Goal: Information Seeking & Learning: Learn about a topic

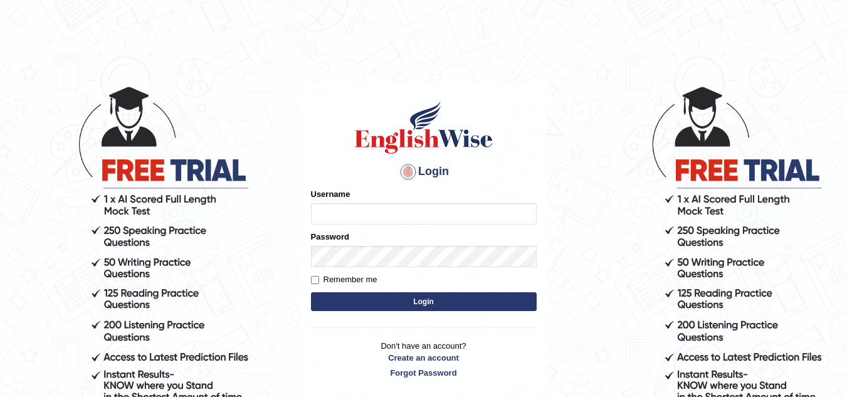
type input "jaspreet07"
click at [369, 296] on button "Login" at bounding box center [424, 301] width 226 height 19
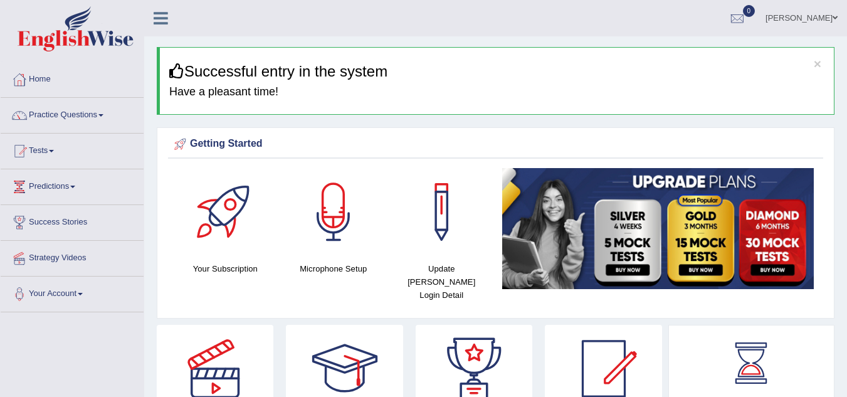
click at [557, 103] on div "× Successful entry in the system Have a pleasant time!" at bounding box center [496, 81] width 678 height 68
click at [86, 114] on link "Practice Questions" at bounding box center [72, 113] width 143 height 31
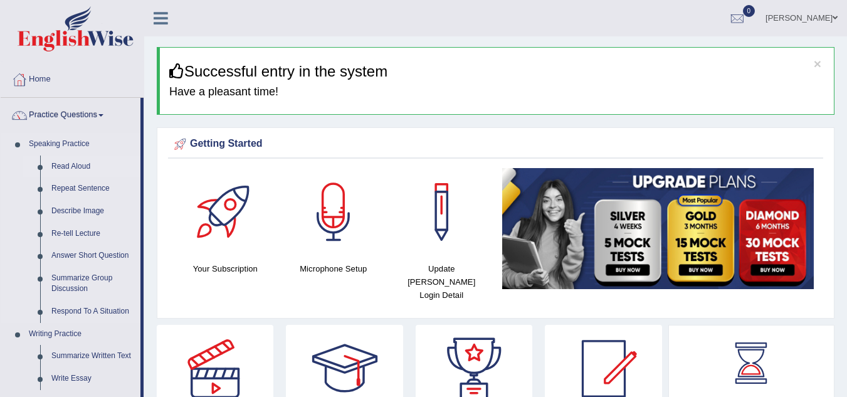
click at [81, 162] on link "Read Aloud" at bounding box center [93, 167] width 95 height 23
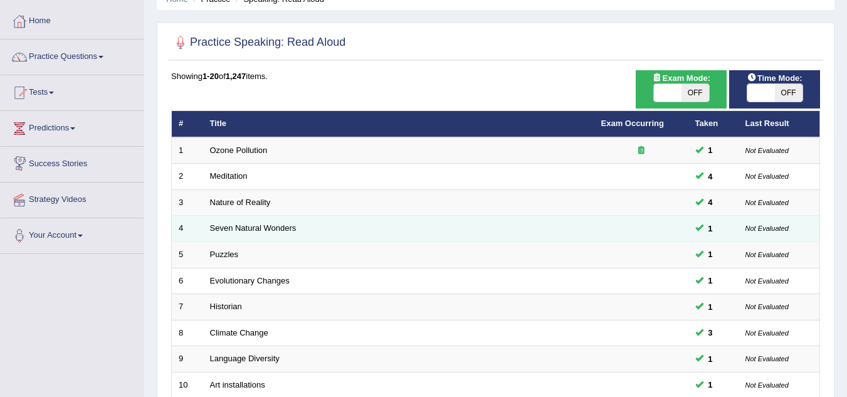
scroll to position [433, 0]
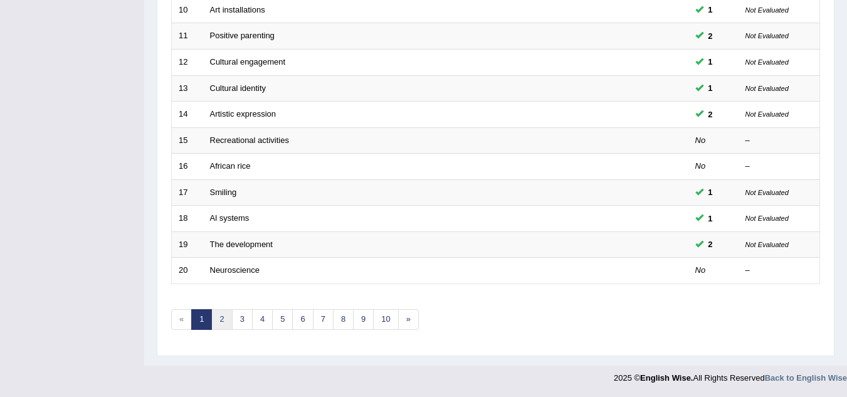
click at [226, 320] on link "2" at bounding box center [221, 319] width 21 height 21
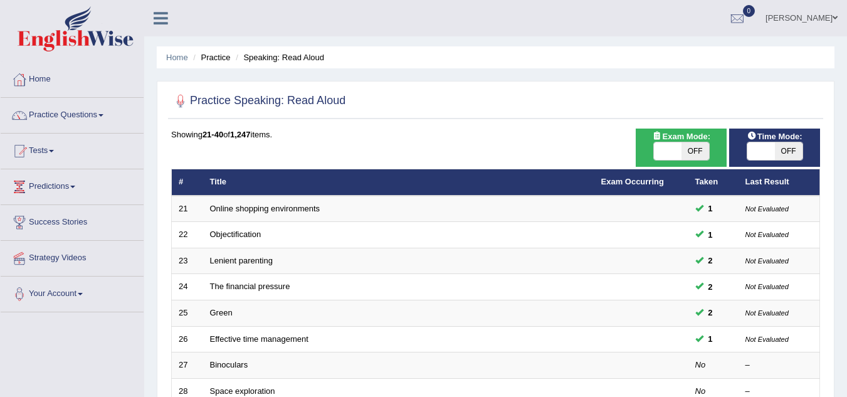
click at [700, 152] on span "OFF" at bounding box center [696, 151] width 28 height 18
checkbox input "true"
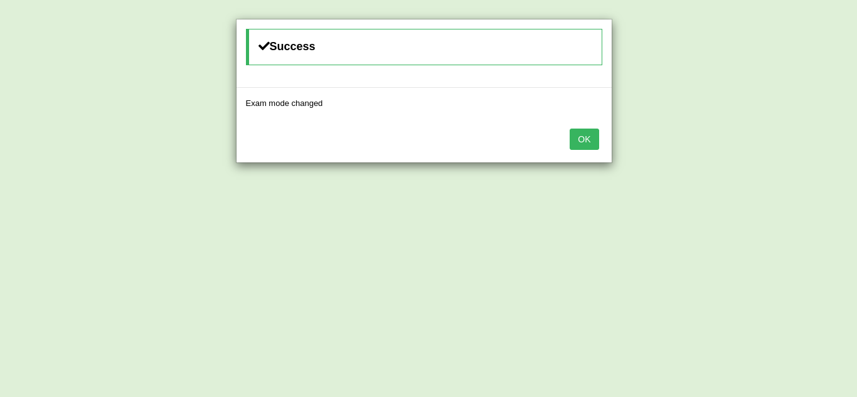
click at [586, 137] on button "OK" at bounding box center [583, 139] width 29 height 21
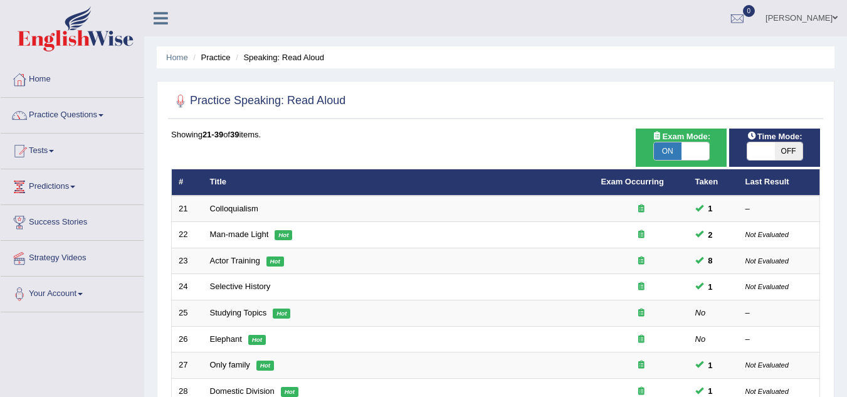
click at [778, 149] on span "OFF" at bounding box center [789, 151] width 28 height 18
checkbox input "true"
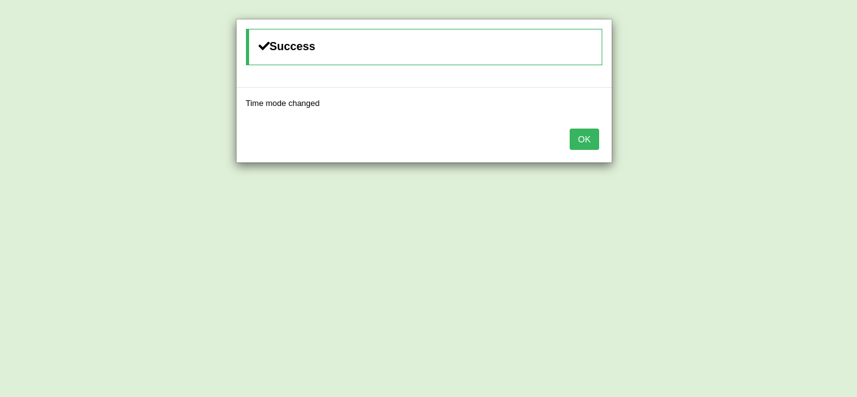
click at [573, 139] on button "OK" at bounding box center [583, 139] width 29 height 21
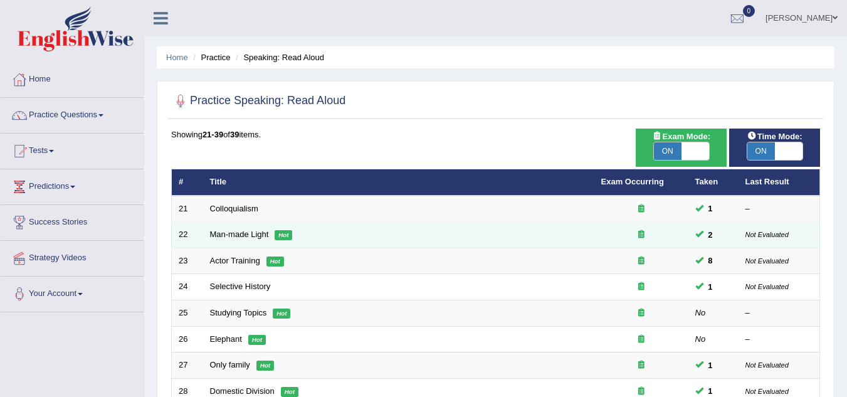
scroll to position [407, 0]
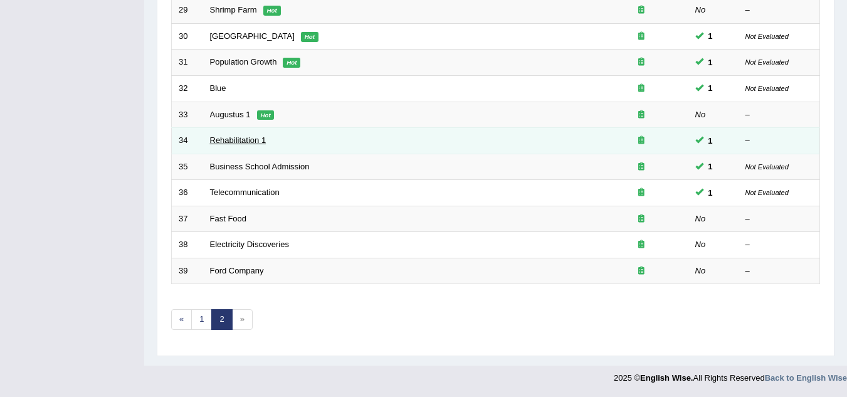
click at [243, 137] on link "Rehabilitation 1" at bounding box center [238, 139] width 56 height 9
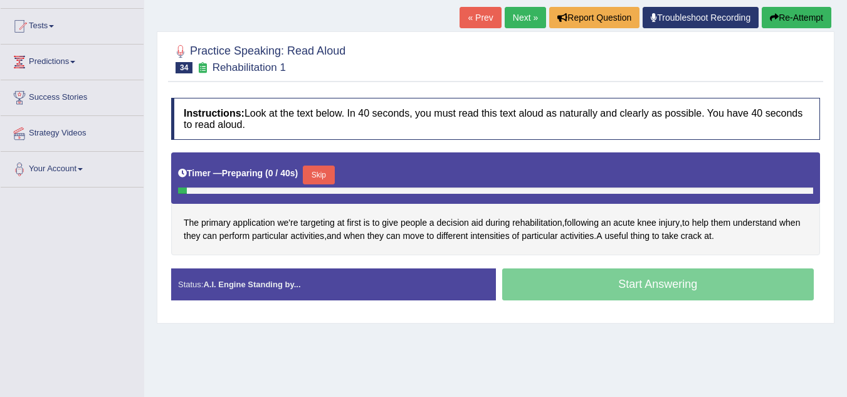
scroll to position [130, 0]
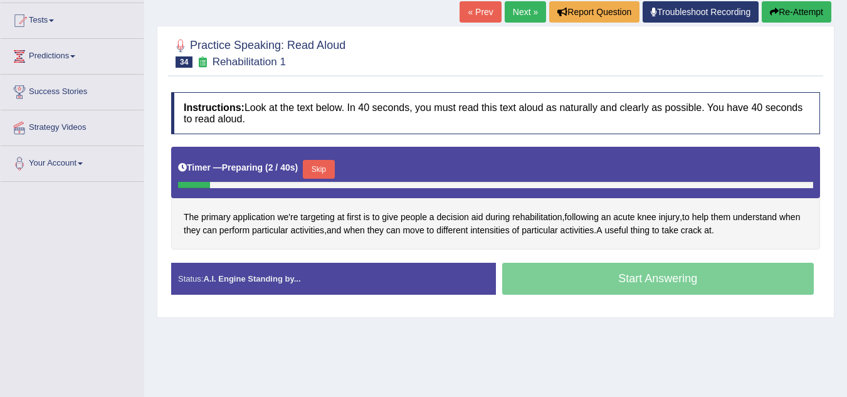
click at [324, 164] on button "Skip" at bounding box center [318, 169] width 31 height 19
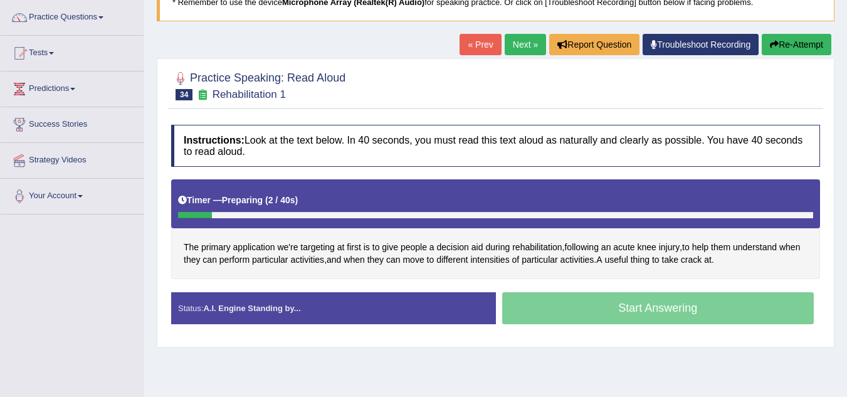
scroll to position [96, 0]
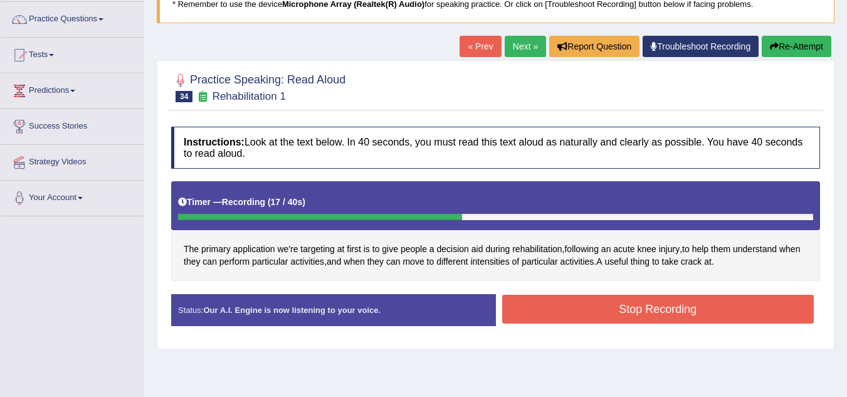
click at [661, 303] on button "Stop Recording" at bounding box center [658, 309] width 312 height 29
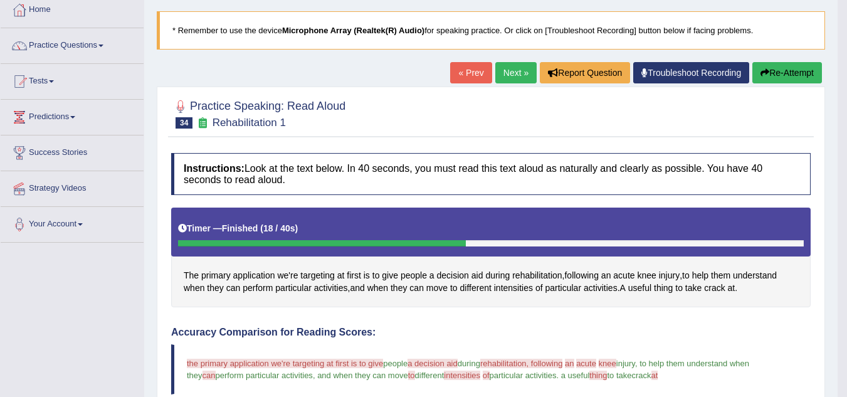
scroll to position [69, 0]
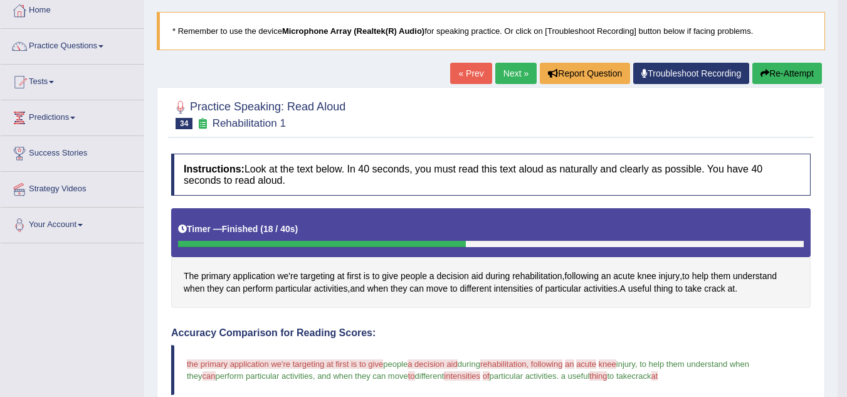
click at [515, 75] on link "Next »" at bounding box center [515, 73] width 41 height 21
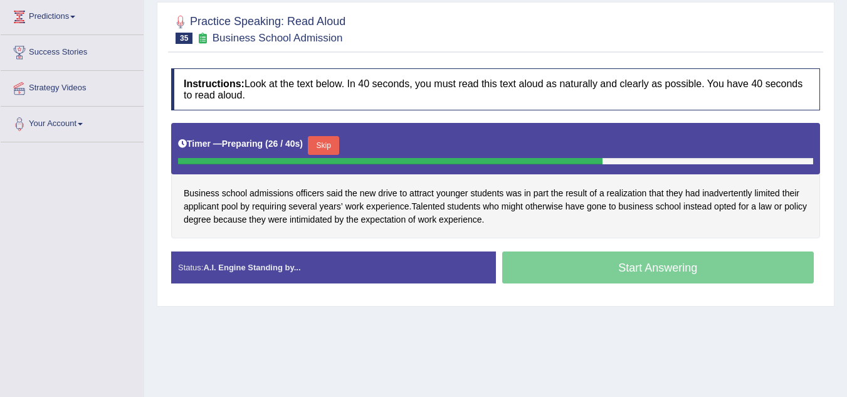
click at [332, 142] on button "Skip" at bounding box center [323, 145] width 31 height 19
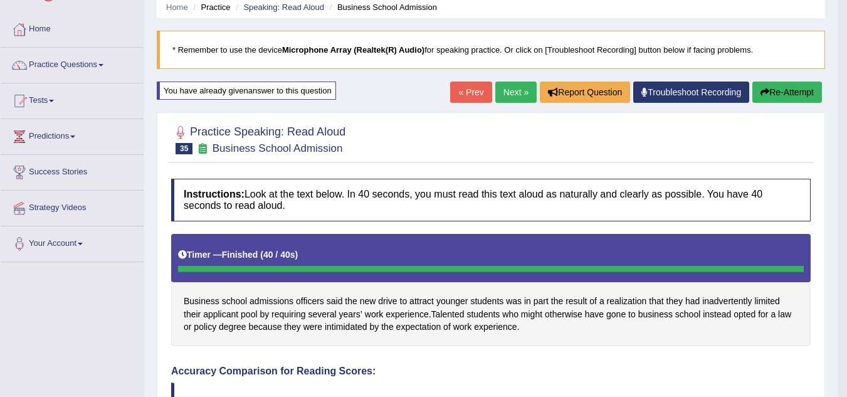
scroll to position [38, 0]
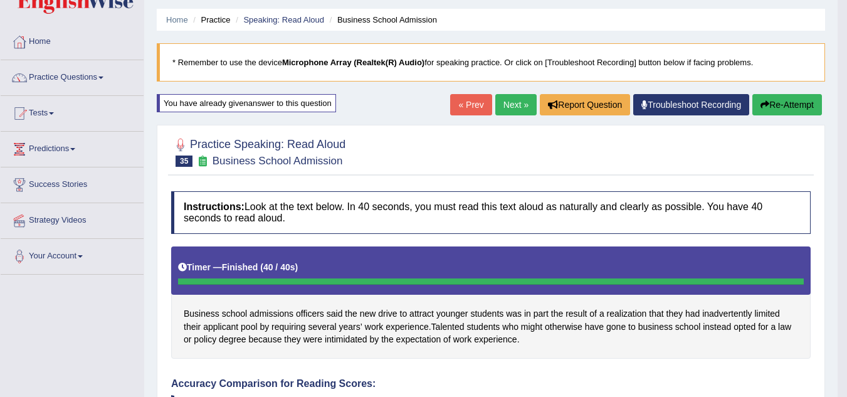
click at [790, 104] on button "Re-Attempt" at bounding box center [788, 104] width 70 height 21
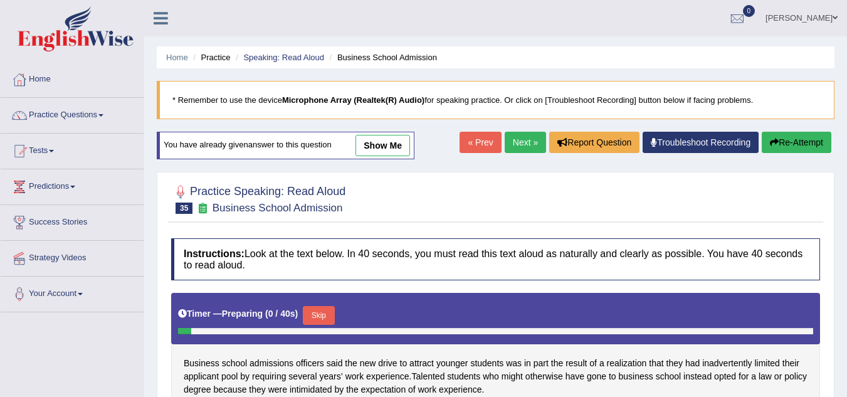
click at [325, 306] on button "Skip" at bounding box center [318, 315] width 31 height 19
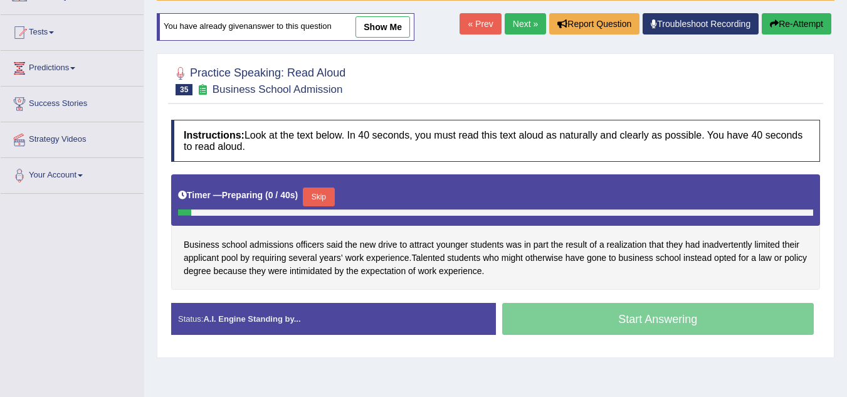
scroll to position [119, 0]
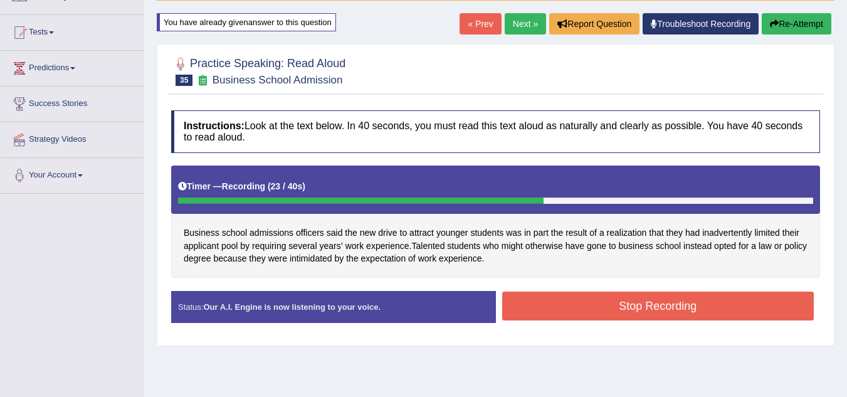
click at [699, 305] on button "Stop Recording" at bounding box center [658, 306] width 312 height 29
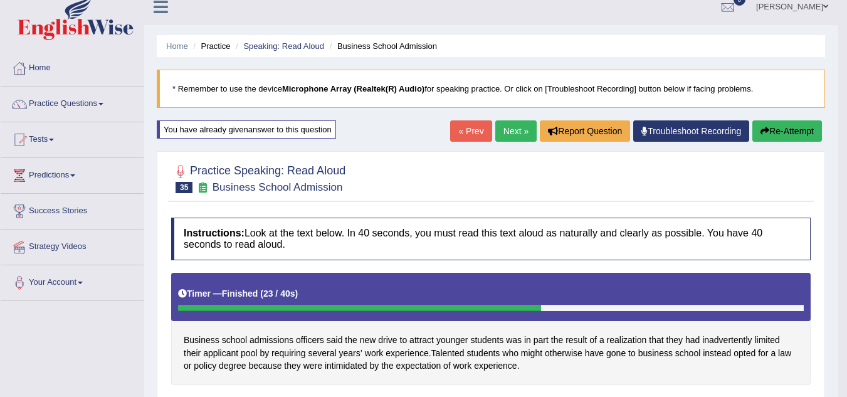
scroll to position [0, 0]
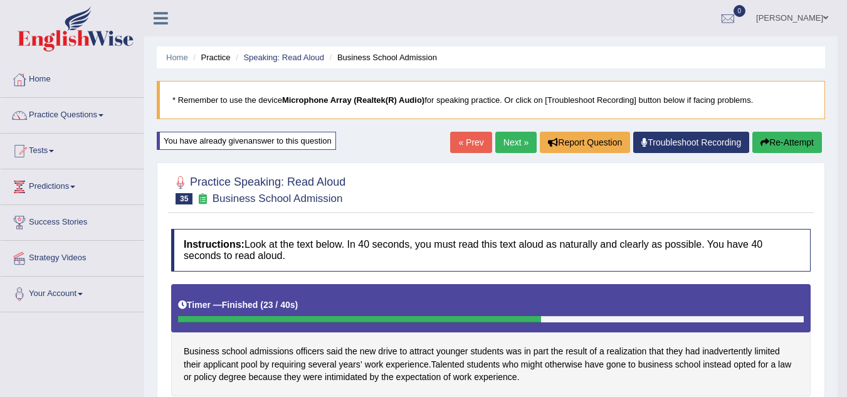
click at [508, 148] on link "Next »" at bounding box center [515, 142] width 41 height 21
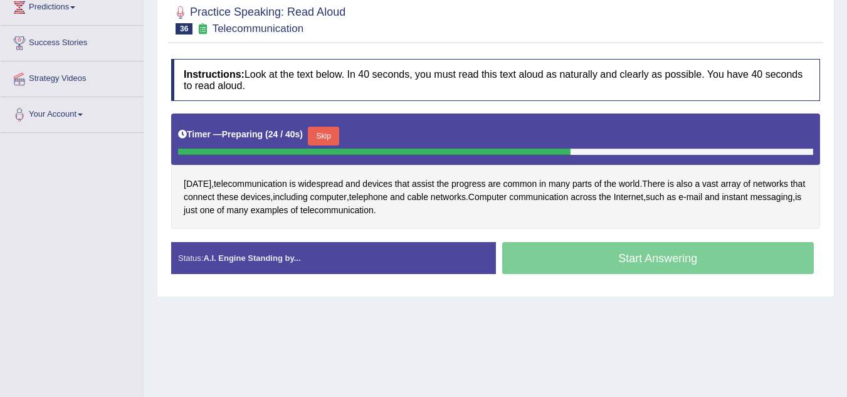
scroll to position [170, 0]
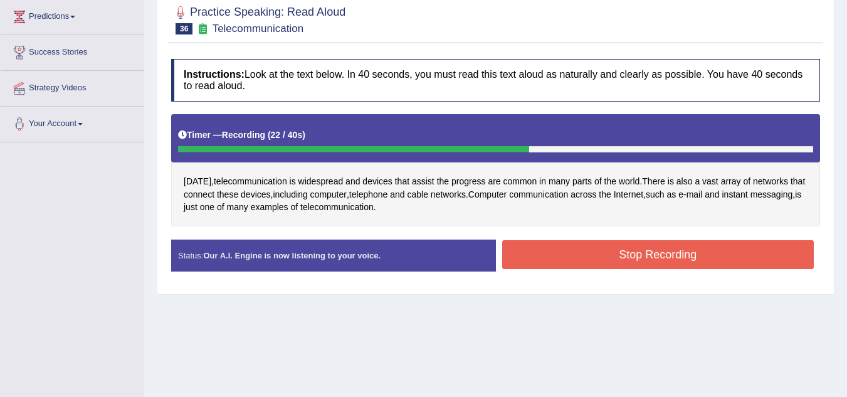
click at [625, 261] on button "Stop Recording" at bounding box center [658, 254] width 312 height 29
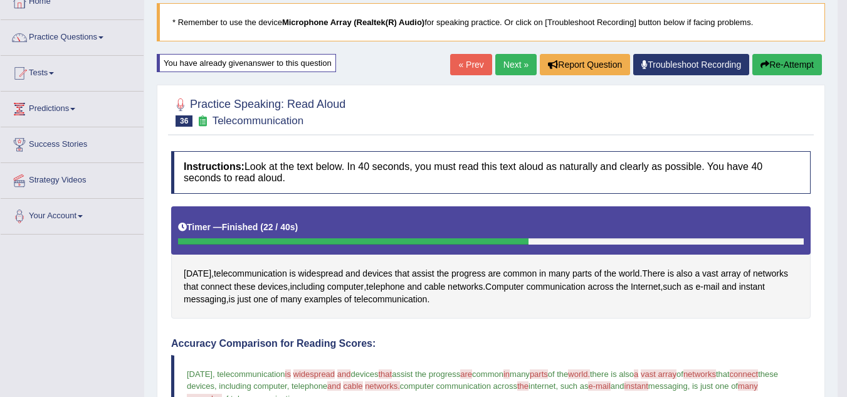
scroll to position [77, 0]
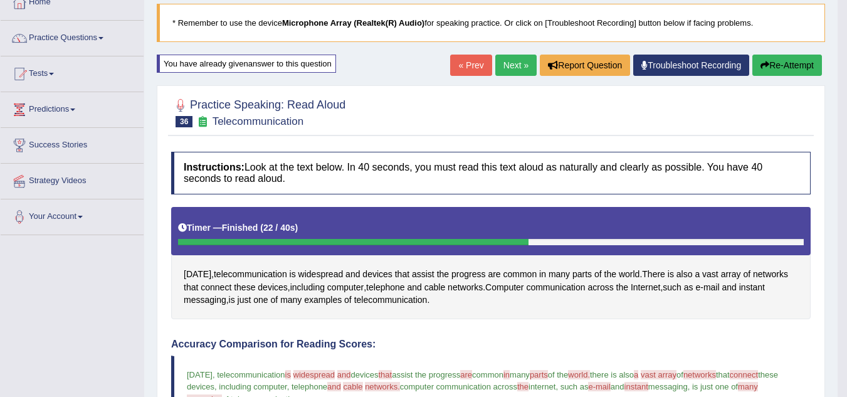
click at [518, 64] on link "Next »" at bounding box center [515, 65] width 41 height 21
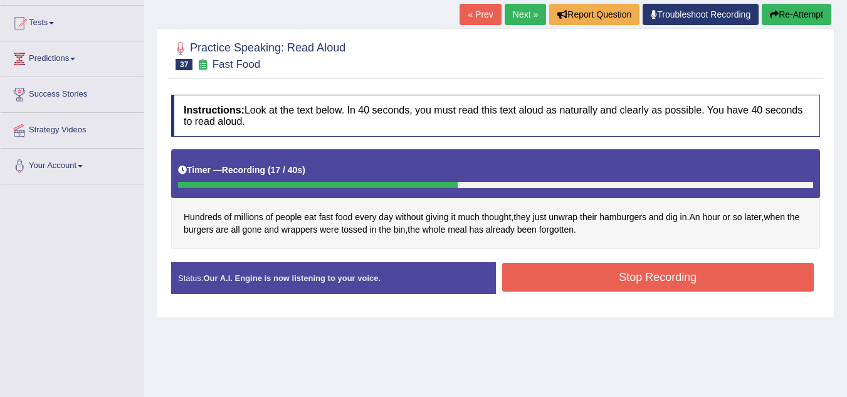
click at [686, 289] on button "Stop Recording" at bounding box center [658, 277] width 312 height 29
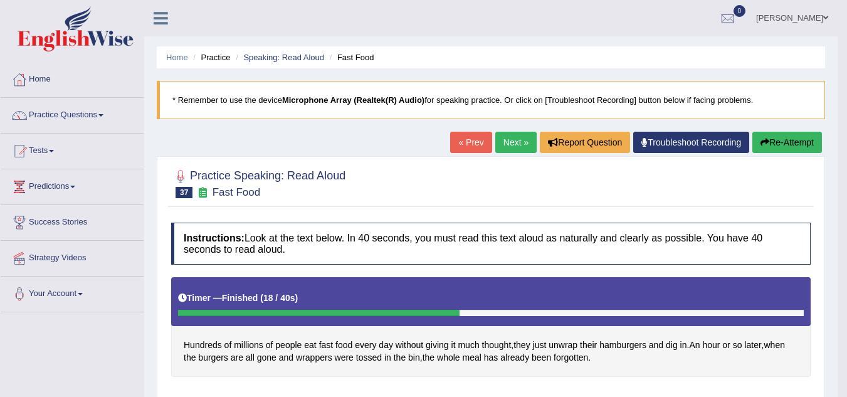
click at [502, 139] on link "Next »" at bounding box center [515, 142] width 41 height 21
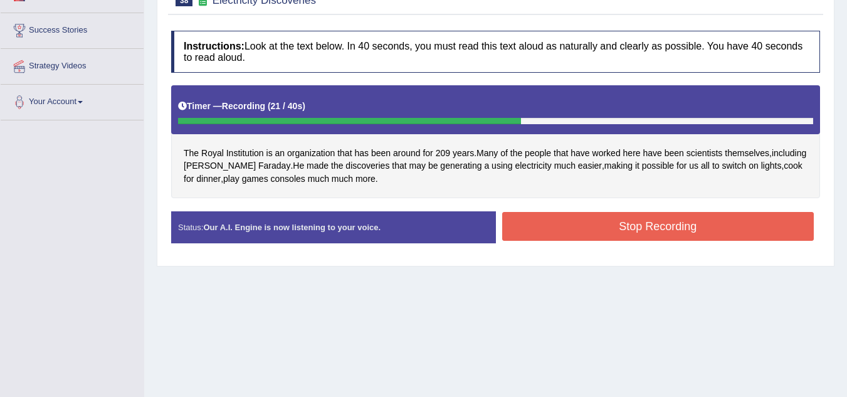
click at [597, 232] on button "Stop Recording" at bounding box center [658, 226] width 312 height 29
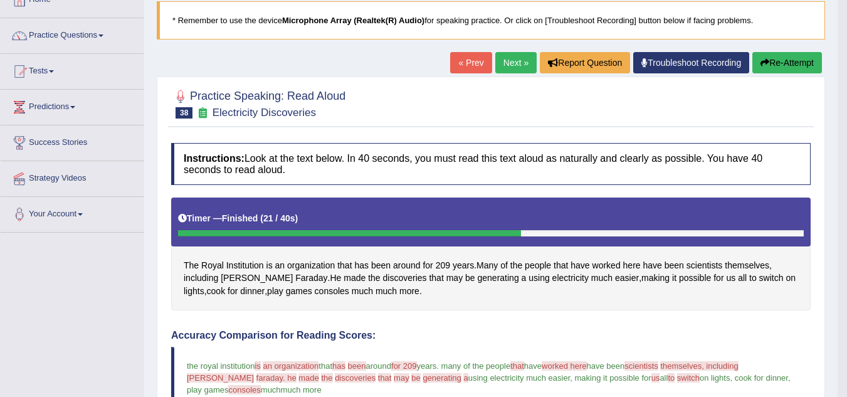
scroll to position [55, 0]
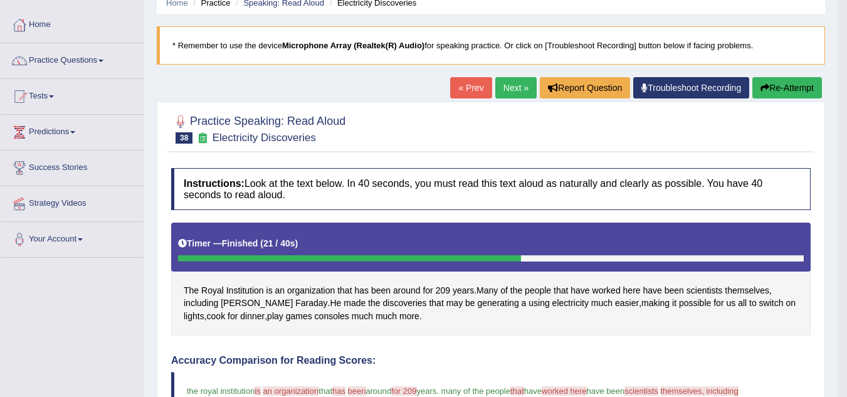
click at [504, 88] on link "Next »" at bounding box center [515, 87] width 41 height 21
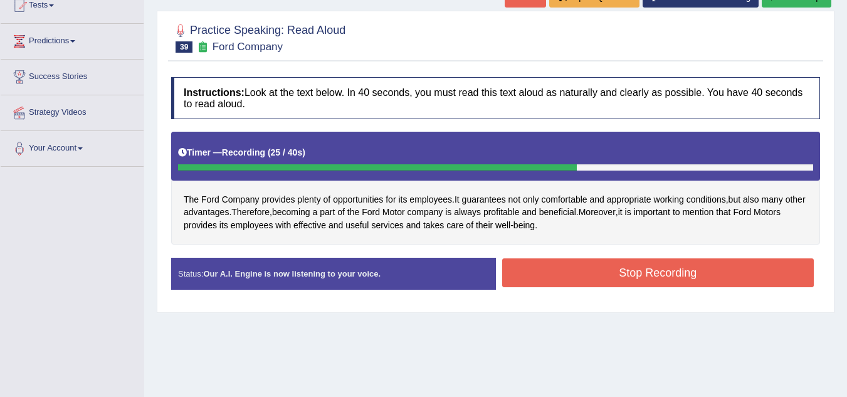
click at [628, 272] on button "Stop Recording" at bounding box center [658, 272] width 312 height 29
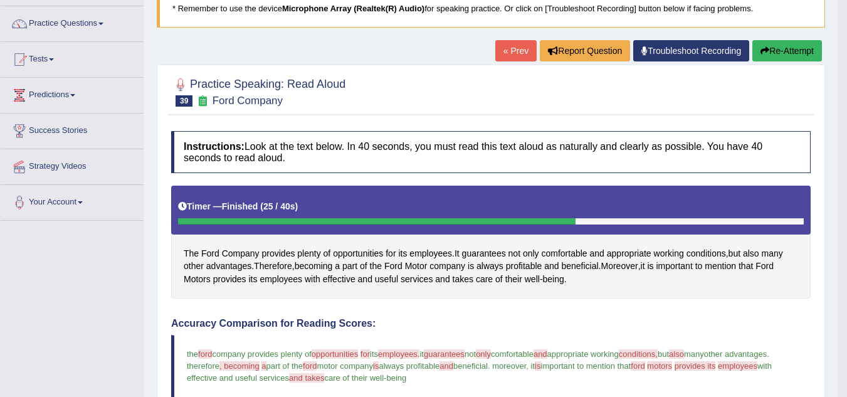
scroll to position [89, 0]
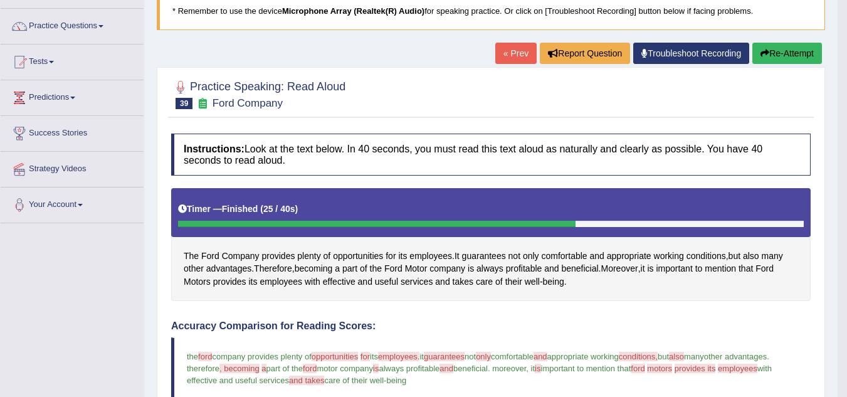
click at [785, 48] on button "Re-Attempt" at bounding box center [788, 53] width 70 height 21
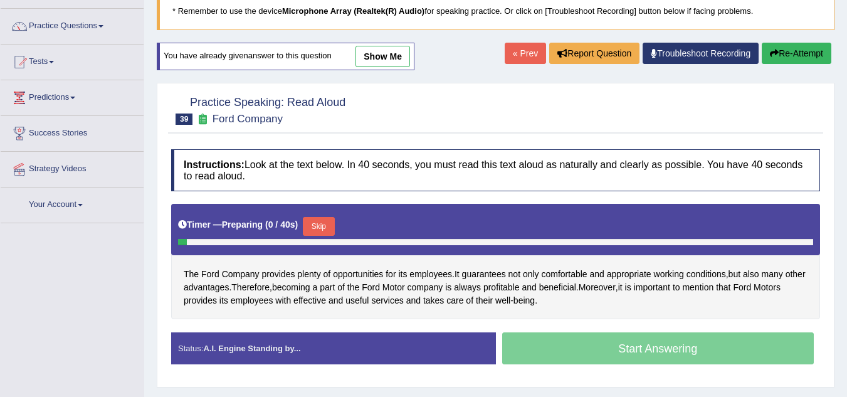
click at [318, 223] on button "Skip" at bounding box center [318, 226] width 31 height 19
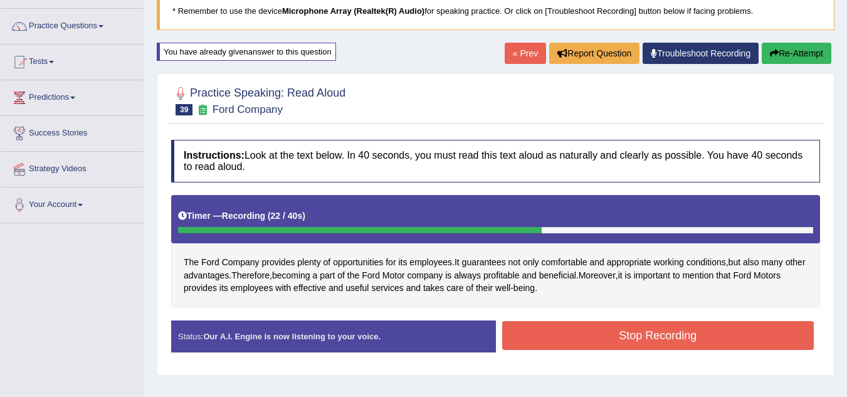
click at [650, 342] on button "Stop Recording" at bounding box center [658, 335] width 312 height 29
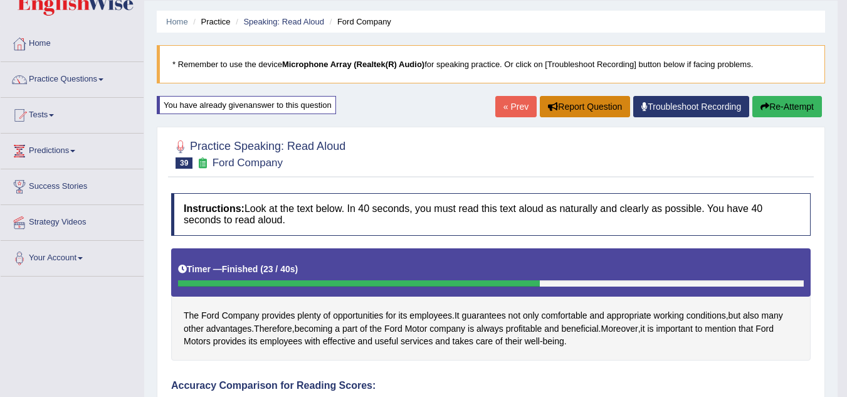
scroll to position [35, 0]
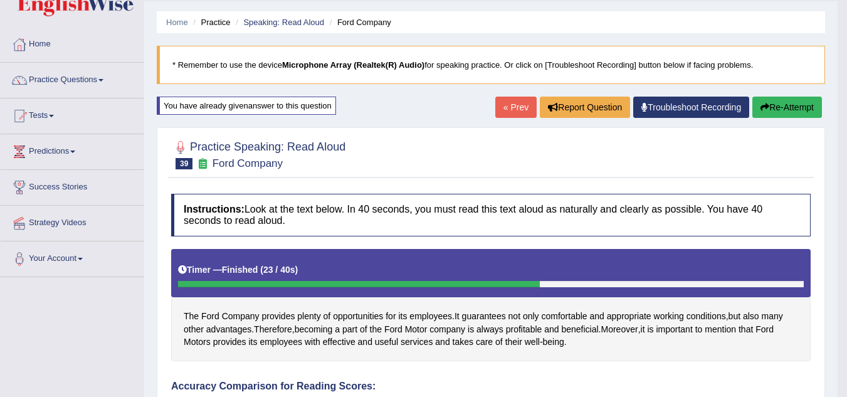
click at [513, 107] on link "« Prev" at bounding box center [515, 107] width 41 height 21
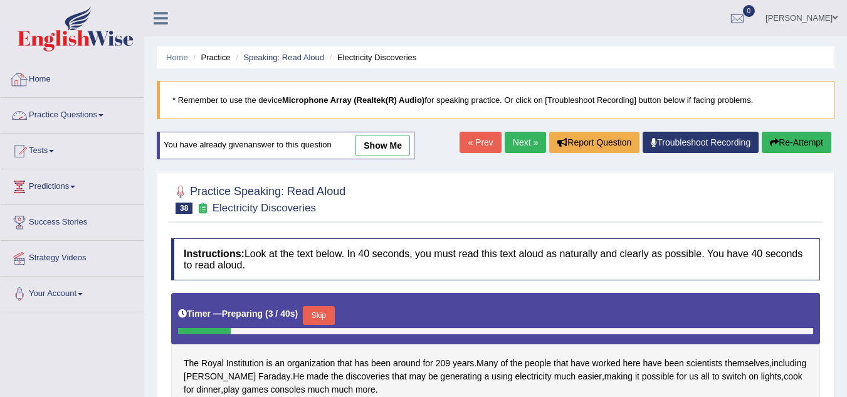
click at [92, 107] on link "Practice Questions" at bounding box center [72, 113] width 143 height 31
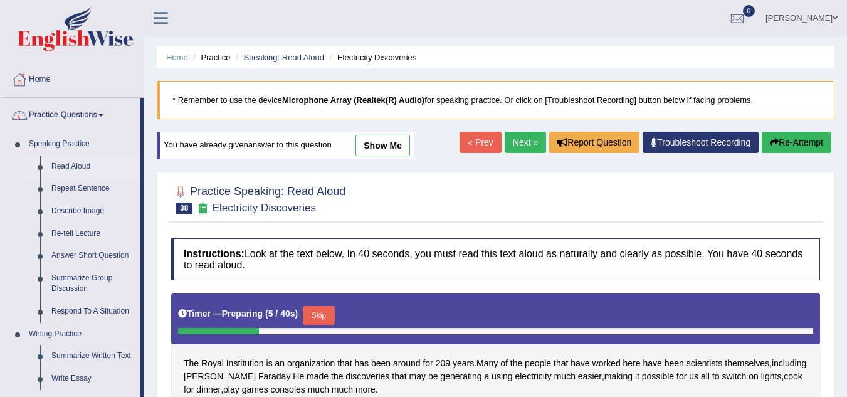
click at [78, 159] on link "Read Aloud" at bounding box center [93, 167] width 95 height 23
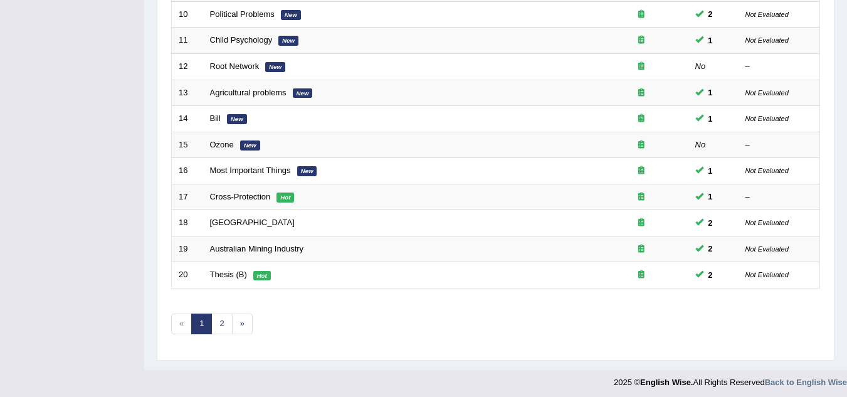
scroll to position [433, 0]
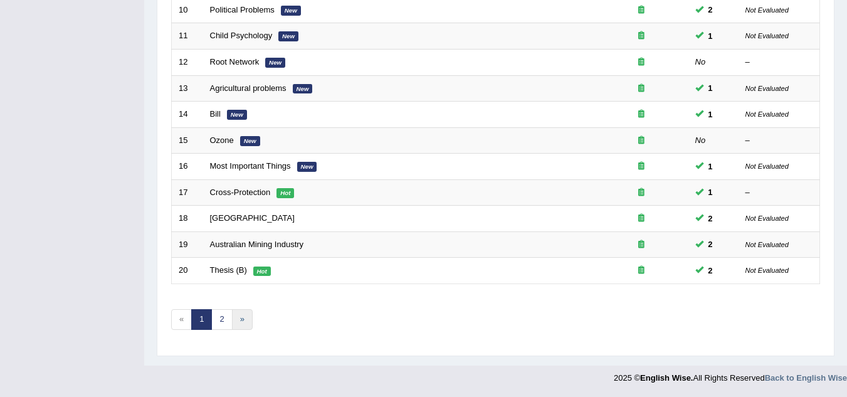
click at [245, 322] on link "»" at bounding box center [242, 319] width 21 height 21
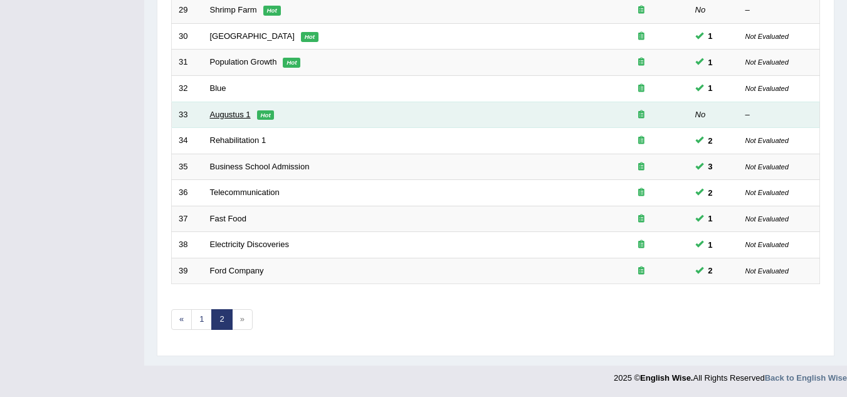
click at [224, 114] on link "Augustus 1" at bounding box center [230, 114] width 41 height 9
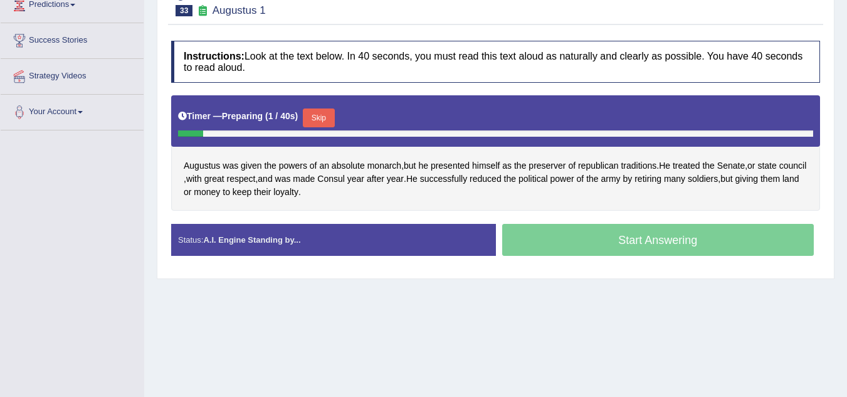
scroll to position [182, 0]
click at [330, 118] on button "Skip" at bounding box center [318, 117] width 31 height 19
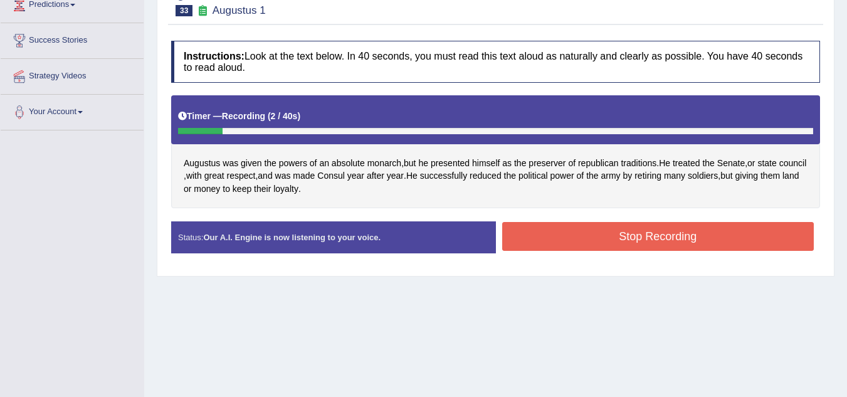
click at [626, 238] on button "Stop Recording" at bounding box center [658, 236] width 312 height 29
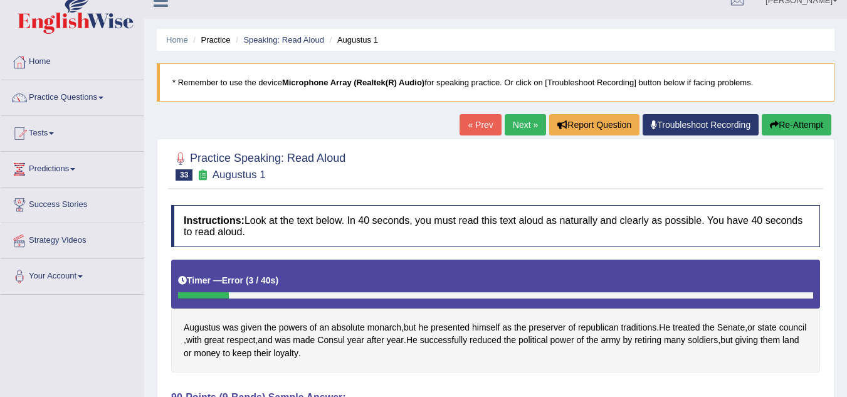
scroll to position [21, 0]
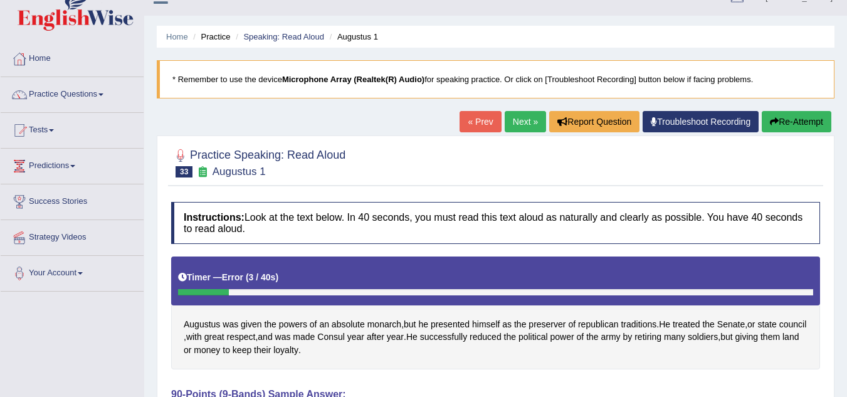
click at [811, 121] on button "Re-Attempt" at bounding box center [797, 121] width 70 height 21
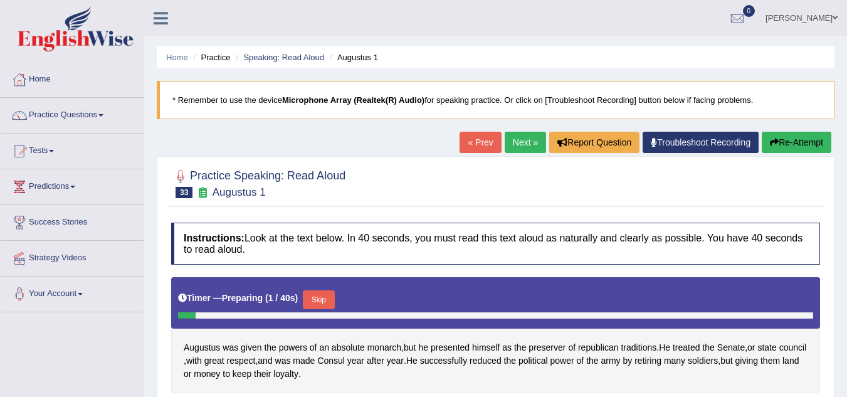
click at [332, 290] on button "Skip" at bounding box center [318, 299] width 31 height 19
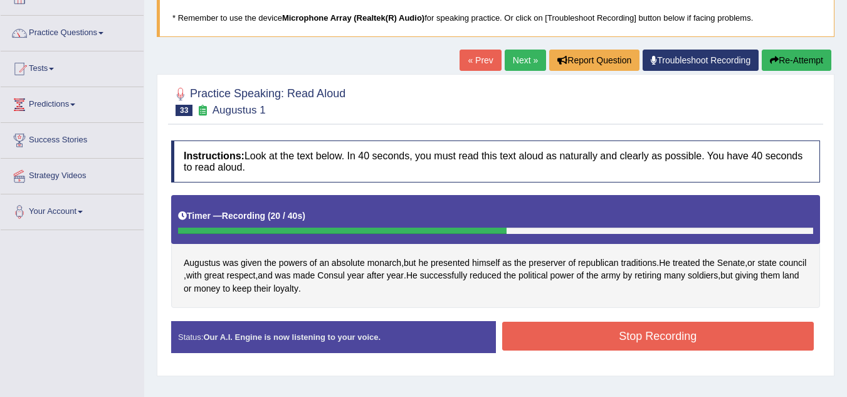
click at [577, 334] on button "Stop Recording" at bounding box center [658, 336] width 312 height 29
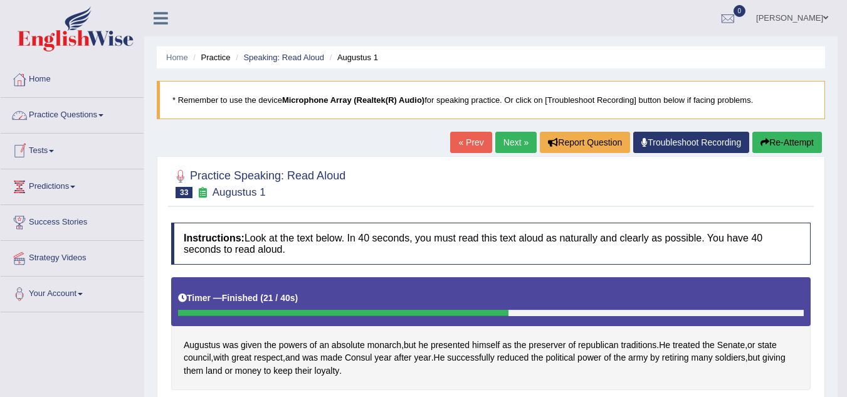
click at [80, 113] on link "Practice Questions" at bounding box center [72, 113] width 143 height 31
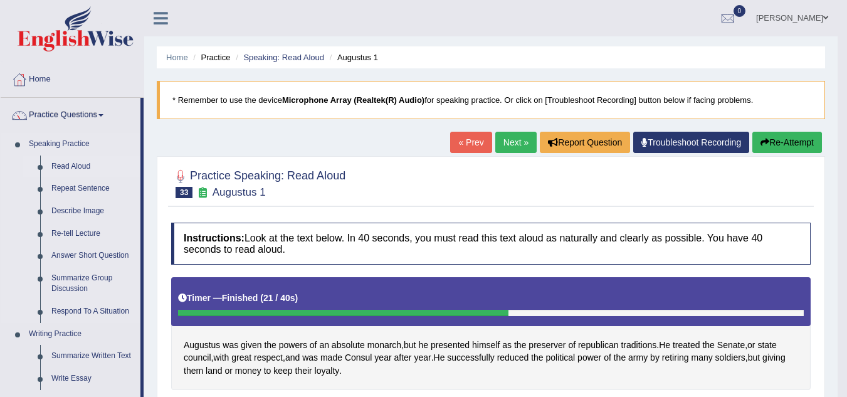
click at [74, 166] on link "Read Aloud" at bounding box center [93, 167] width 95 height 23
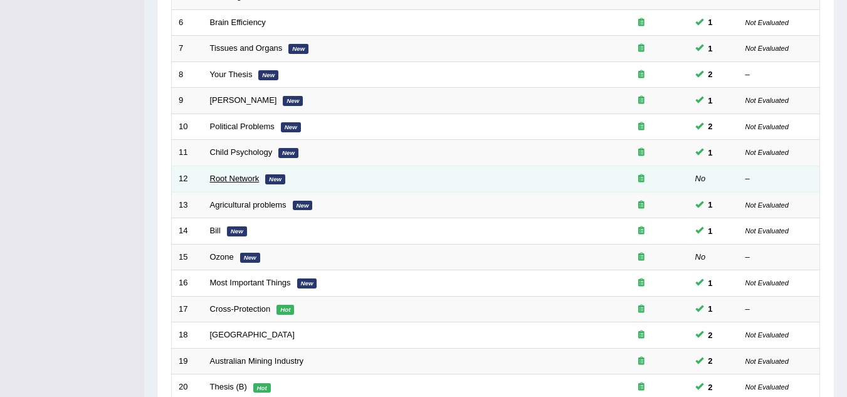
click at [215, 179] on link "Root Network" at bounding box center [235, 178] width 50 height 9
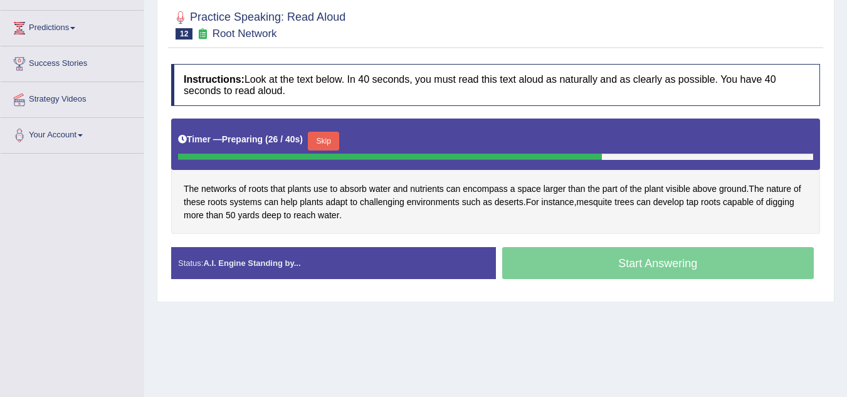
click at [332, 140] on button "Skip" at bounding box center [323, 141] width 31 height 19
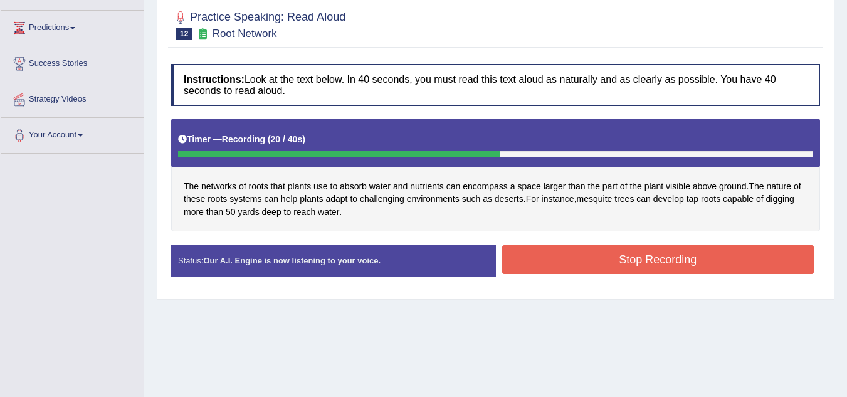
click at [533, 266] on button "Stop Recording" at bounding box center [658, 259] width 312 height 29
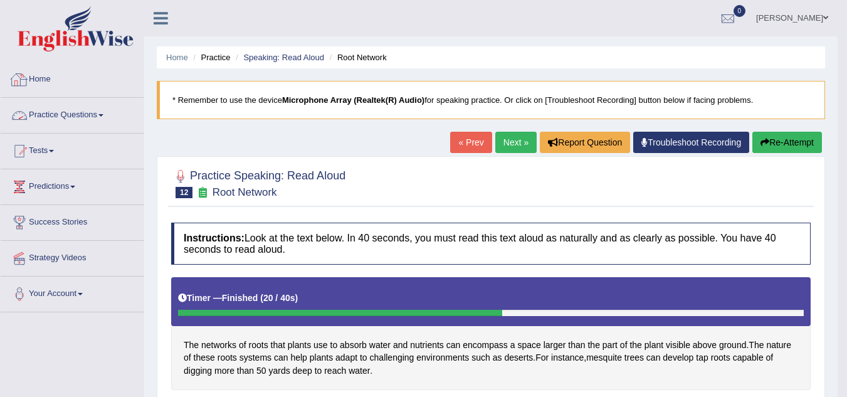
click at [59, 111] on link "Practice Questions" at bounding box center [72, 113] width 143 height 31
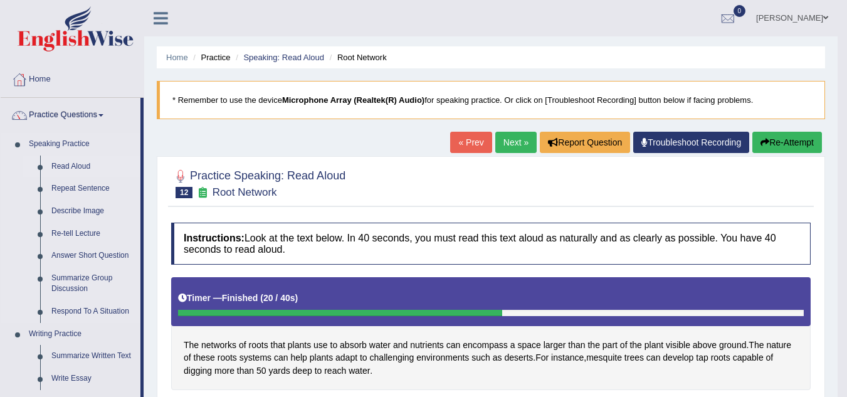
click at [71, 164] on link "Read Aloud" at bounding box center [93, 167] width 95 height 23
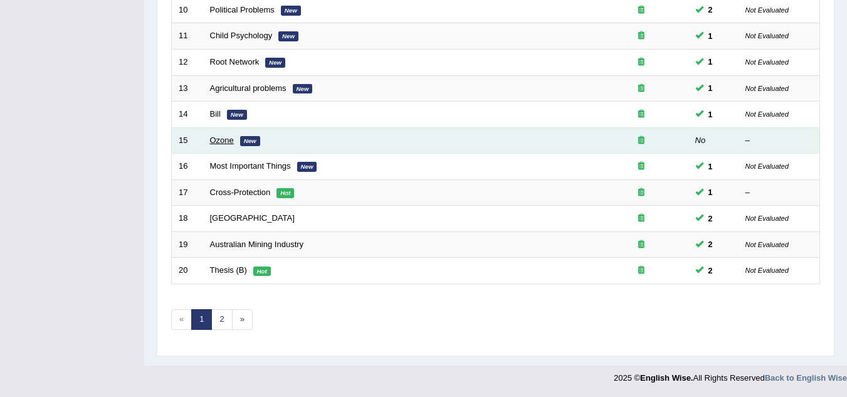
click at [226, 140] on link "Ozone" at bounding box center [222, 139] width 24 height 9
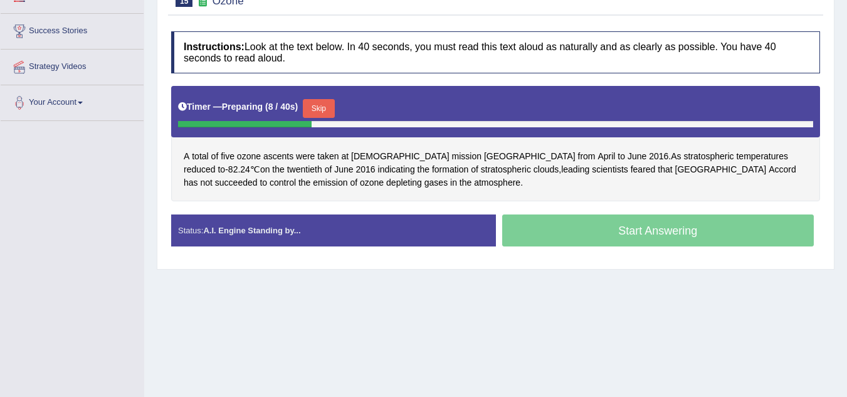
click at [324, 108] on button "Skip" at bounding box center [318, 108] width 31 height 19
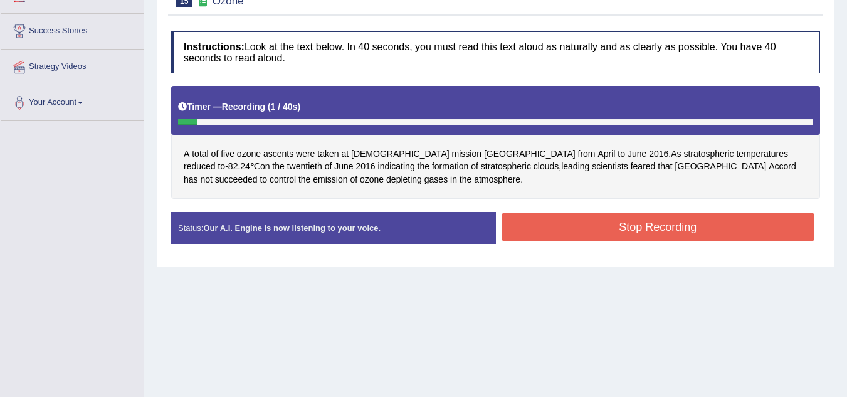
click at [590, 223] on button "Stop Recording" at bounding box center [658, 227] width 312 height 29
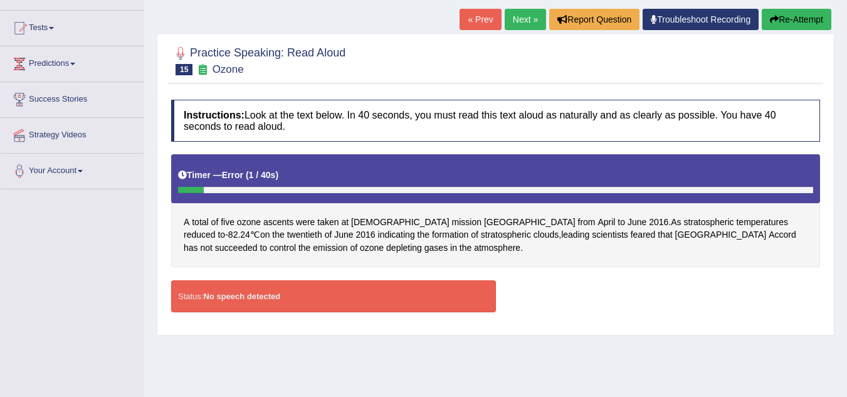
scroll to position [117, 0]
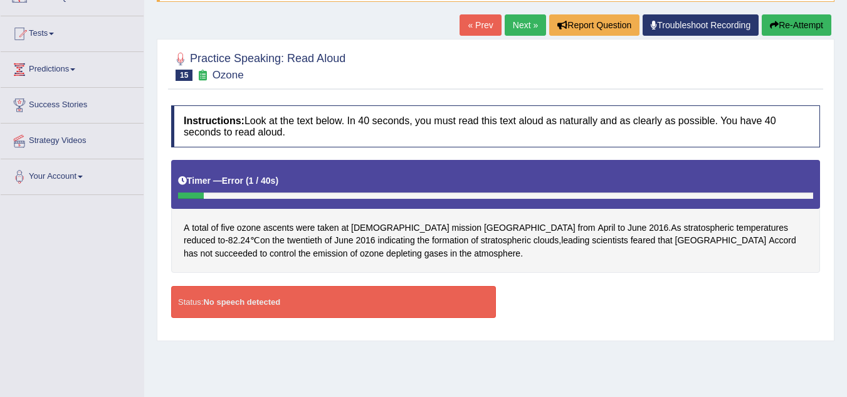
click at [785, 23] on button "Re-Attempt" at bounding box center [797, 24] width 70 height 21
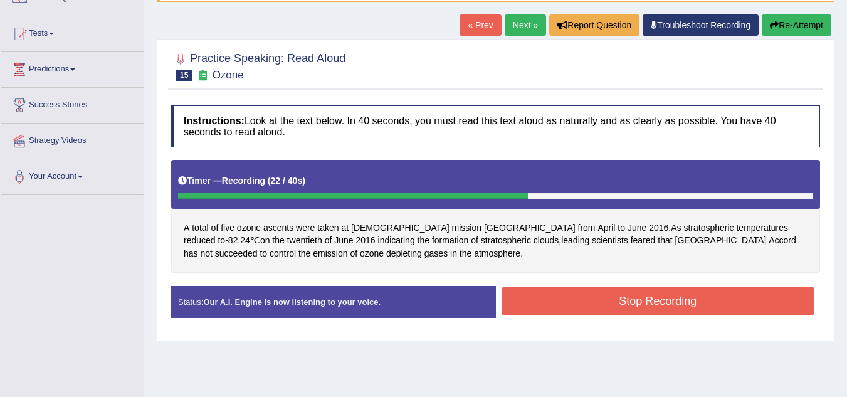
click at [576, 299] on button "Stop Recording" at bounding box center [658, 301] width 312 height 29
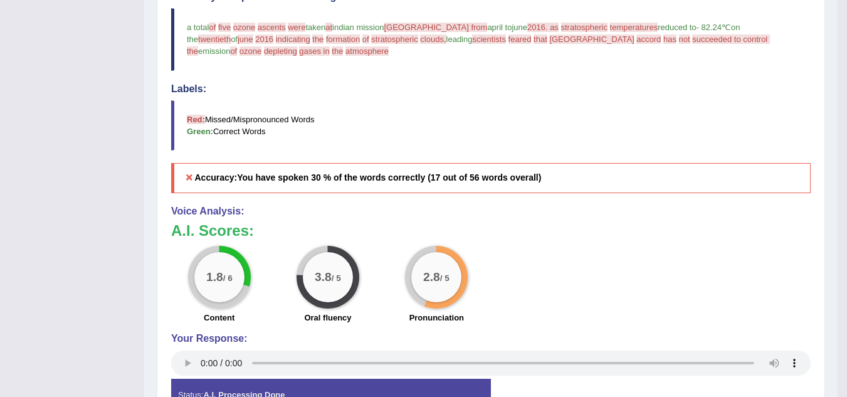
click at [576, 299] on div "1.8 / 6 Content 3.8 / 5 Oral fluency 2.8 / 5 Pronunciation" at bounding box center [491, 286] width 652 height 81
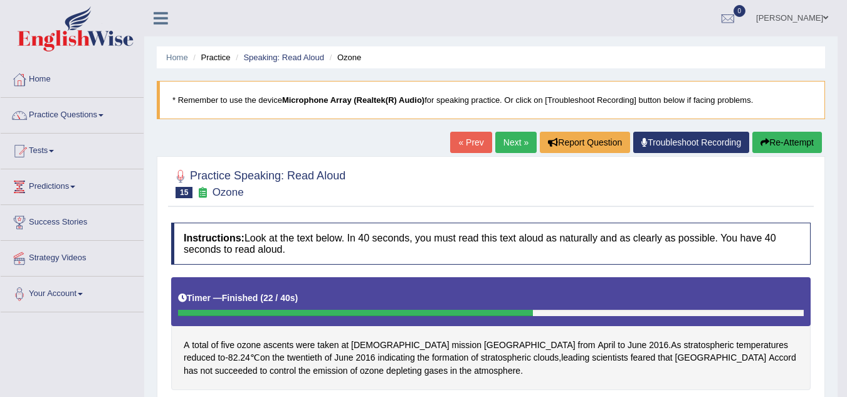
click at [509, 144] on link "Next »" at bounding box center [515, 142] width 41 height 21
click at [47, 115] on link "Practice Questions" at bounding box center [72, 113] width 143 height 31
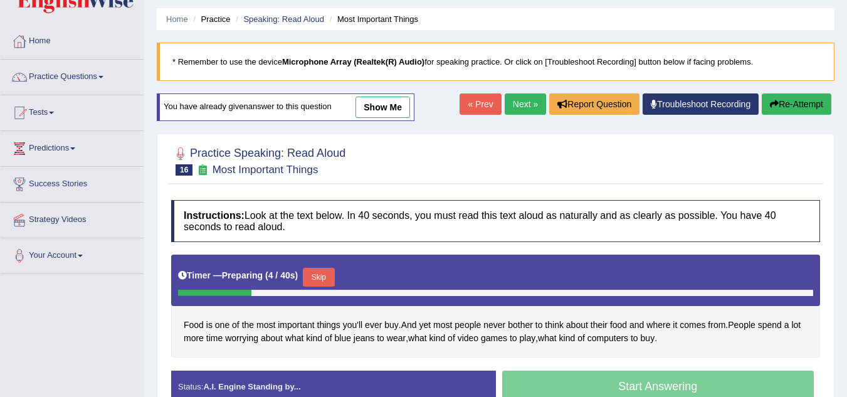
click at [393, 104] on link "show me" at bounding box center [383, 107] width 55 height 21
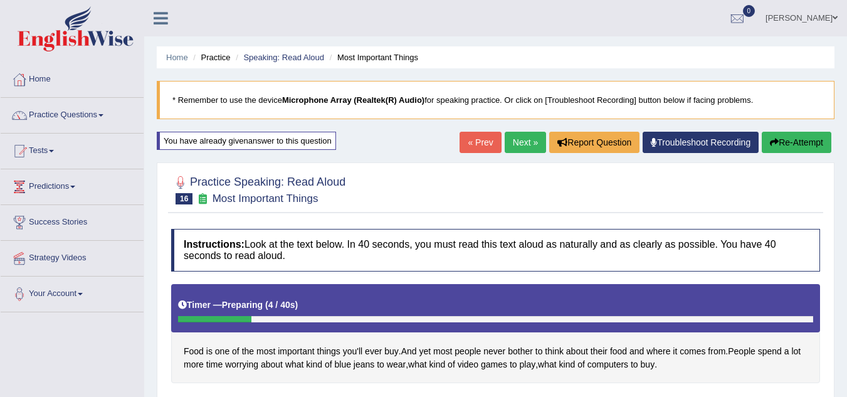
click at [84, 112] on link "Practice Questions" at bounding box center [72, 113] width 143 height 31
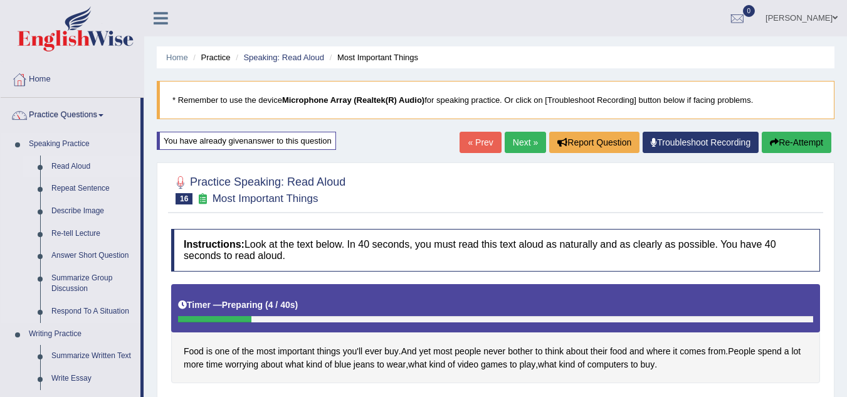
click at [80, 166] on link "Read Aloud" at bounding box center [93, 167] width 95 height 23
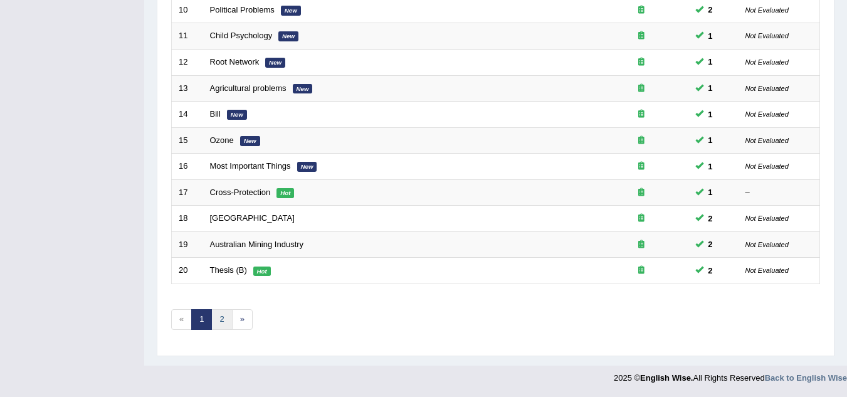
click at [223, 318] on link "2" at bounding box center [221, 319] width 21 height 21
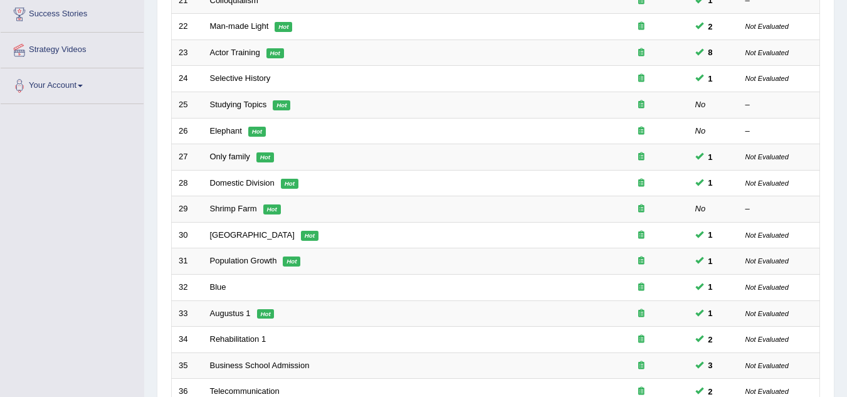
scroll to position [171, 0]
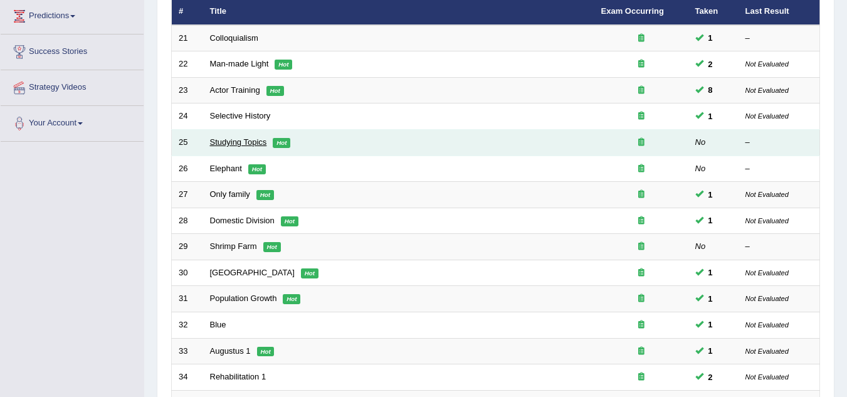
click at [233, 143] on link "Studying Topics" at bounding box center [238, 141] width 57 height 9
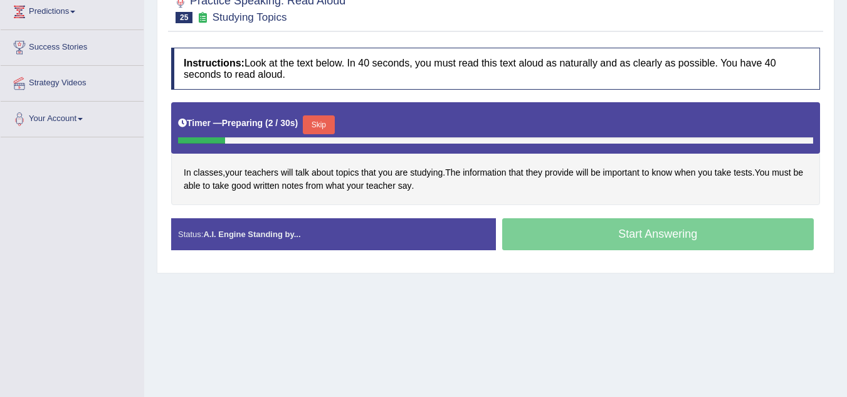
click at [331, 120] on button "Skip" at bounding box center [318, 124] width 31 height 19
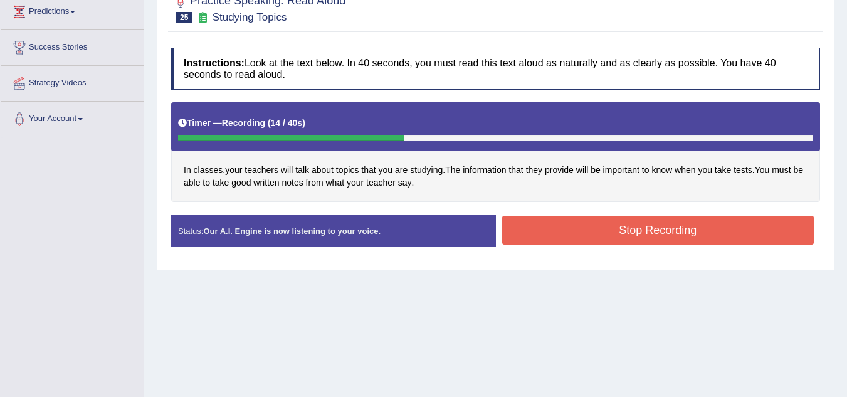
click at [599, 226] on button "Stop Recording" at bounding box center [658, 230] width 312 height 29
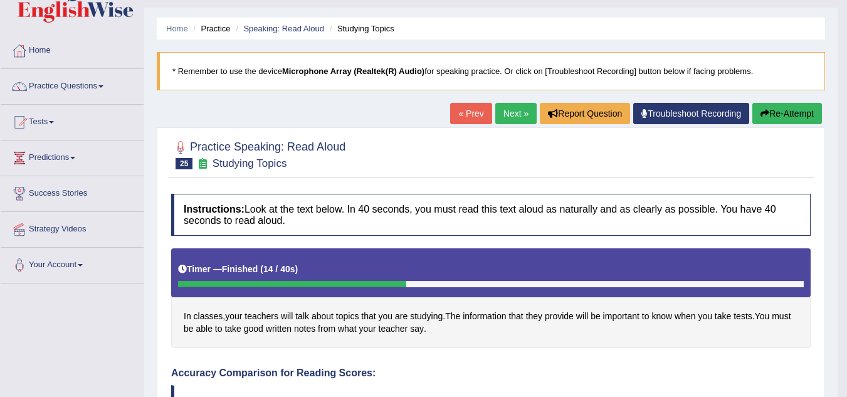
scroll to position [28, 0]
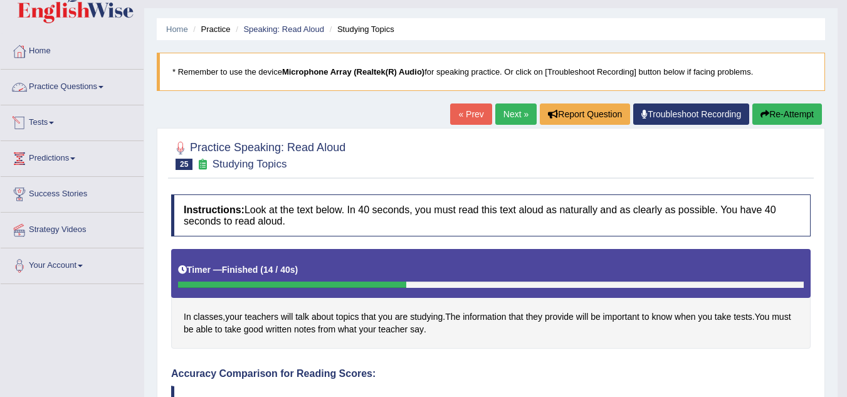
click at [87, 90] on link "Practice Questions" at bounding box center [72, 85] width 143 height 31
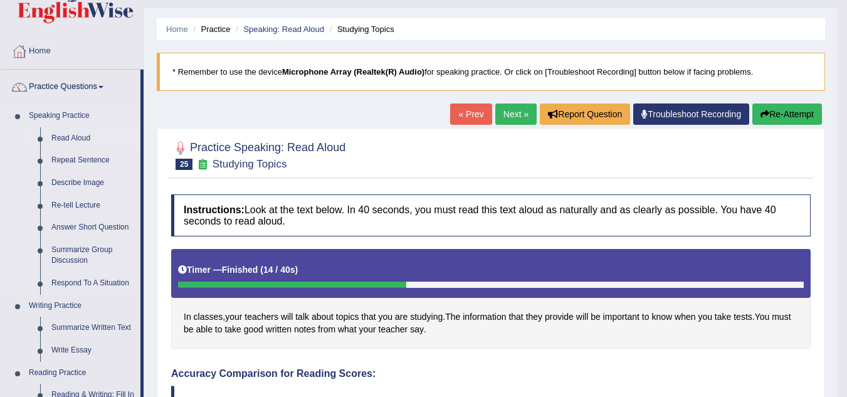
click at [80, 138] on link "Read Aloud" at bounding box center [93, 138] width 95 height 23
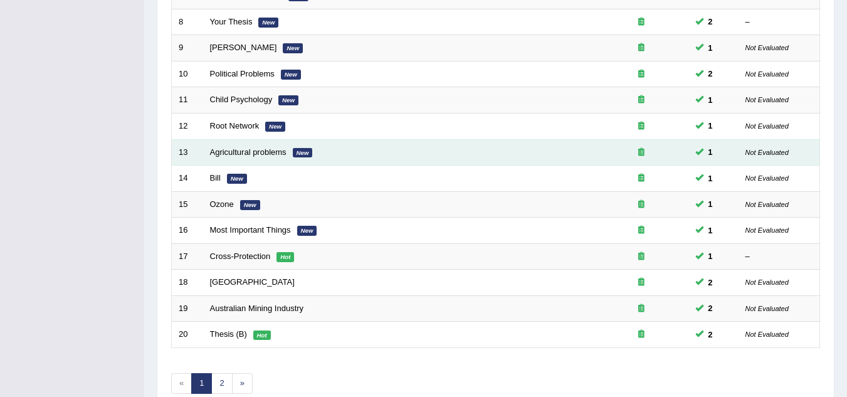
scroll to position [402, 0]
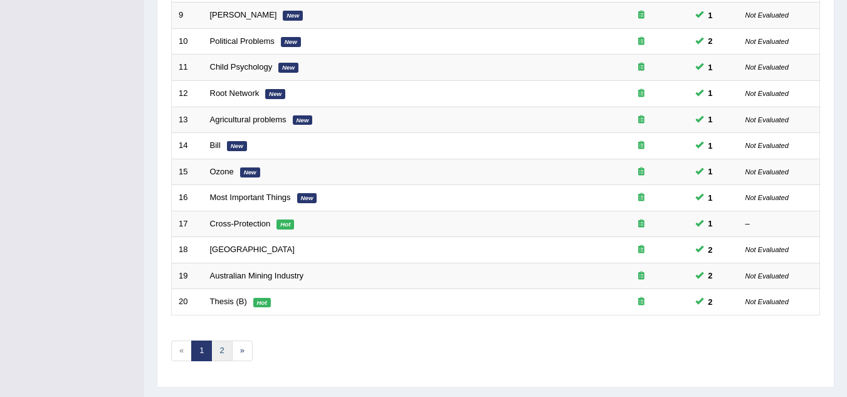
click at [223, 356] on link "2" at bounding box center [221, 351] width 21 height 21
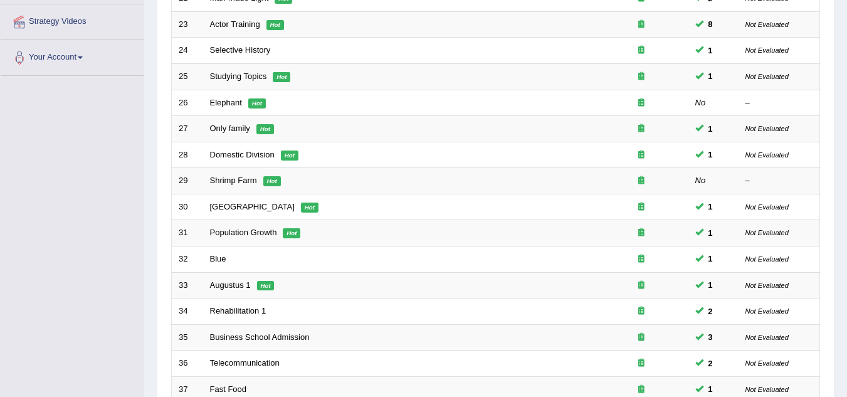
scroll to position [219, 0]
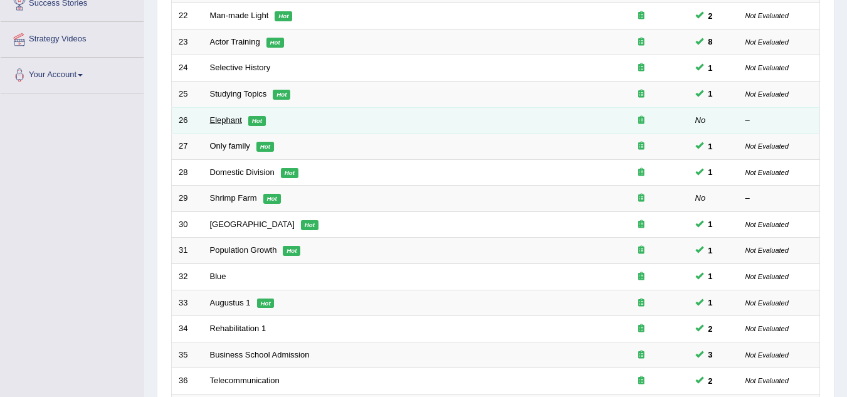
click at [219, 115] on link "Elephant" at bounding box center [226, 119] width 32 height 9
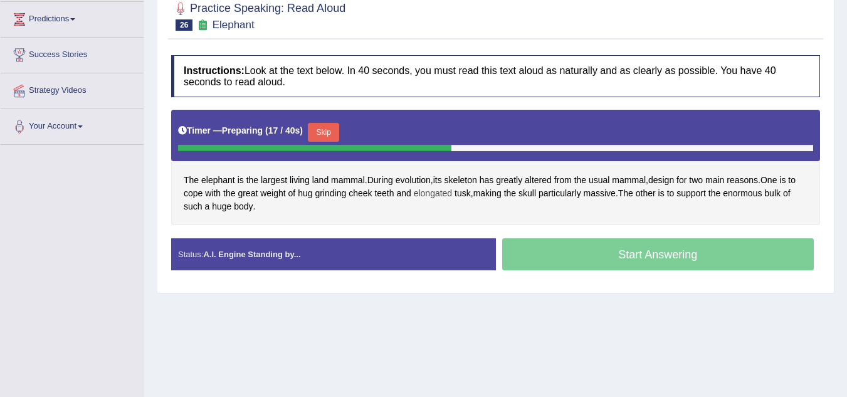
click at [424, 194] on span "elongated" at bounding box center [433, 193] width 39 height 13
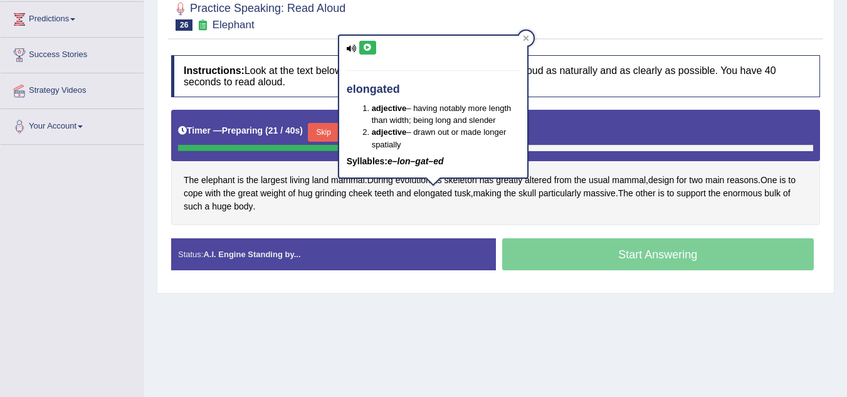
click at [420, 214] on div "The elephant is the largest living land mammal . During evolution , its skeleto…" at bounding box center [495, 167] width 649 height 115
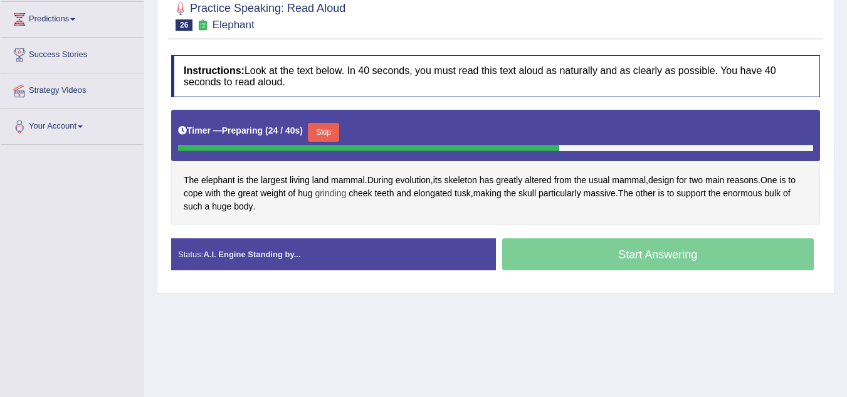
click at [334, 190] on span "grinding" at bounding box center [330, 193] width 31 height 13
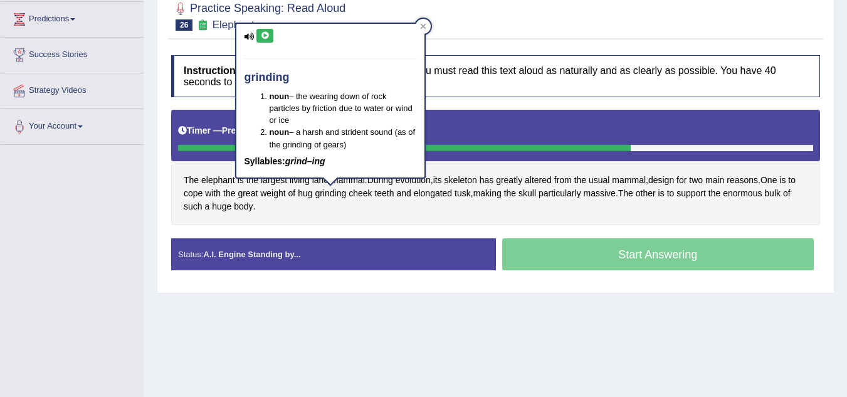
click at [337, 211] on div "The elephant is the largest living land mammal . During evolution , its skeleto…" at bounding box center [495, 167] width 649 height 115
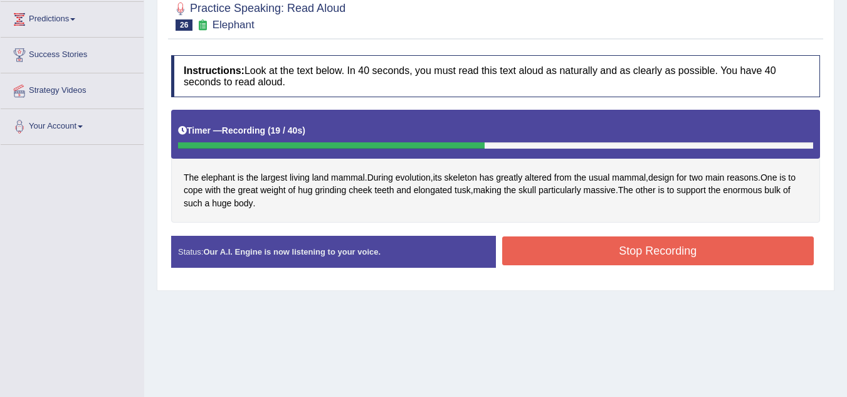
click at [617, 260] on button "Stop Recording" at bounding box center [658, 250] width 312 height 29
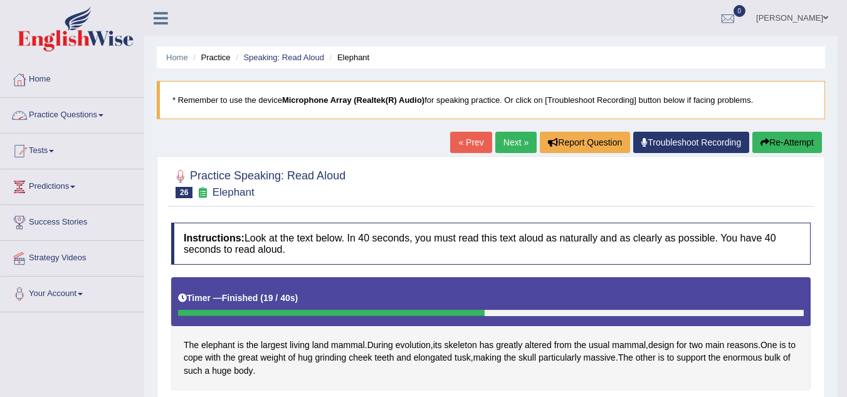
click at [90, 114] on link "Practice Questions" at bounding box center [72, 113] width 143 height 31
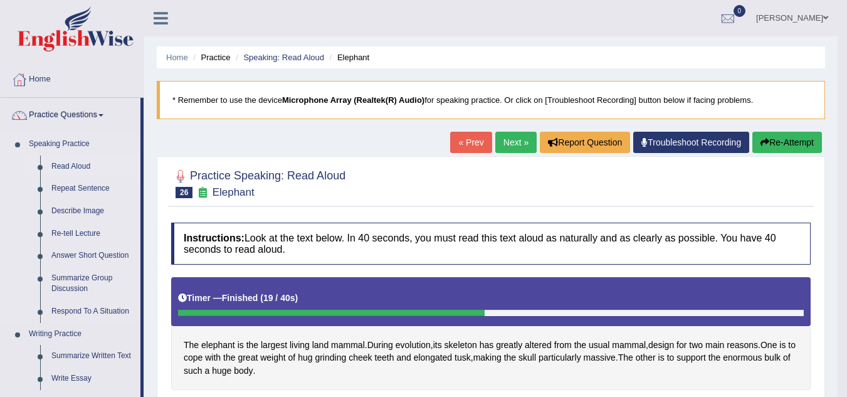
click at [89, 164] on link "Read Aloud" at bounding box center [93, 167] width 95 height 23
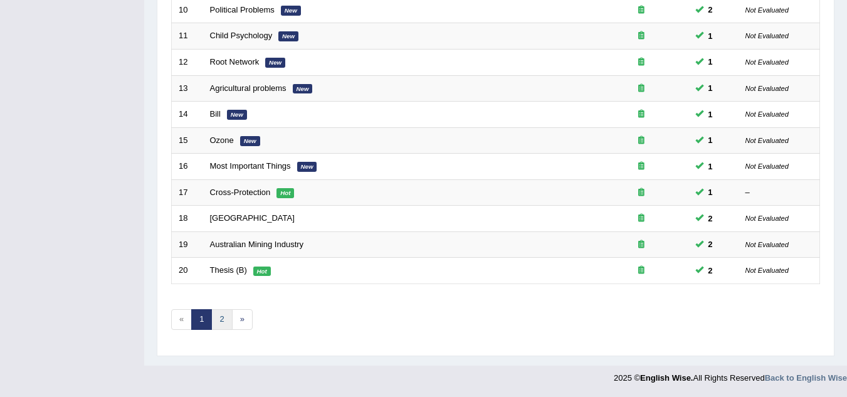
click at [219, 325] on link "2" at bounding box center [221, 319] width 21 height 21
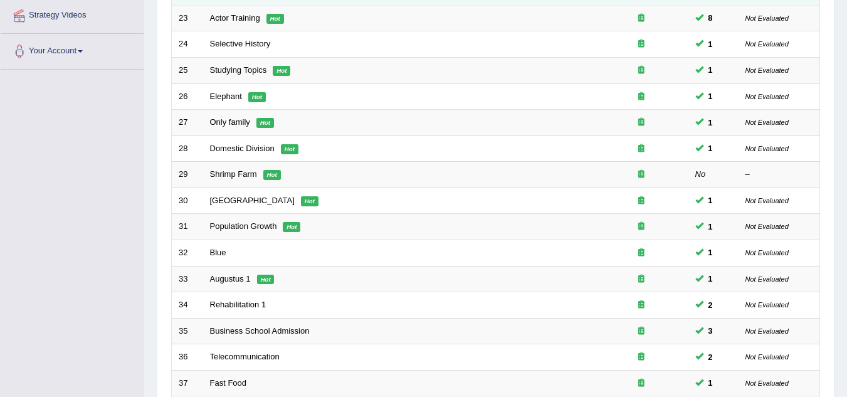
scroll to position [245, 0]
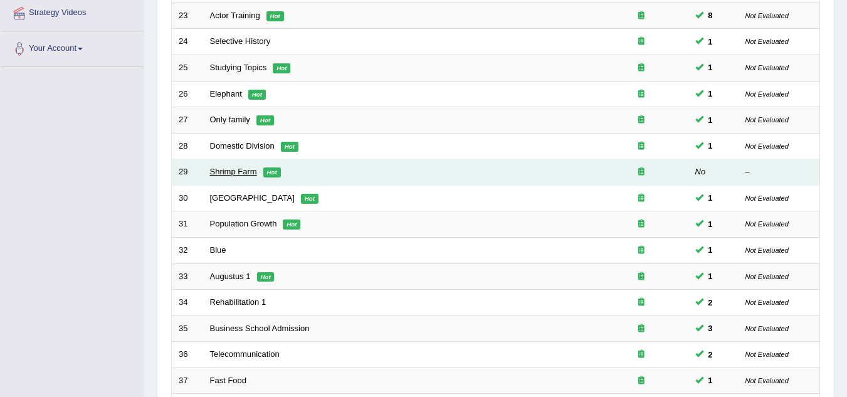
click at [243, 170] on link "Shrimp Farm" at bounding box center [233, 171] width 47 height 9
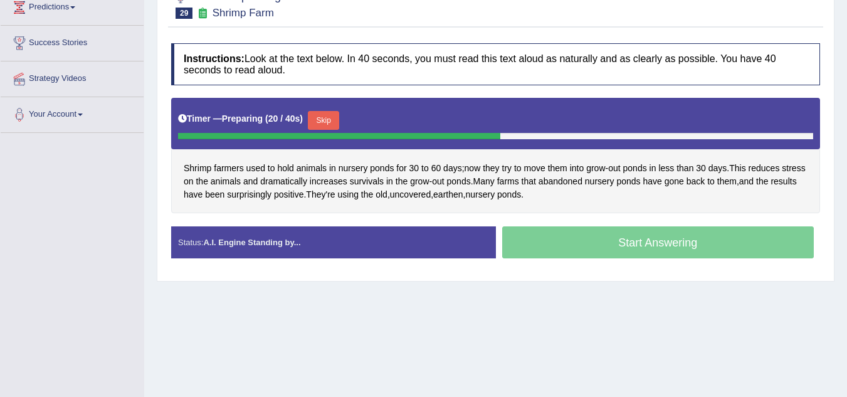
click at [337, 118] on button "Skip" at bounding box center [323, 120] width 31 height 19
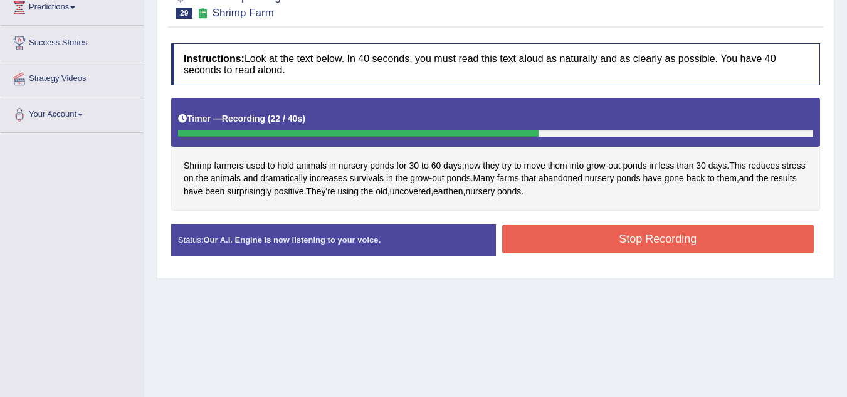
click at [570, 243] on button "Stop Recording" at bounding box center [658, 238] width 312 height 29
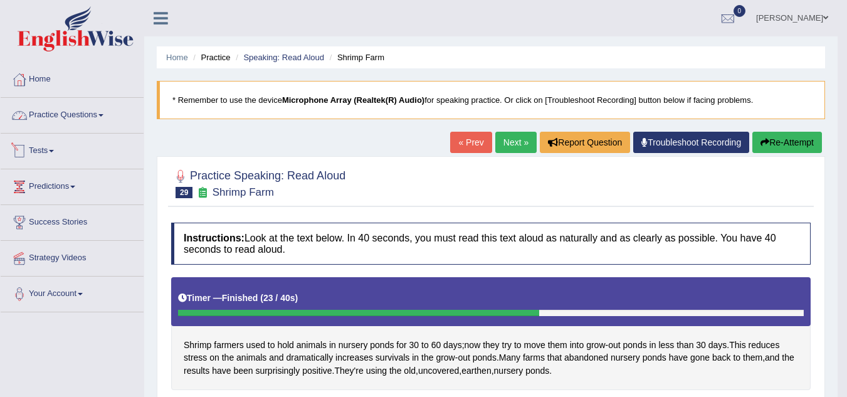
click at [55, 116] on link "Practice Questions" at bounding box center [72, 113] width 143 height 31
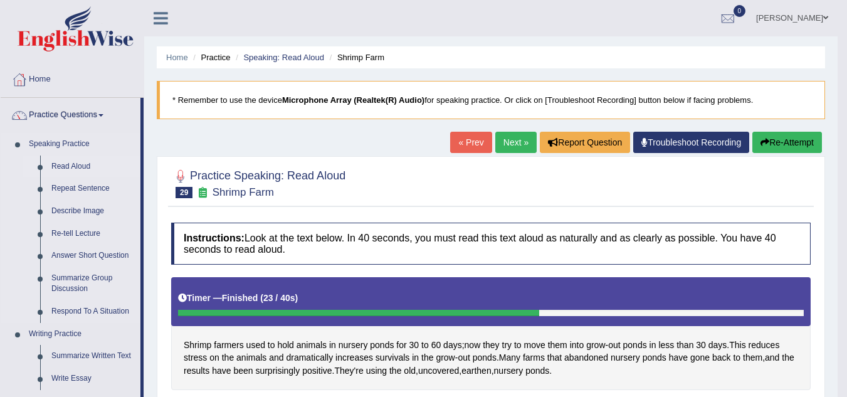
click at [77, 159] on link "Read Aloud" at bounding box center [93, 167] width 95 height 23
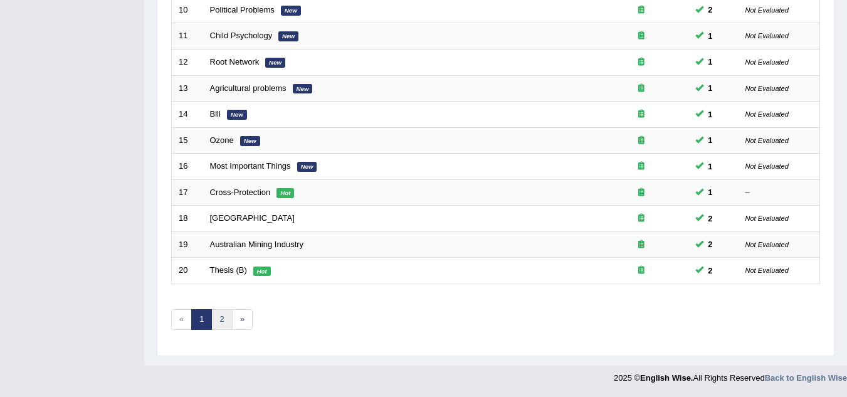
click at [223, 325] on link "2" at bounding box center [221, 319] width 21 height 21
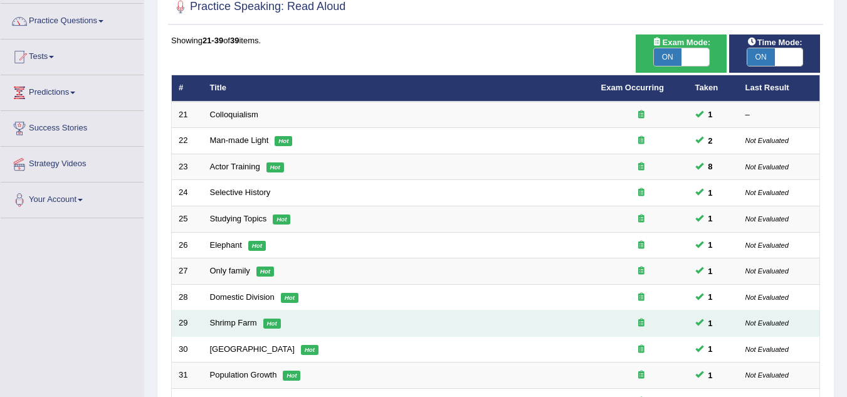
scroll to position [95, 0]
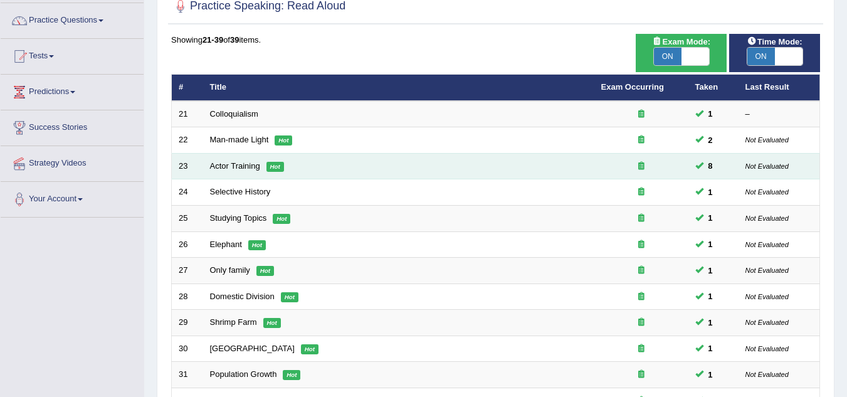
click at [261, 167] on td "Actor Training Hot" at bounding box center [398, 166] width 391 height 26
click at [248, 168] on link "Actor Training" at bounding box center [235, 165] width 50 height 9
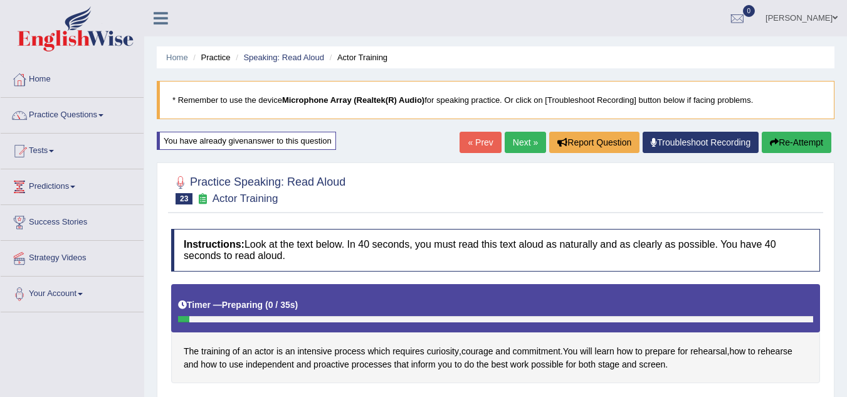
click at [807, 140] on button "Re-Attempt" at bounding box center [797, 142] width 70 height 21
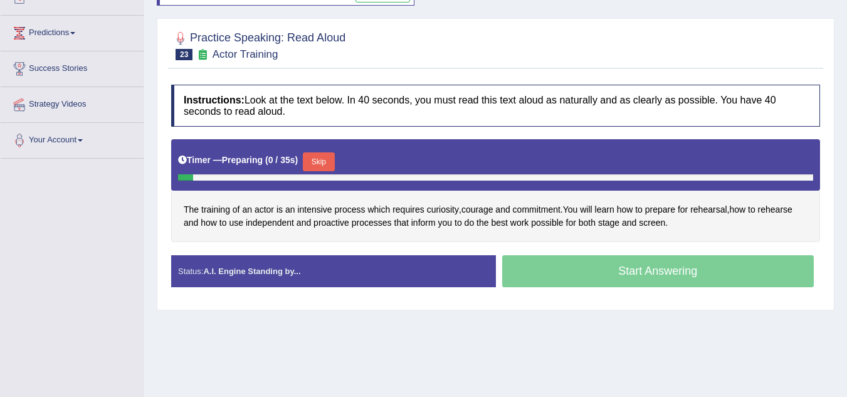
scroll to position [154, 0]
click at [324, 162] on button "Skip" at bounding box center [318, 161] width 31 height 19
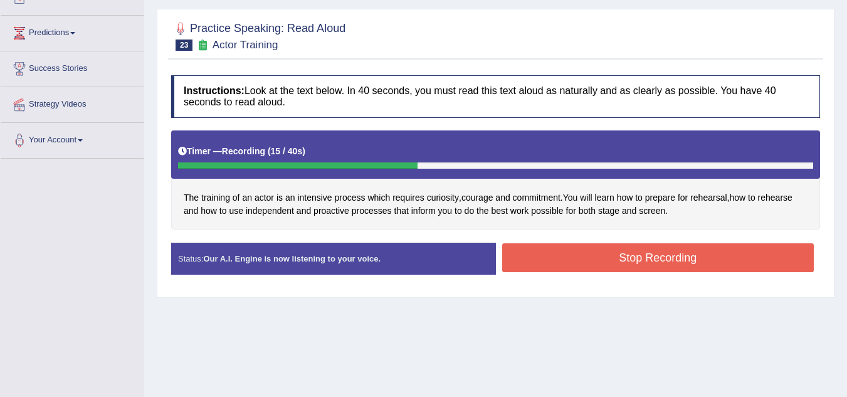
click at [582, 264] on button "Stop Recording" at bounding box center [658, 257] width 312 height 29
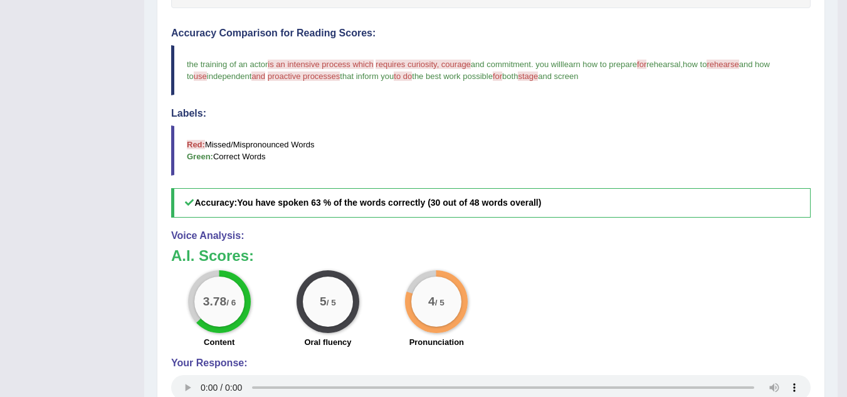
scroll to position [0, 0]
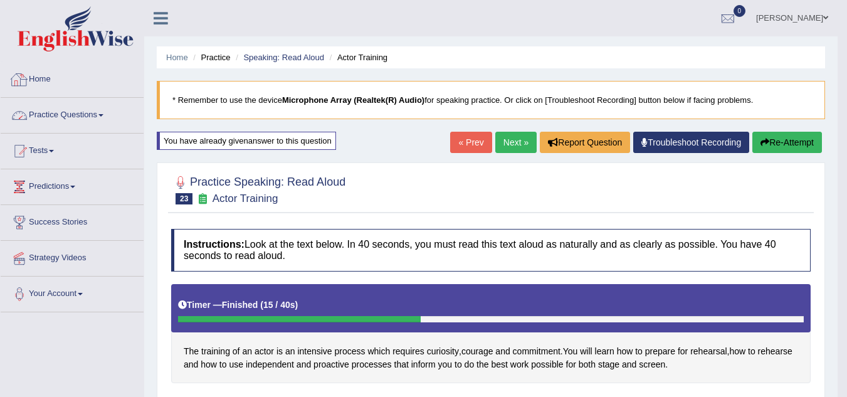
click at [79, 117] on link "Practice Questions" at bounding box center [72, 113] width 143 height 31
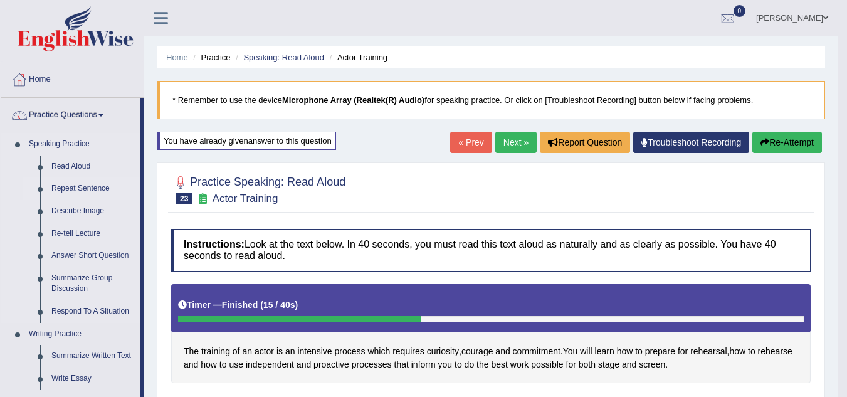
click at [85, 184] on link "Repeat Sentence" at bounding box center [93, 188] width 95 height 23
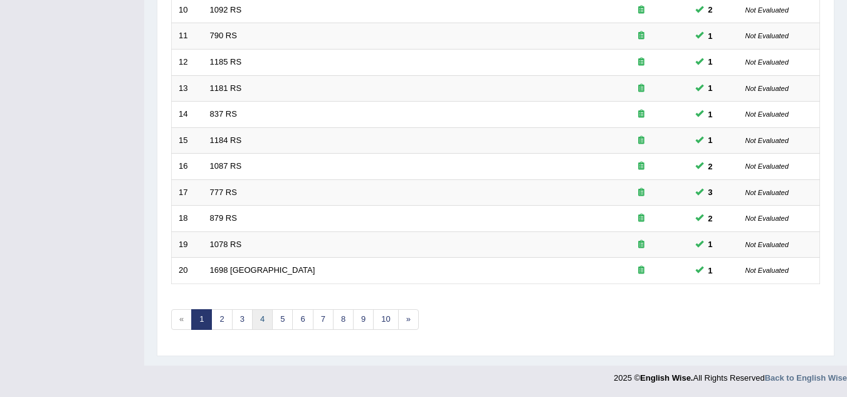
click at [261, 320] on link "4" at bounding box center [262, 319] width 21 height 21
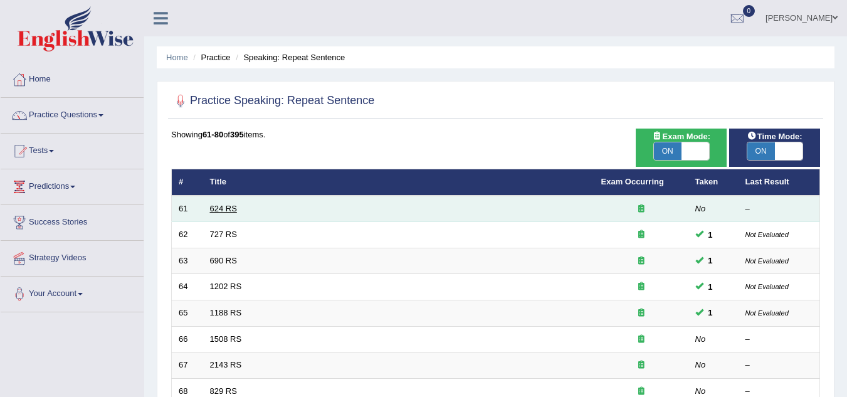
click at [224, 211] on link "624 RS" at bounding box center [223, 208] width 27 height 9
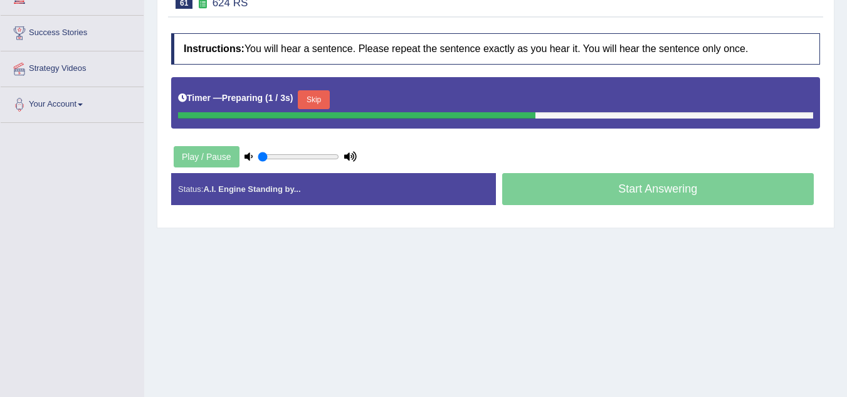
scroll to position [189, 0]
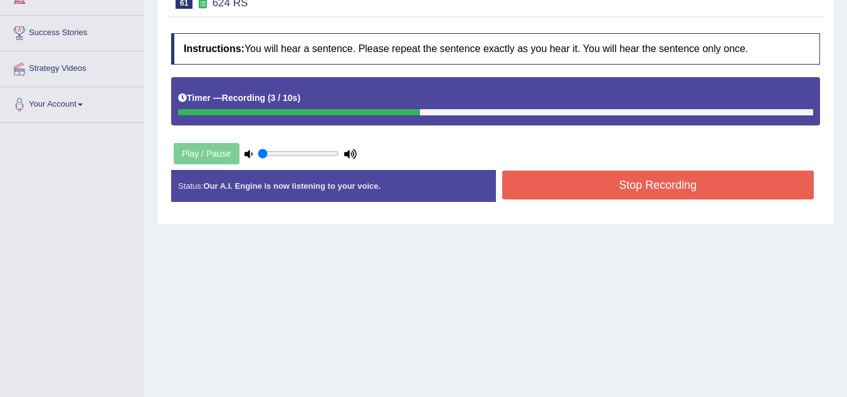
click at [610, 178] on button "Stop Recording" at bounding box center [658, 185] width 312 height 29
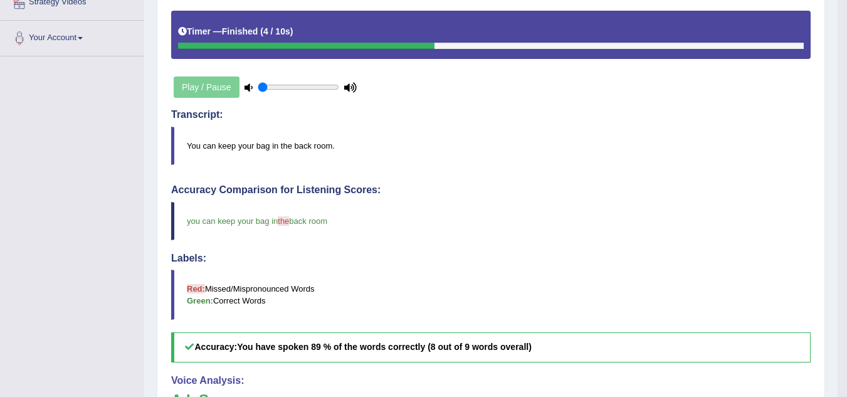
scroll to position [0, 0]
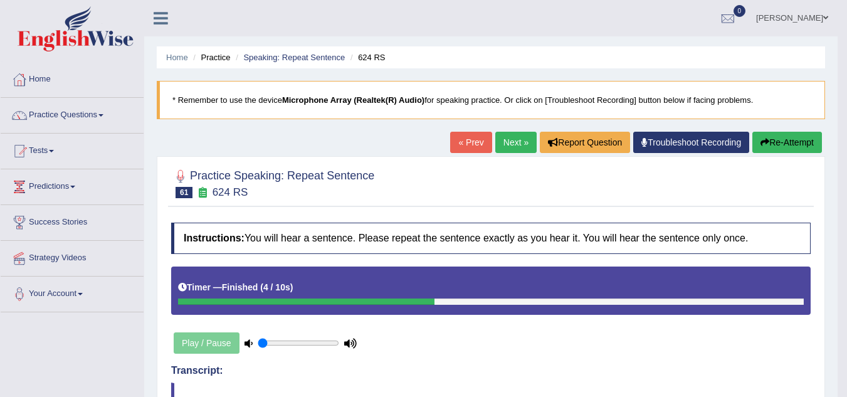
click at [506, 142] on link "Next »" at bounding box center [515, 142] width 41 height 21
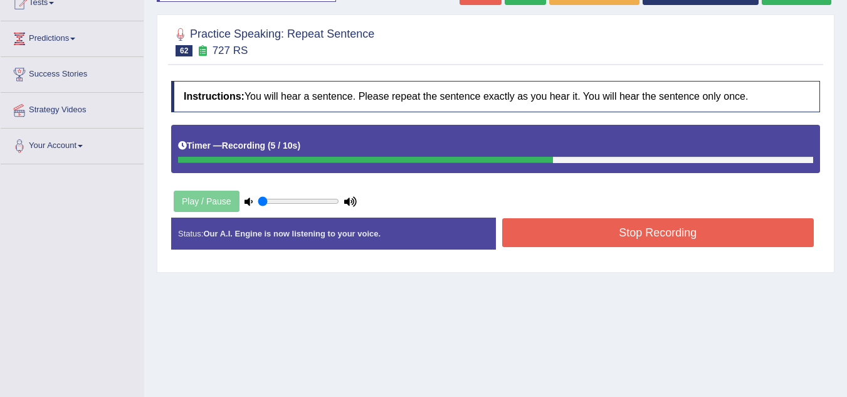
click at [572, 238] on button "Stop Recording" at bounding box center [658, 232] width 312 height 29
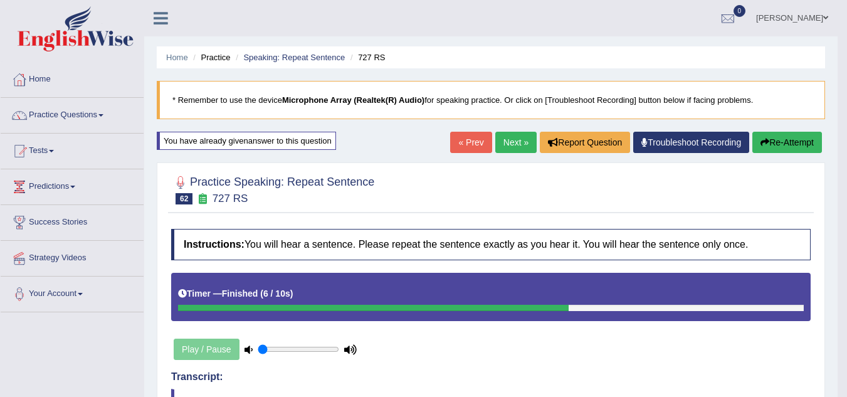
click at [511, 138] on link "Next »" at bounding box center [515, 142] width 41 height 21
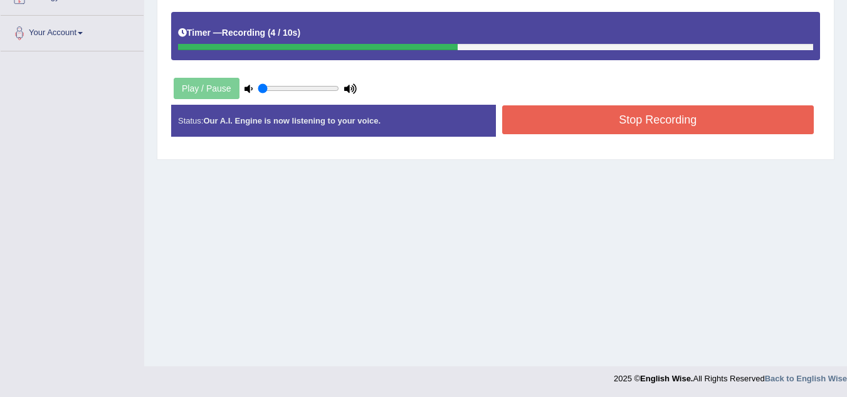
click at [663, 129] on button "Stop Recording" at bounding box center [658, 119] width 312 height 29
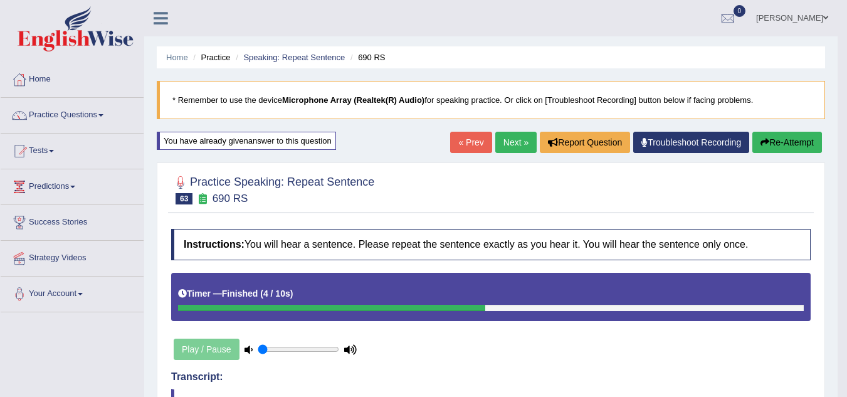
click at [508, 139] on link "Next »" at bounding box center [515, 142] width 41 height 21
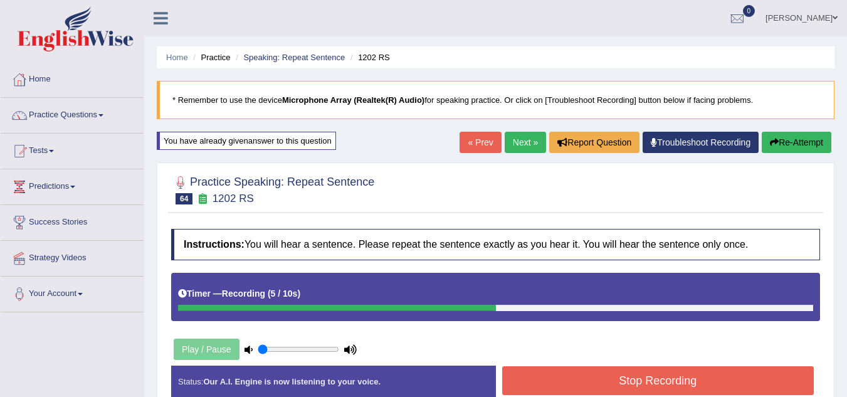
click at [653, 391] on button "Stop Recording" at bounding box center [658, 380] width 312 height 29
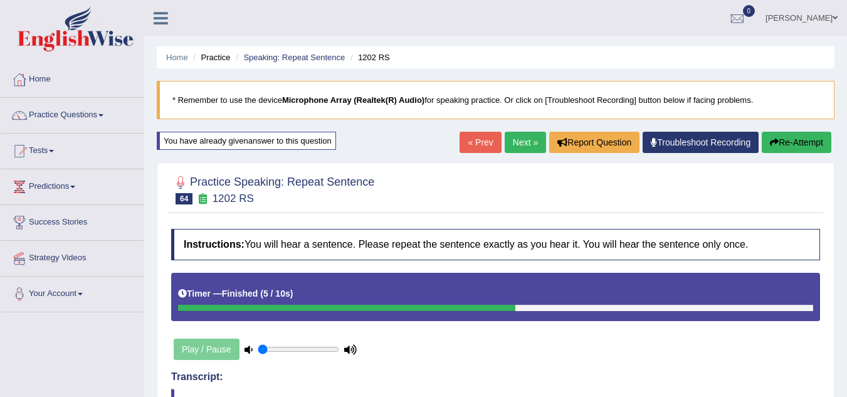
click at [524, 139] on link "Next »" at bounding box center [525, 142] width 41 height 21
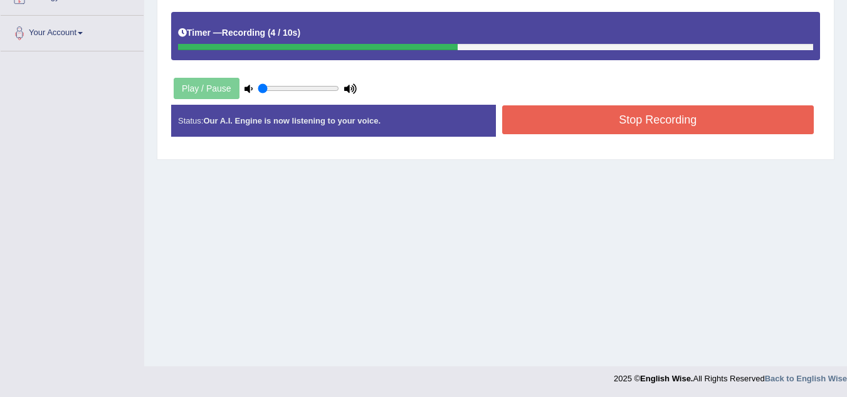
click at [621, 112] on button "Stop Recording" at bounding box center [658, 119] width 312 height 29
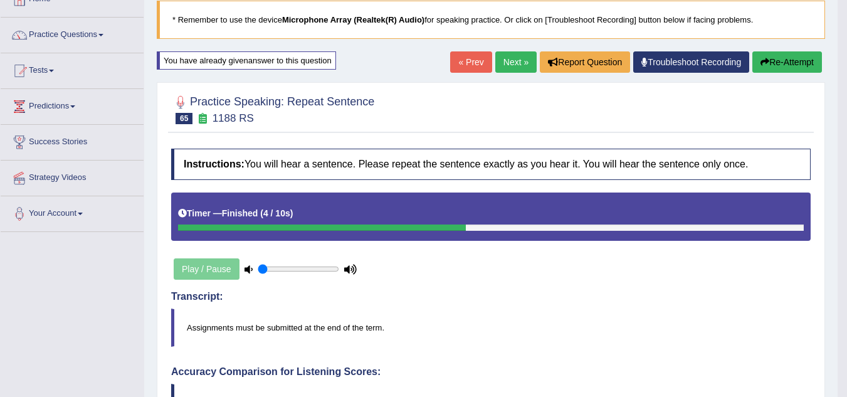
scroll to position [63, 0]
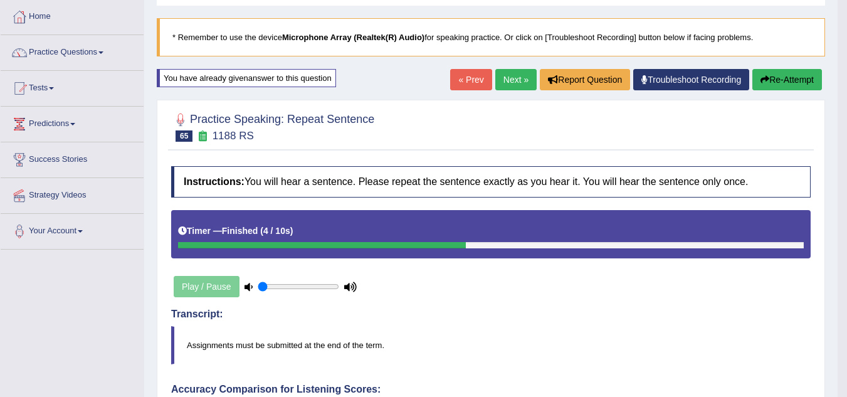
click at [517, 82] on link "Next »" at bounding box center [515, 79] width 41 height 21
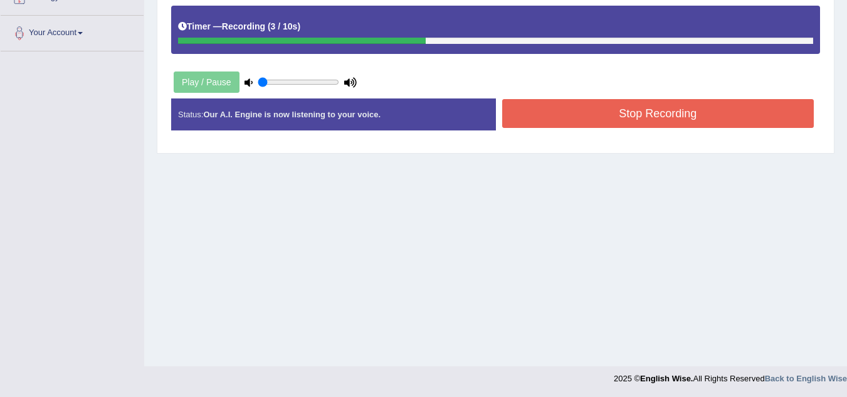
click at [578, 104] on button "Stop Recording" at bounding box center [658, 113] width 312 height 29
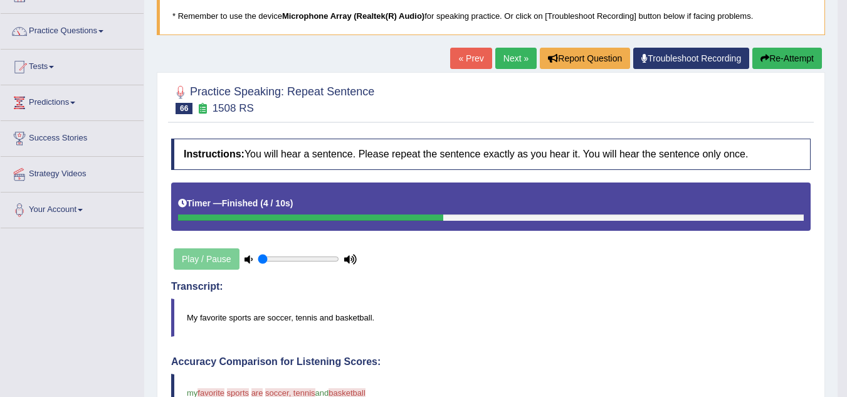
scroll to position [83, 0]
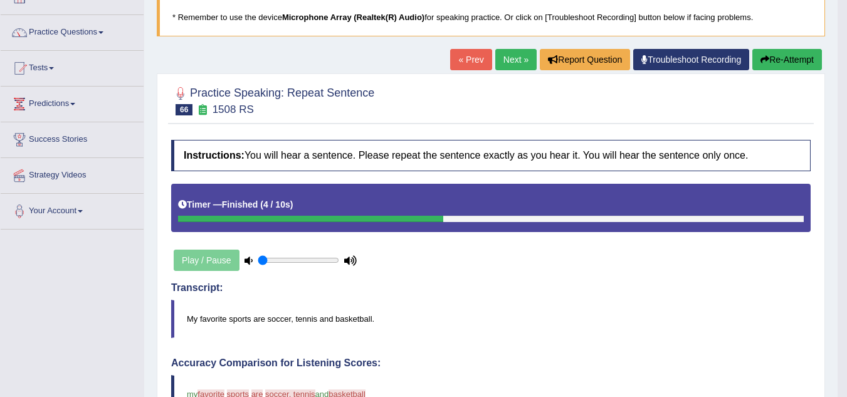
click at [768, 61] on button "Re-Attempt" at bounding box center [788, 59] width 70 height 21
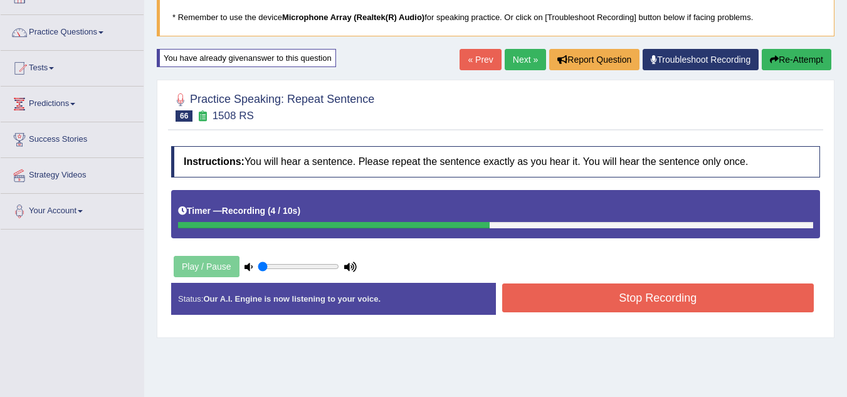
click at [766, 297] on button "Stop Recording" at bounding box center [658, 297] width 312 height 29
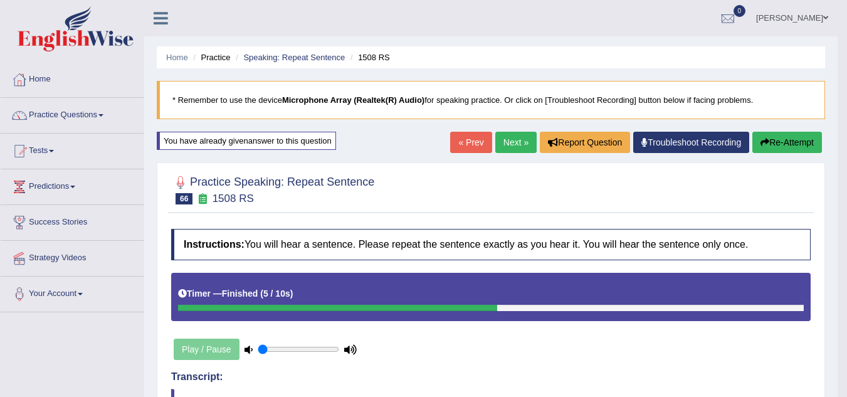
click at [515, 138] on link "Next »" at bounding box center [515, 142] width 41 height 21
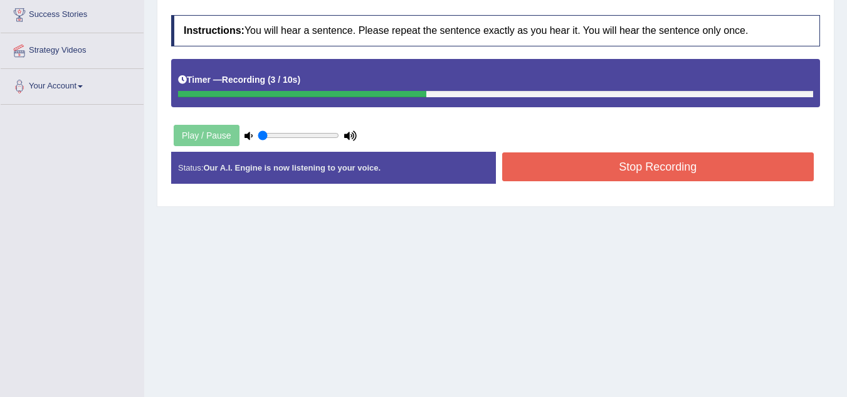
scroll to position [261, 0]
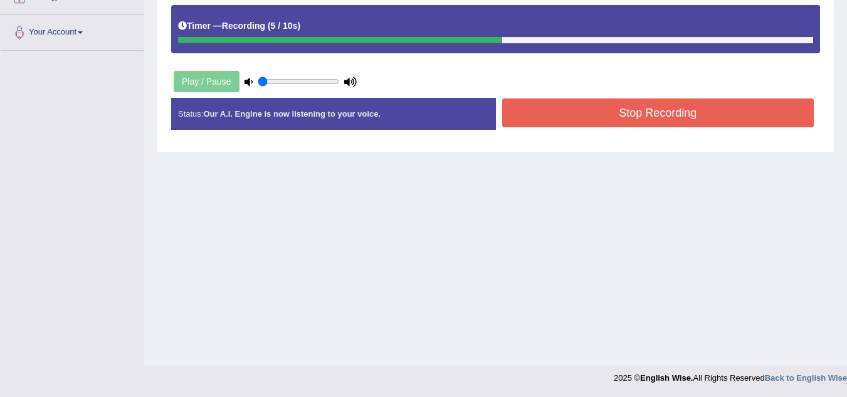
click at [595, 113] on button "Stop Recording" at bounding box center [658, 112] width 312 height 29
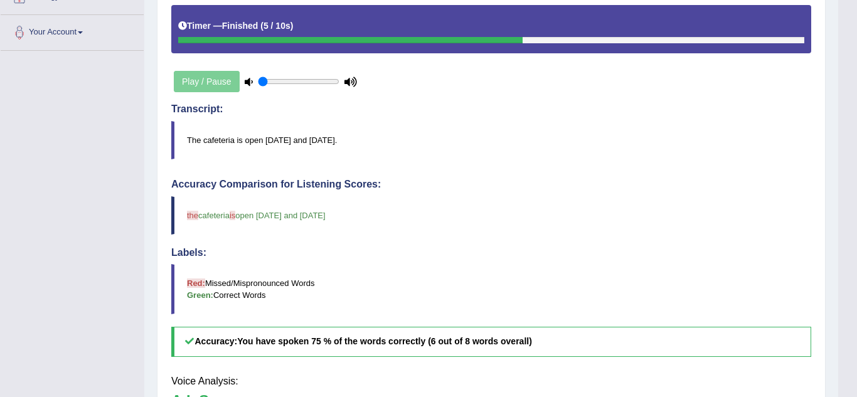
click at [510, 223] on blockquote "the cafeteria is will be open [DATE] and [DATE]" at bounding box center [491, 215] width 640 height 38
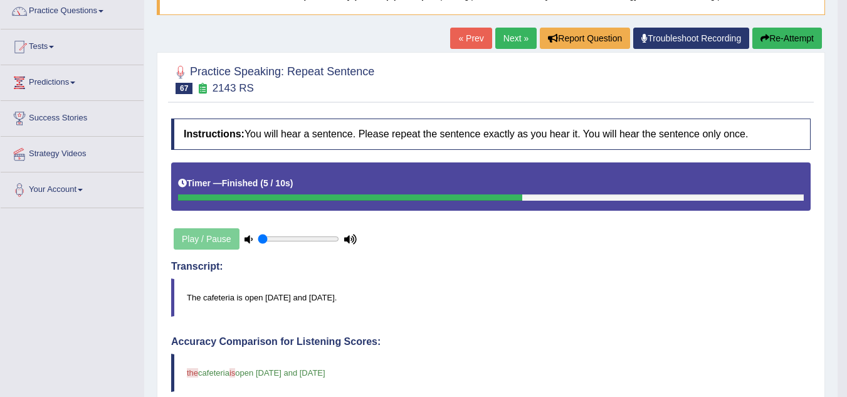
scroll to position [0, 0]
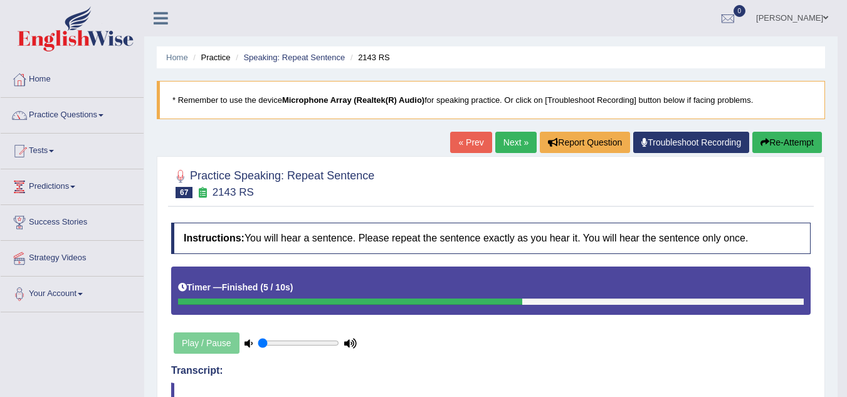
click at [504, 156] on div "« Prev Next » Report Question Troubleshoot Recording Re-Attempt" at bounding box center [637, 144] width 375 height 24
click at [508, 147] on link "Next »" at bounding box center [515, 142] width 41 height 21
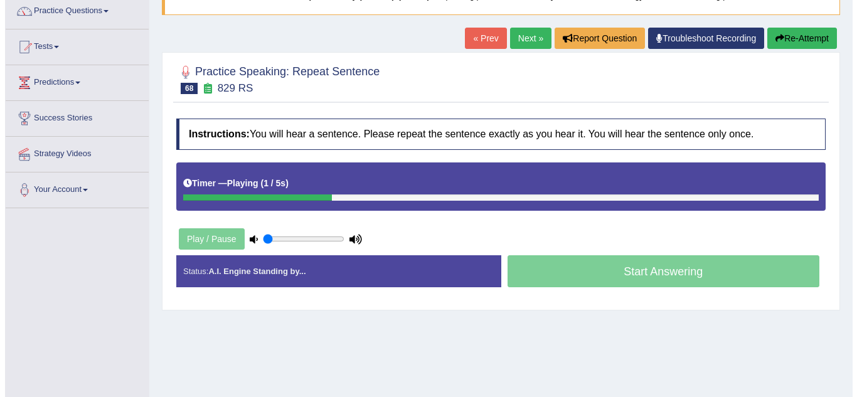
scroll to position [103, 0]
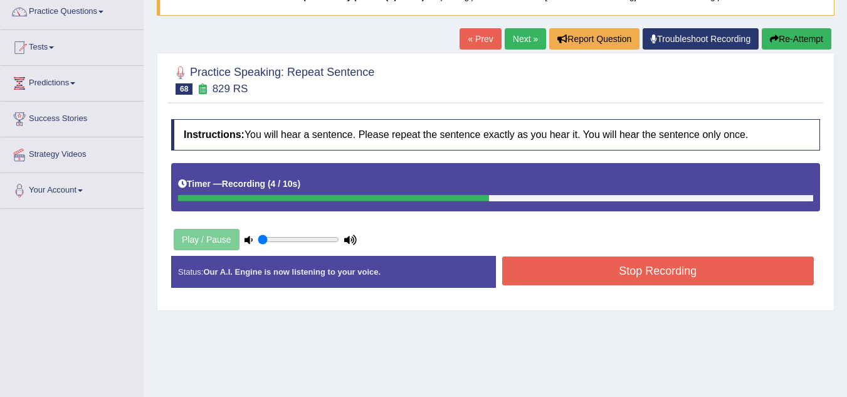
click at [614, 281] on button "Stop Recording" at bounding box center [658, 270] width 312 height 29
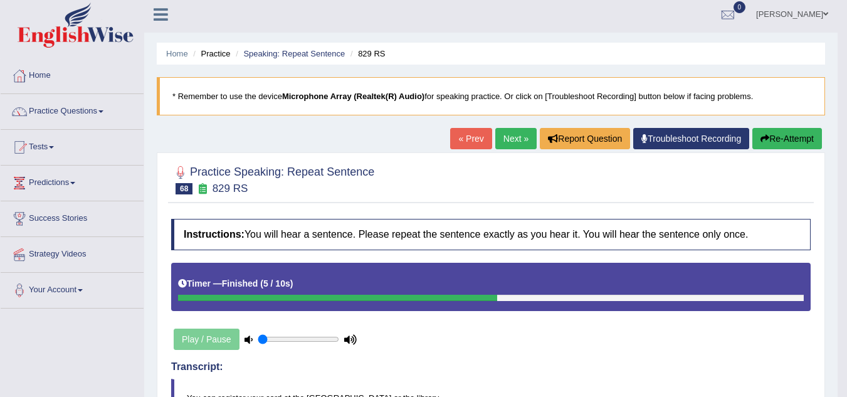
scroll to position [0, 0]
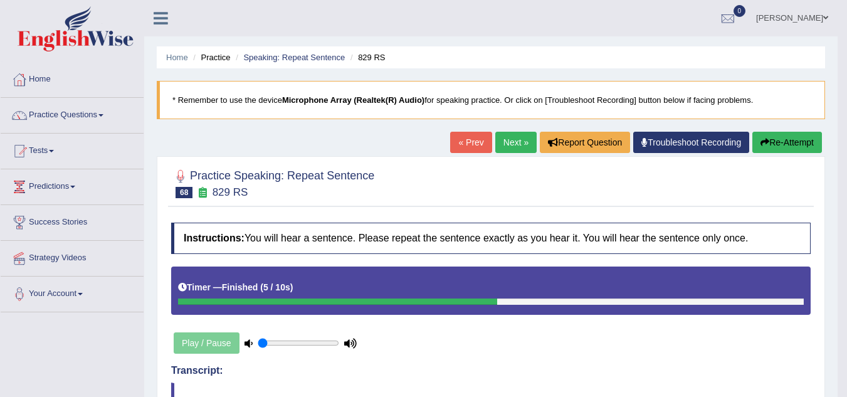
click at [511, 140] on link "Next »" at bounding box center [515, 142] width 41 height 21
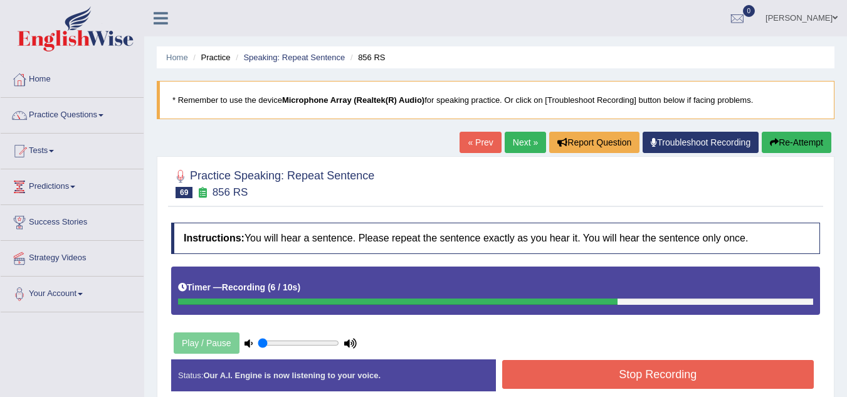
click at [571, 370] on button "Stop Recording" at bounding box center [658, 374] width 312 height 29
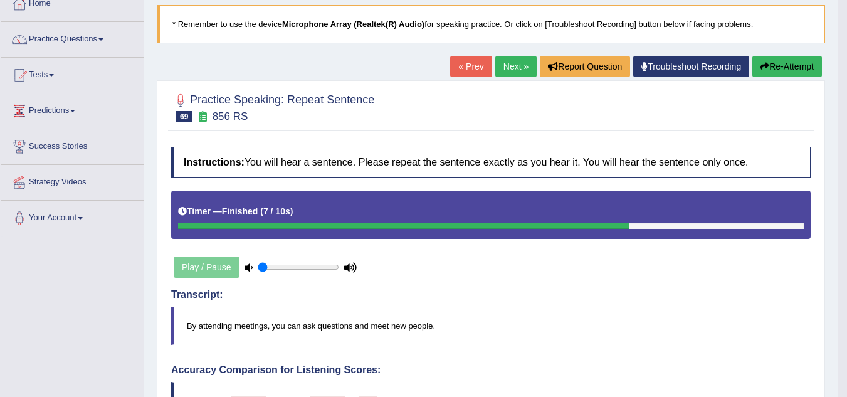
scroll to position [75, 0]
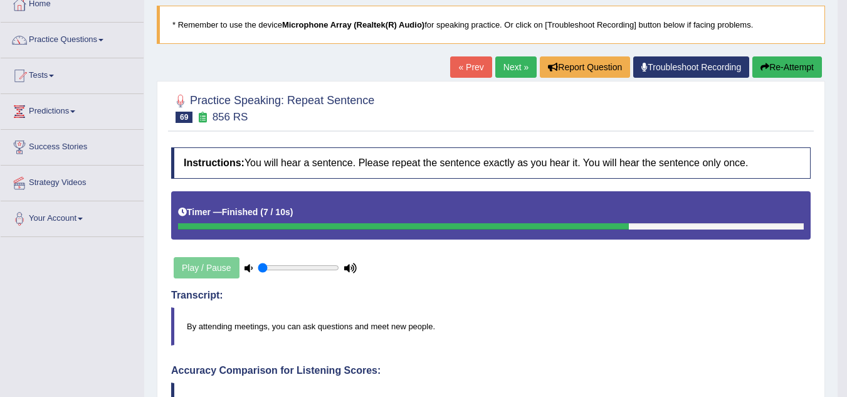
click at [524, 65] on link "Next »" at bounding box center [515, 66] width 41 height 21
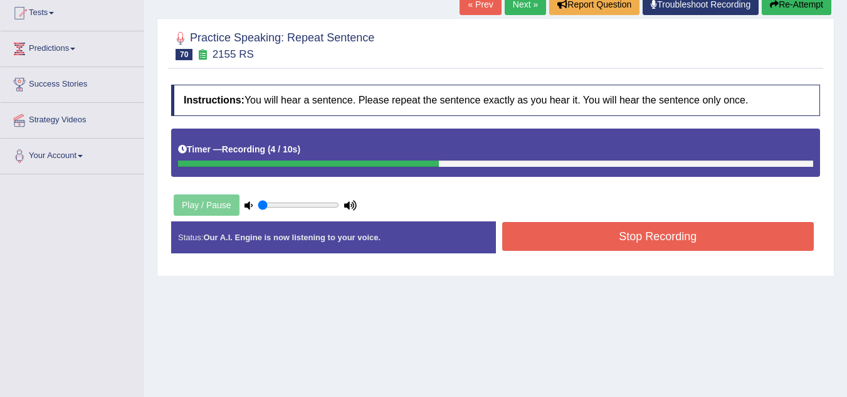
click at [547, 247] on button "Stop Recording" at bounding box center [658, 236] width 312 height 29
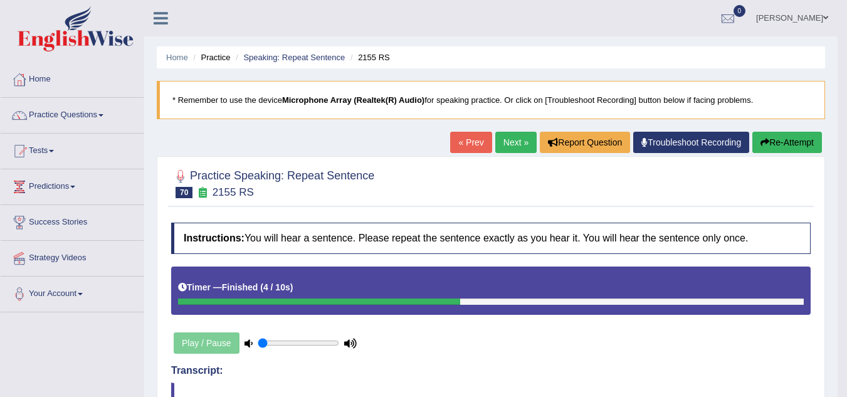
click at [508, 139] on link "Next »" at bounding box center [515, 142] width 41 height 21
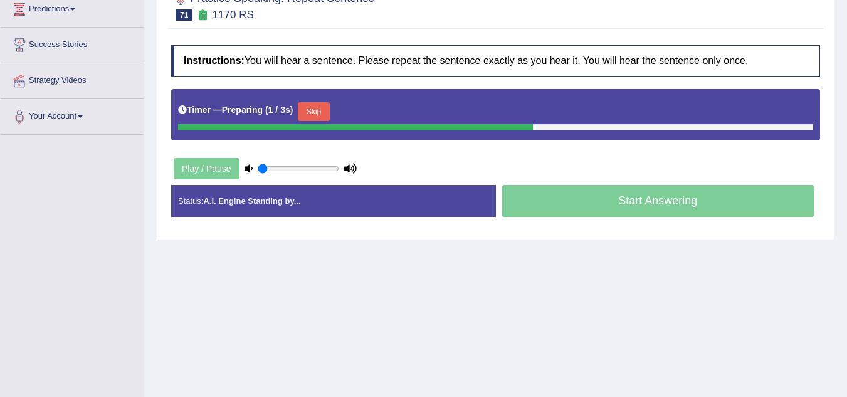
scroll to position [177, 0]
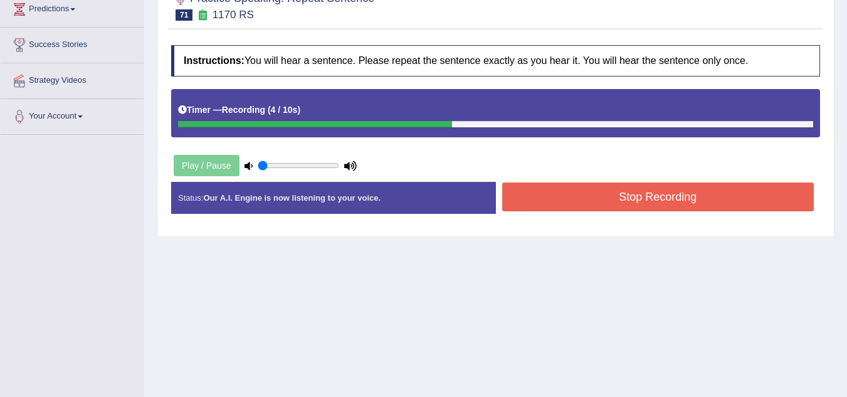
click at [549, 196] on button "Stop Recording" at bounding box center [658, 196] width 312 height 29
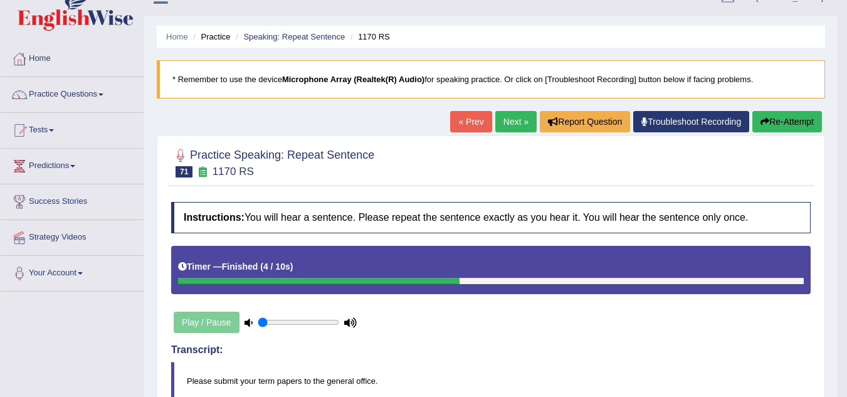
scroll to position [17, 0]
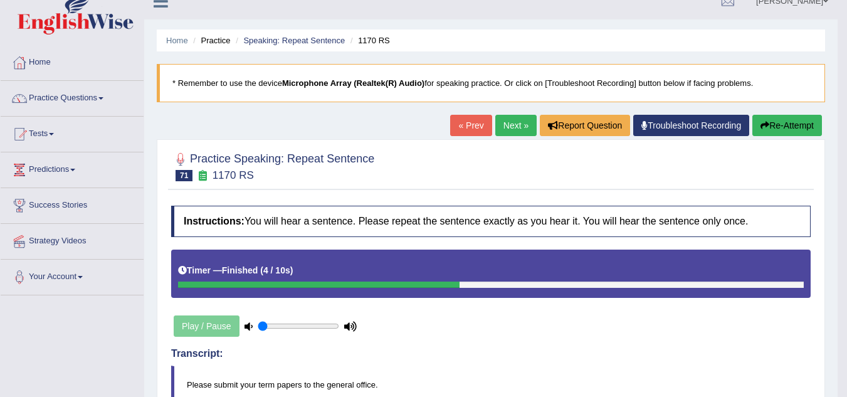
click at [770, 127] on button "Re-Attempt" at bounding box center [788, 125] width 70 height 21
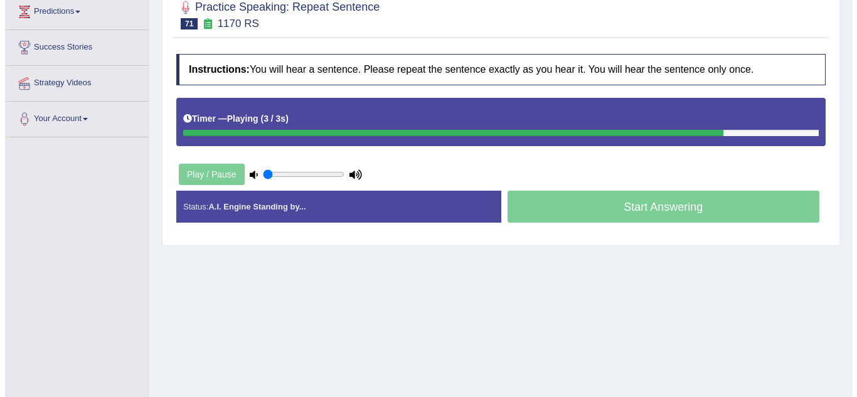
scroll to position [174, 0]
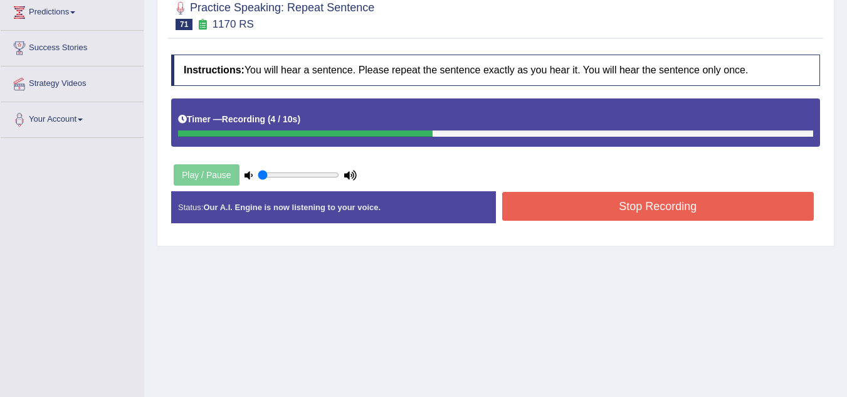
click at [559, 206] on button "Stop Recording" at bounding box center [658, 206] width 312 height 29
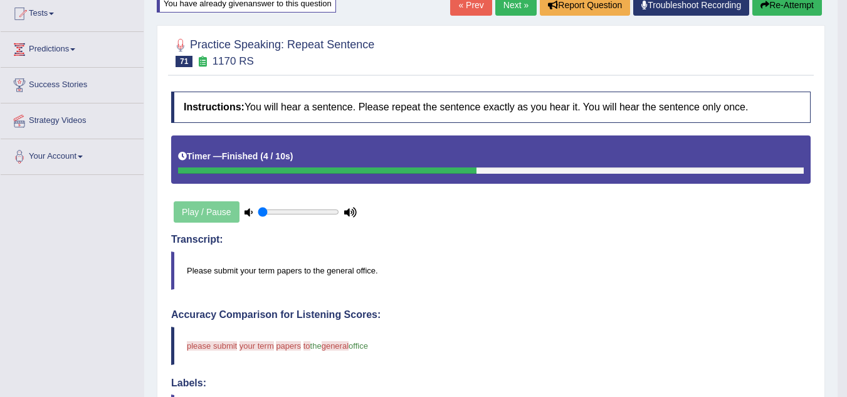
scroll to position [0, 0]
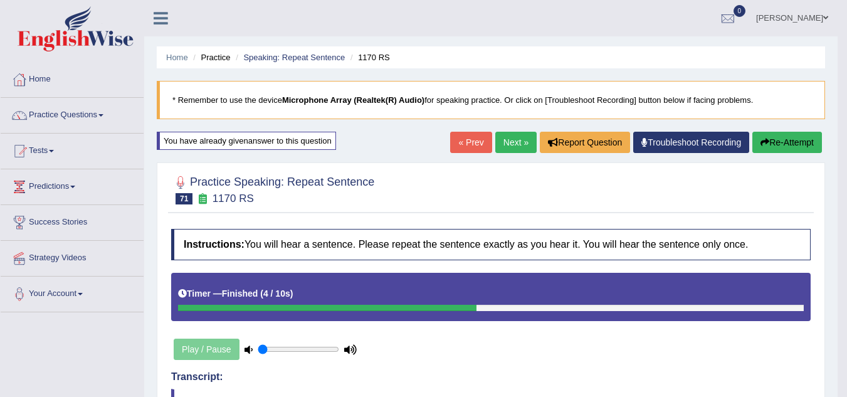
click at [513, 133] on link "Next »" at bounding box center [515, 142] width 41 height 21
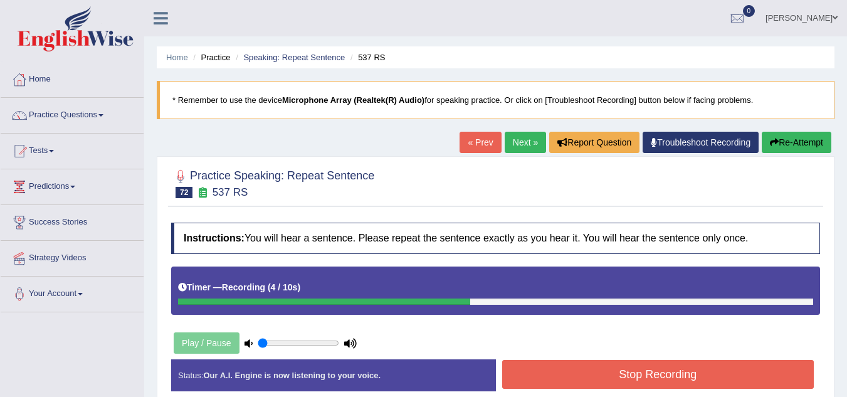
click at [613, 368] on button "Stop Recording" at bounding box center [658, 374] width 312 height 29
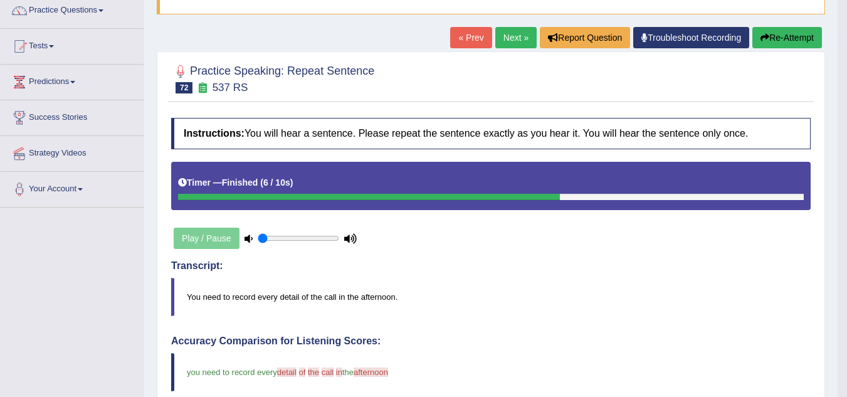
scroll to position [104, 0]
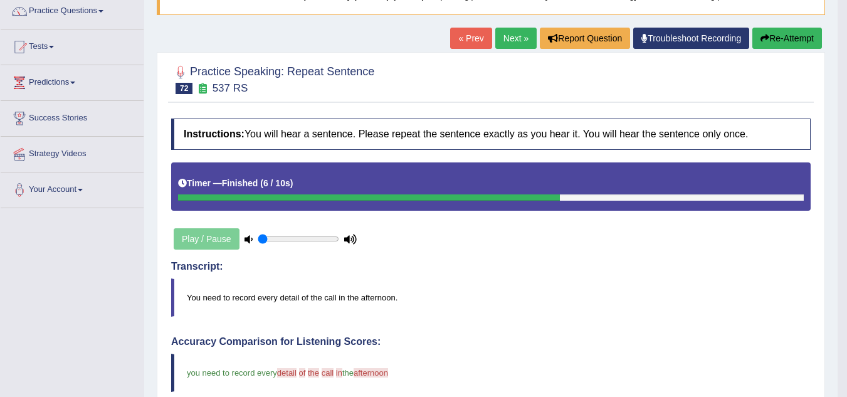
click at [515, 30] on link "Next »" at bounding box center [515, 38] width 41 height 21
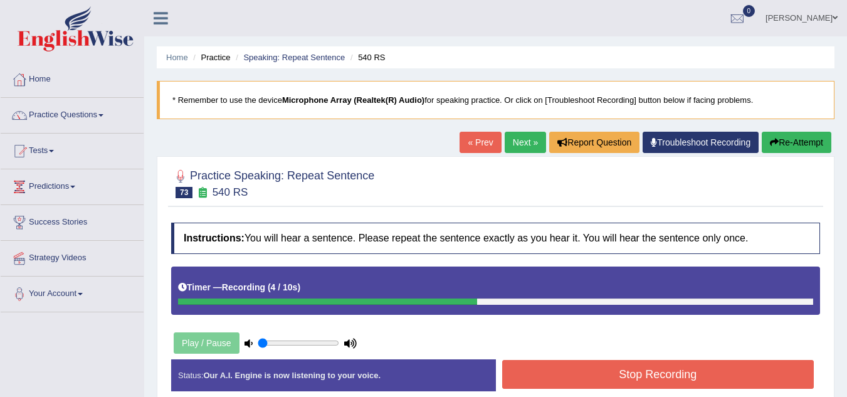
click at [642, 370] on button "Stop Recording" at bounding box center [658, 374] width 312 height 29
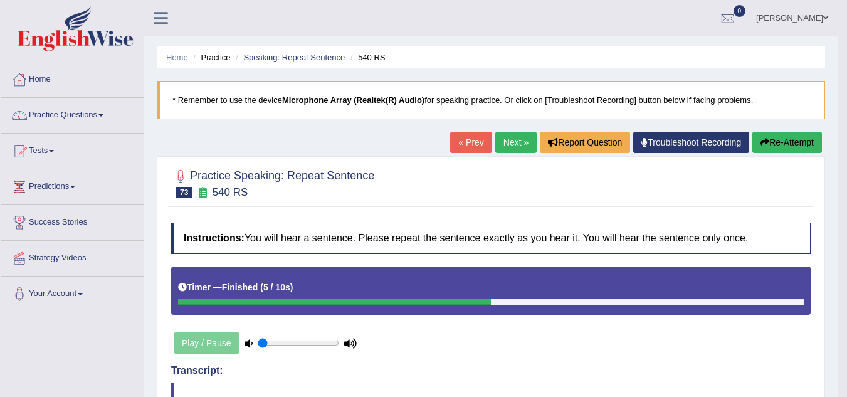
click at [792, 141] on button "Re-Attempt" at bounding box center [788, 142] width 70 height 21
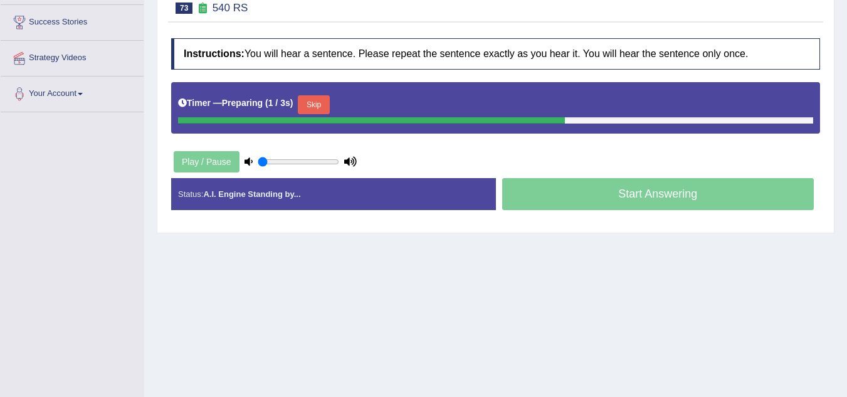
click at [314, 101] on button "Skip" at bounding box center [313, 104] width 31 height 19
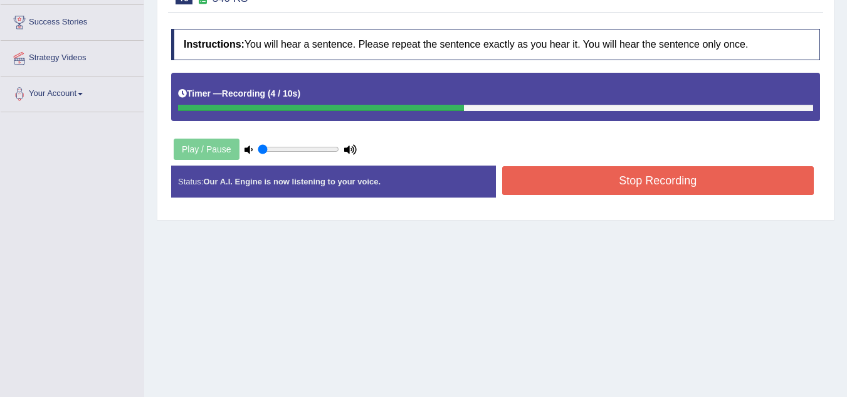
click at [543, 176] on button "Stop Recording" at bounding box center [658, 180] width 312 height 29
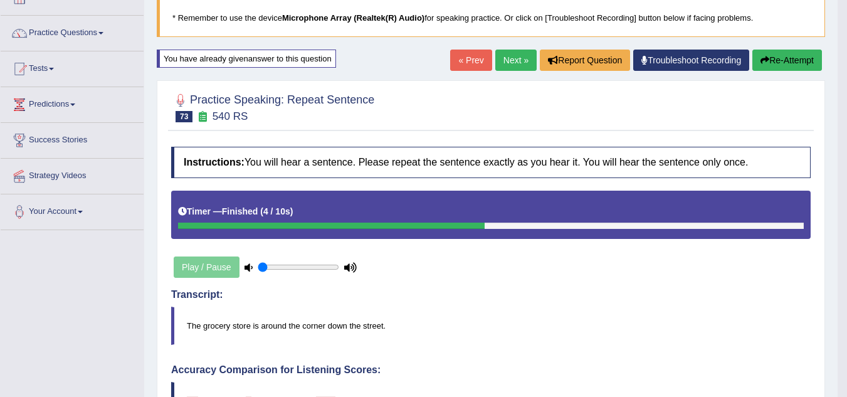
scroll to position [70, 0]
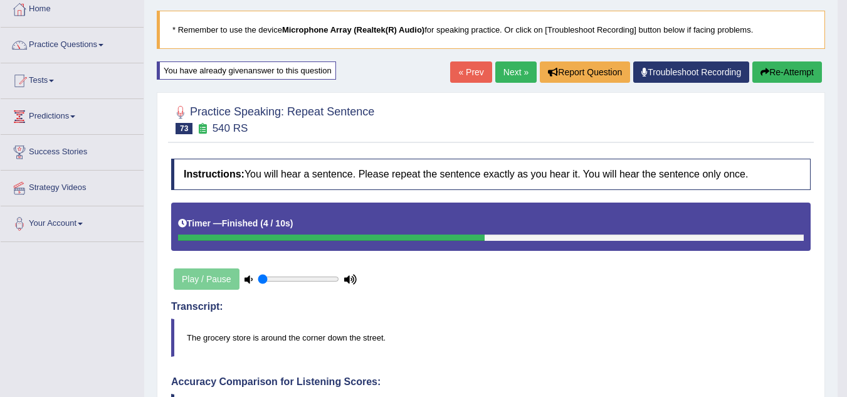
click at [512, 81] on link "Next »" at bounding box center [515, 71] width 41 height 21
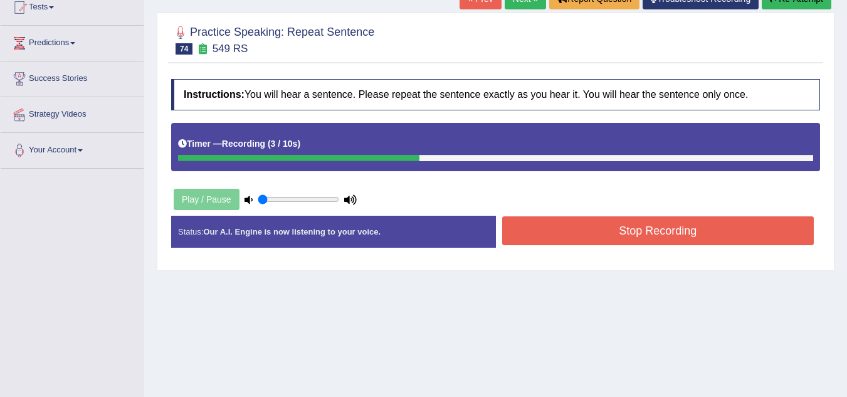
click at [581, 243] on button "Stop Recording" at bounding box center [658, 230] width 312 height 29
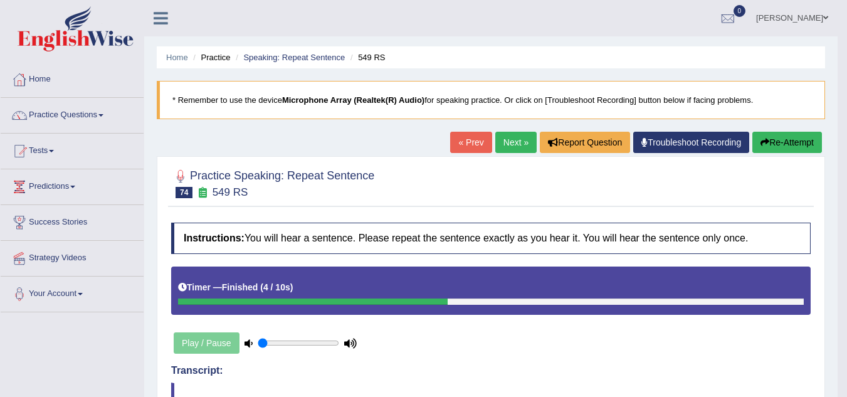
click at [507, 147] on link "Next »" at bounding box center [515, 142] width 41 height 21
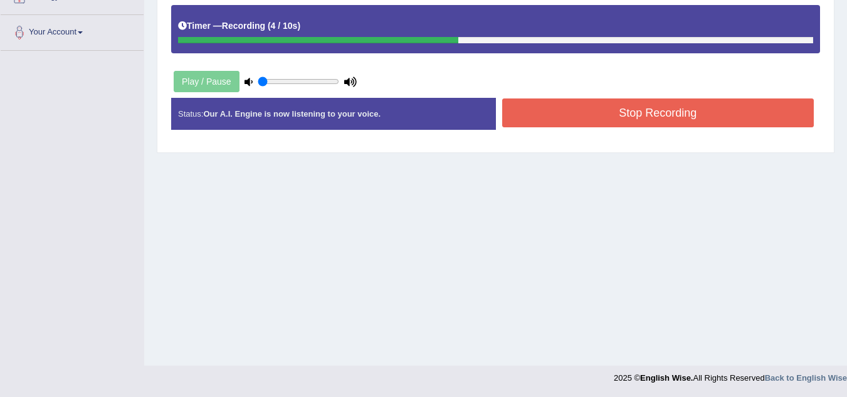
click at [555, 114] on button "Stop Recording" at bounding box center [658, 112] width 312 height 29
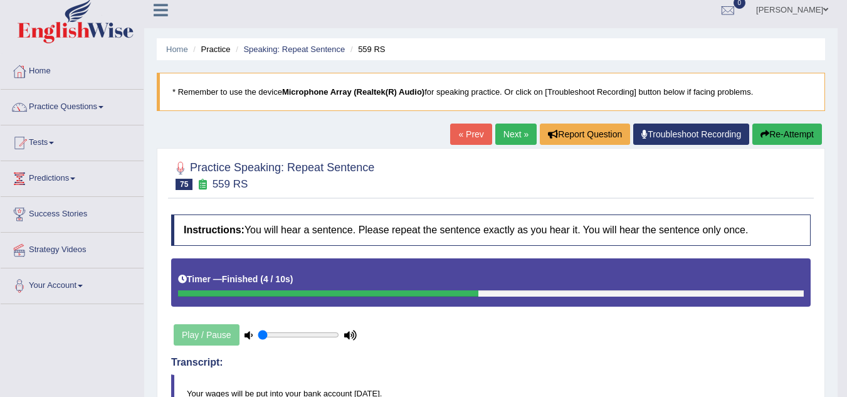
scroll to position [2, 0]
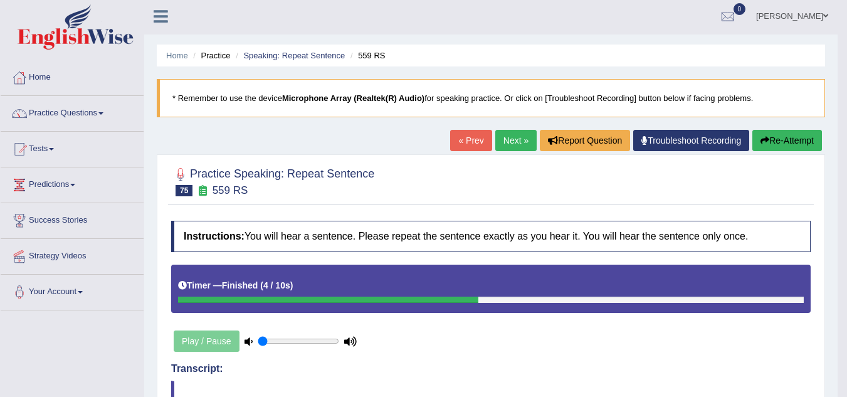
click at [518, 135] on link "Next »" at bounding box center [515, 140] width 41 height 21
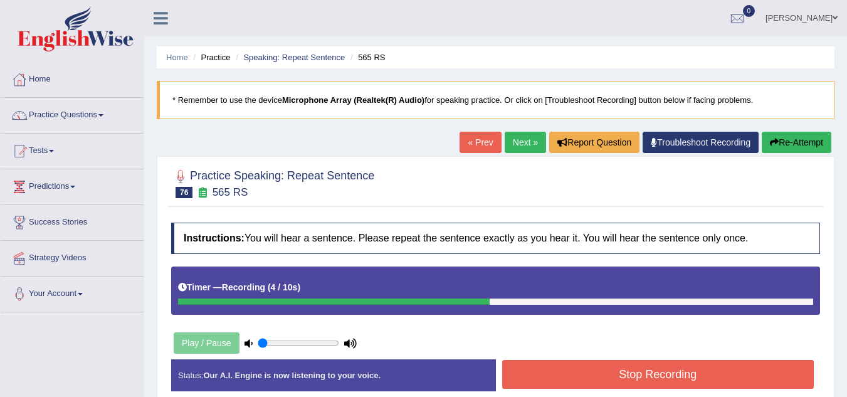
click at [596, 379] on button "Stop Recording" at bounding box center [658, 374] width 312 height 29
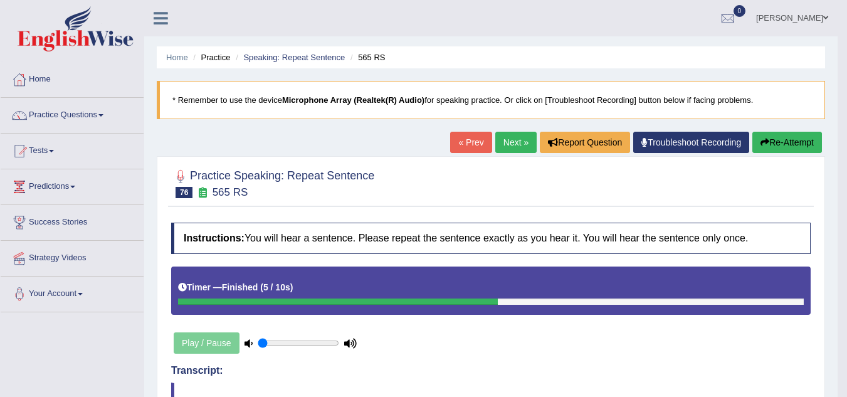
click at [517, 148] on link "Next »" at bounding box center [515, 142] width 41 height 21
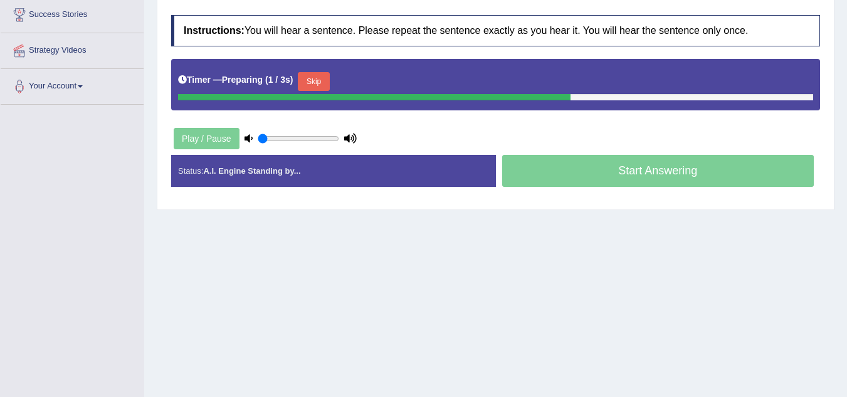
scroll to position [208, 0]
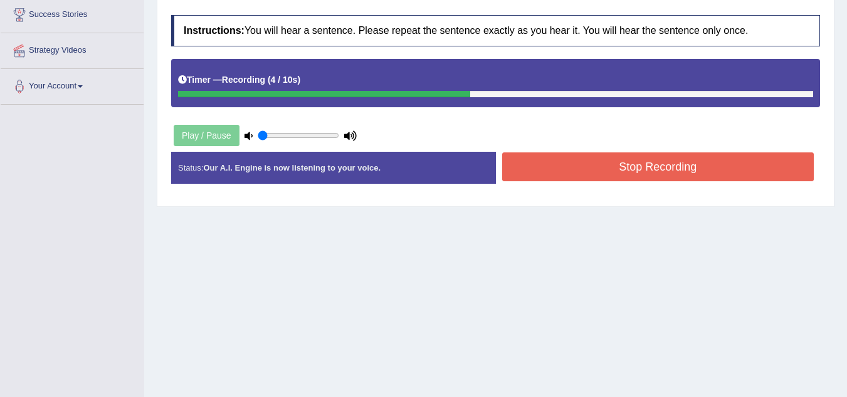
click at [526, 166] on button "Stop Recording" at bounding box center [658, 166] width 312 height 29
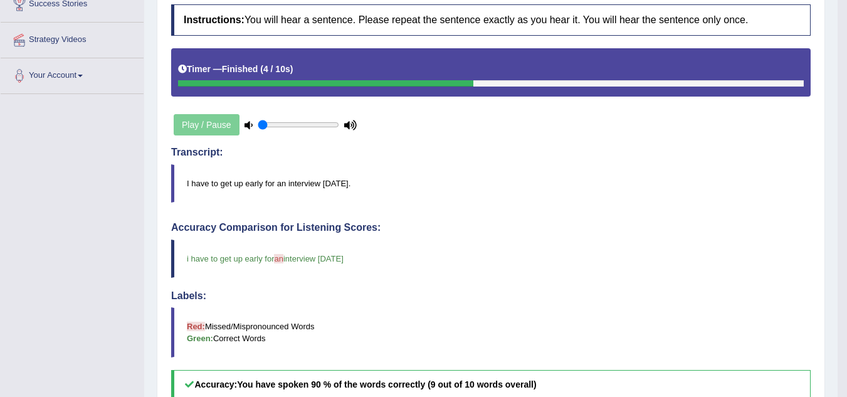
scroll to position [0, 0]
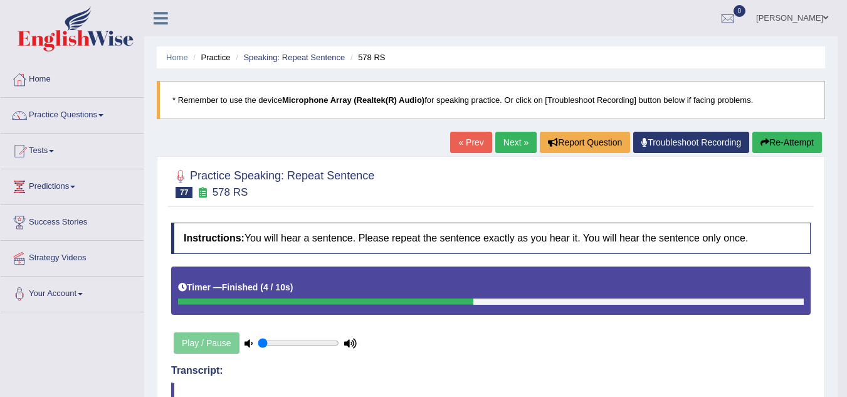
click at [514, 137] on link "Next »" at bounding box center [515, 142] width 41 height 21
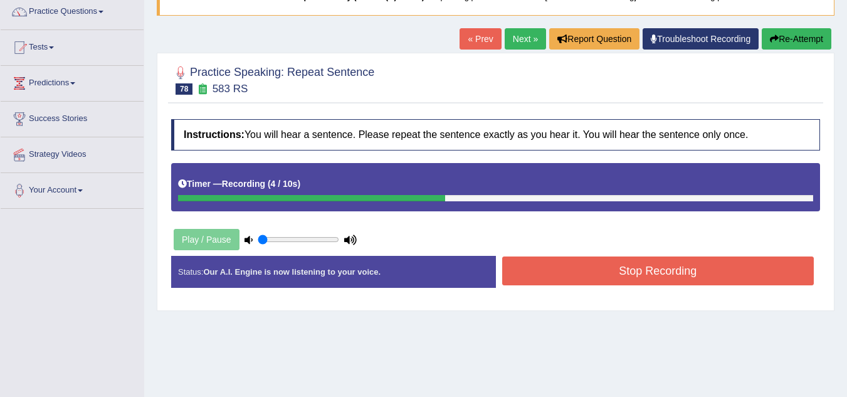
click at [556, 280] on button "Stop Recording" at bounding box center [658, 270] width 312 height 29
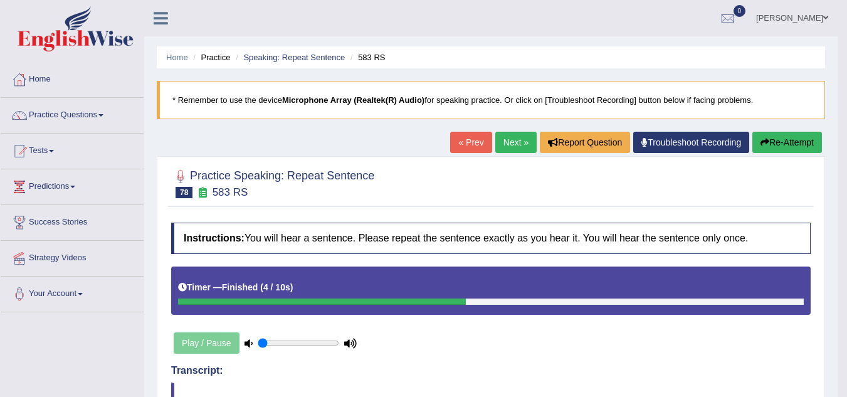
click at [758, 137] on button "Re-Attempt" at bounding box center [788, 142] width 70 height 21
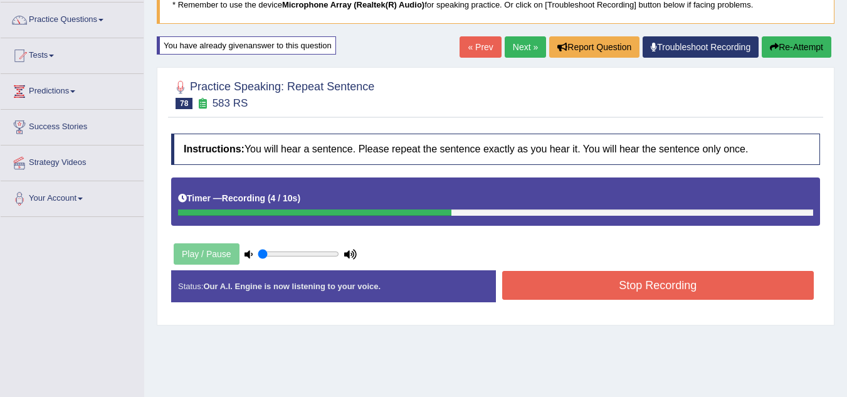
scroll to position [96, 0]
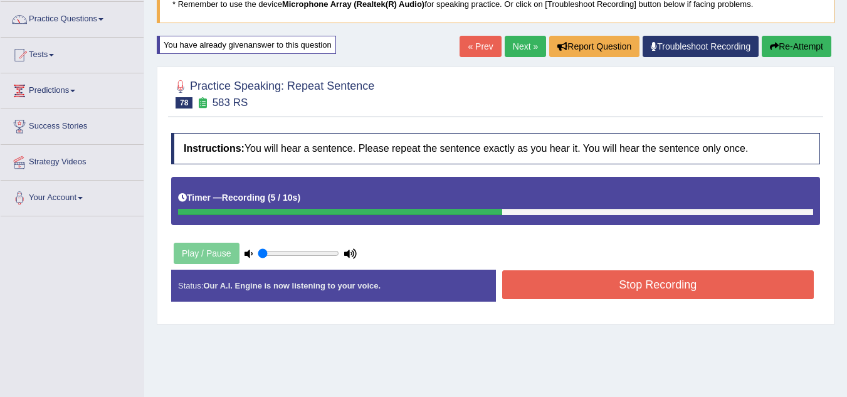
click at [581, 279] on button "Stop Recording" at bounding box center [658, 284] width 312 height 29
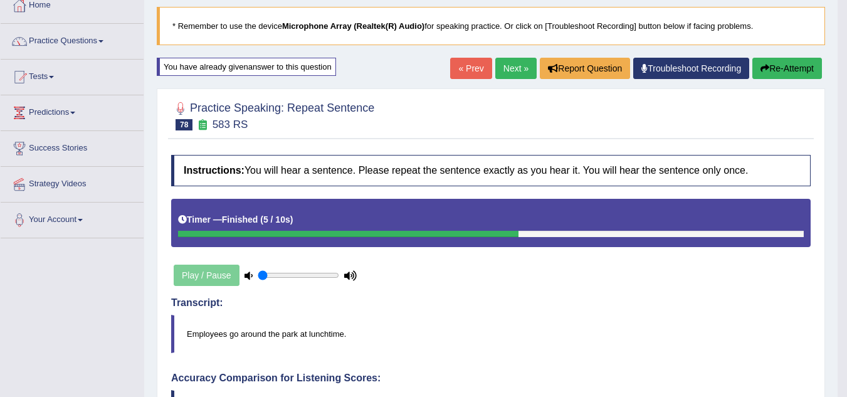
scroll to position [0, 0]
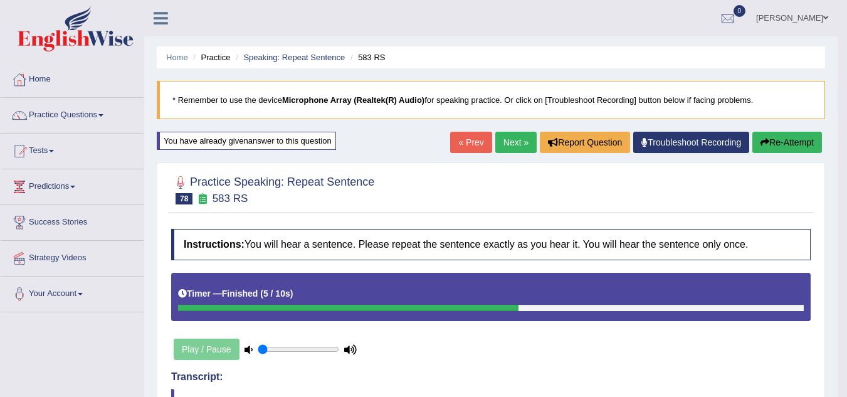
click at [516, 140] on link "Next »" at bounding box center [515, 142] width 41 height 21
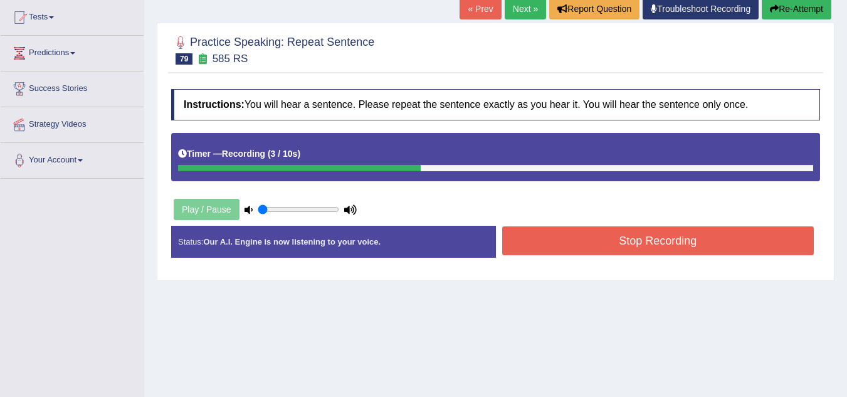
click at [557, 251] on button "Stop Recording" at bounding box center [658, 240] width 312 height 29
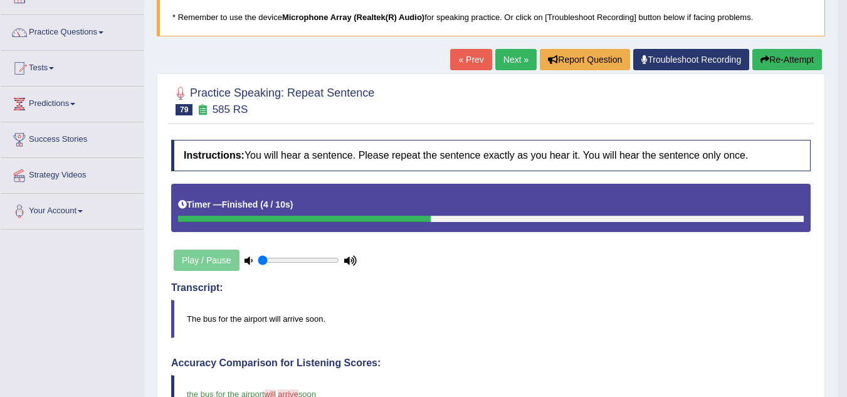
scroll to position [82, 0]
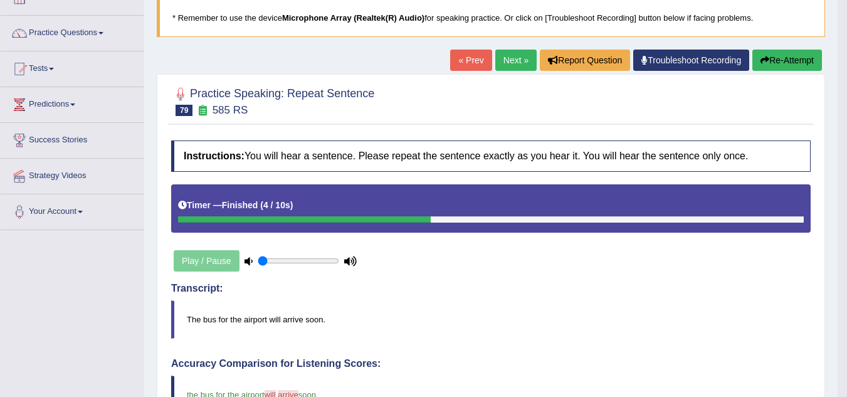
click at [504, 55] on link "Next »" at bounding box center [515, 60] width 41 height 21
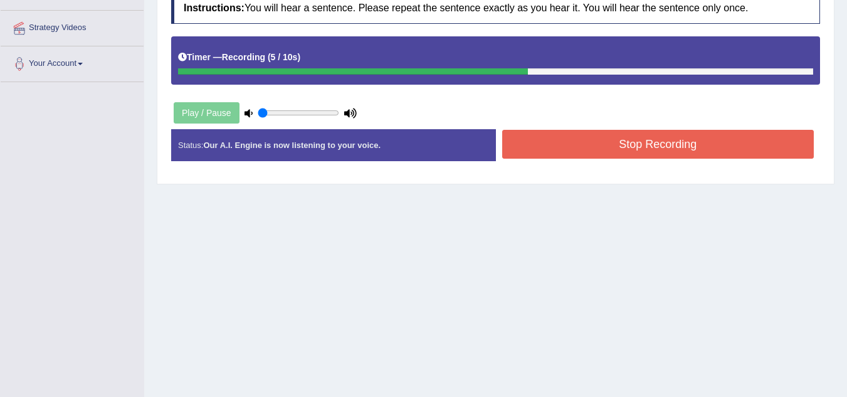
click at [629, 145] on button "Stop Recording" at bounding box center [658, 144] width 312 height 29
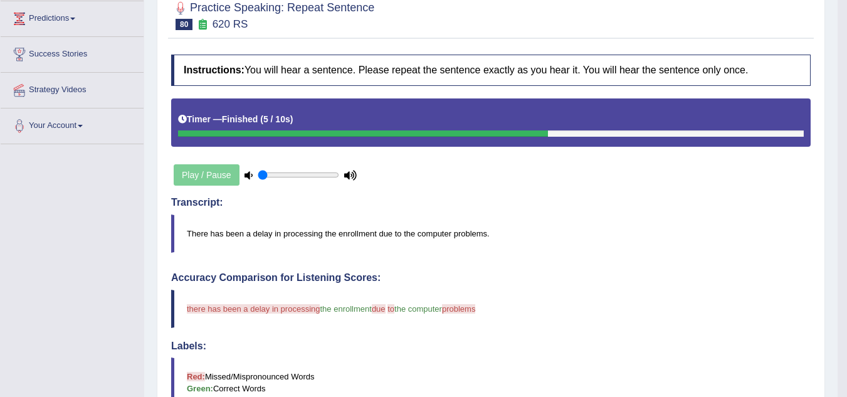
scroll to position [167, 0]
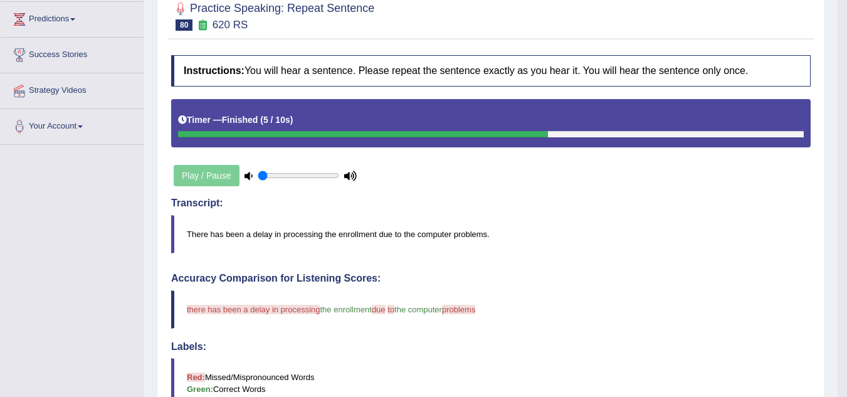
click at [662, 209] on div "Transcript: There has been a delay in processing the enrollment due to the comp…" at bounding box center [491, 226] width 640 height 56
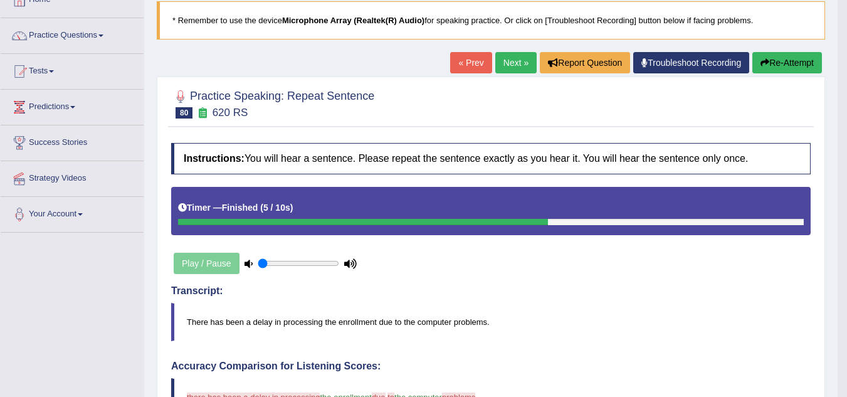
scroll to position [0, 0]
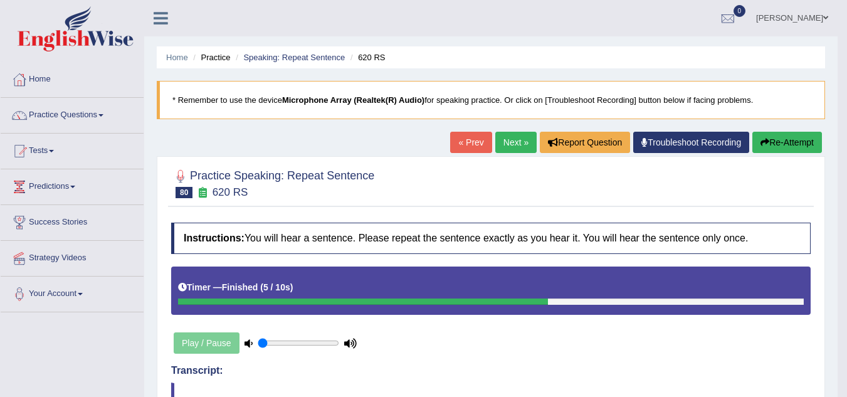
click at [518, 137] on link "Next »" at bounding box center [515, 142] width 41 height 21
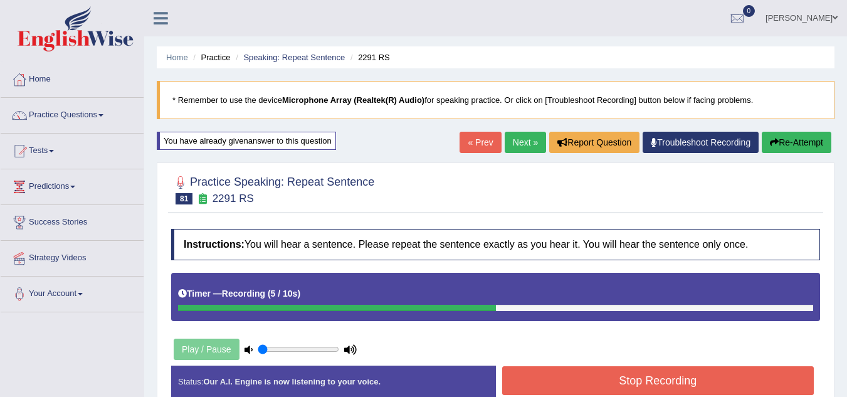
click at [672, 388] on button "Stop Recording" at bounding box center [658, 380] width 312 height 29
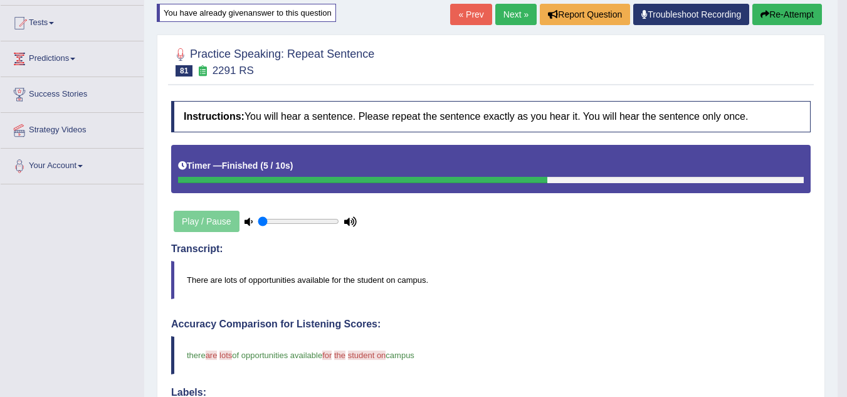
scroll to position [98, 0]
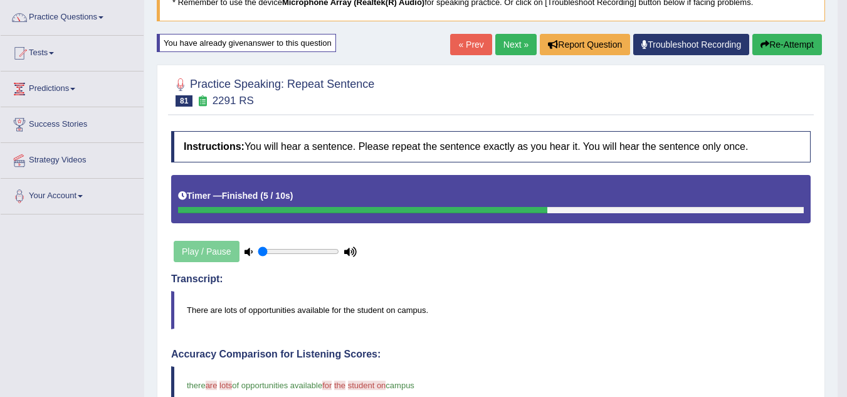
click at [516, 36] on link "Next »" at bounding box center [515, 44] width 41 height 21
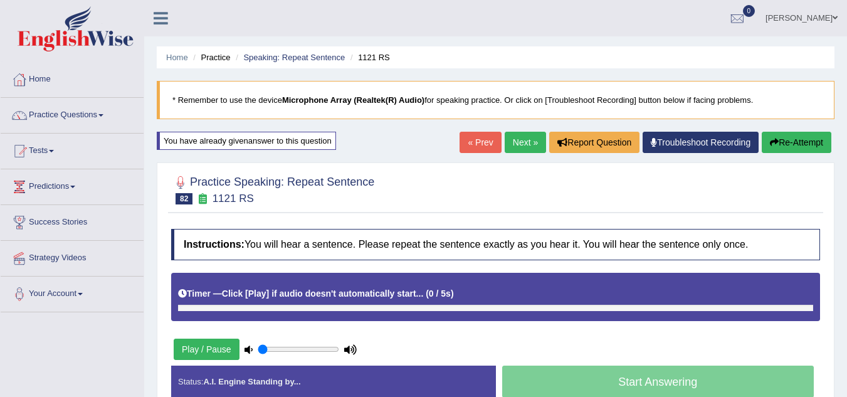
click at [522, 137] on link "Next »" at bounding box center [525, 142] width 41 height 21
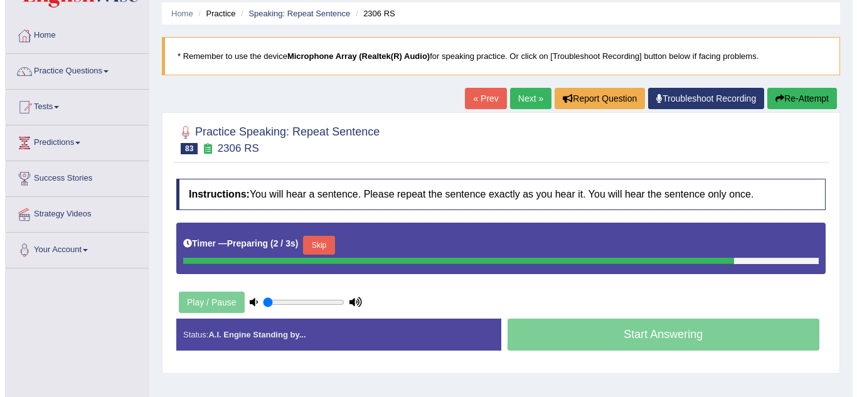
scroll to position [45, 0]
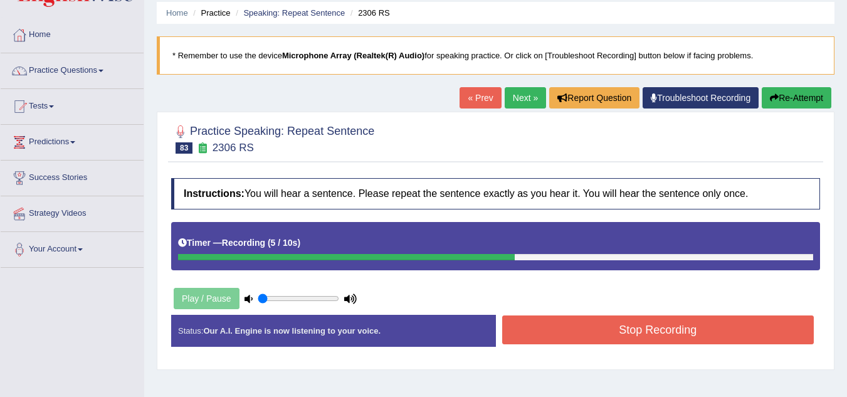
click at [643, 335] on button "Stop Recording" at bounding box center [658, 329] width 312 height 29
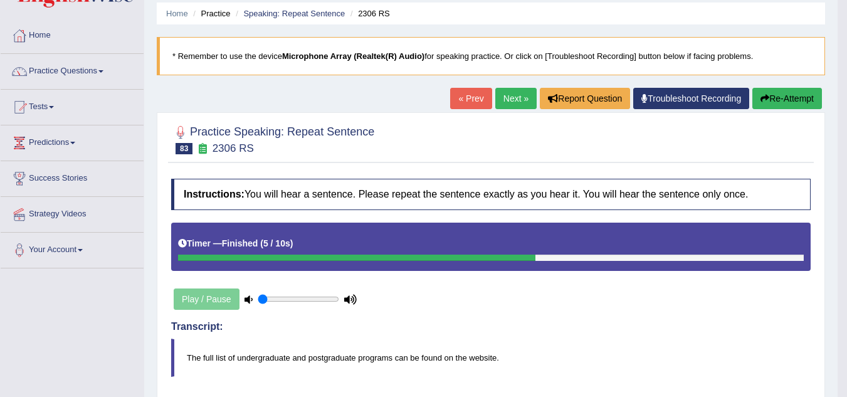
scroll to position [43, 0]
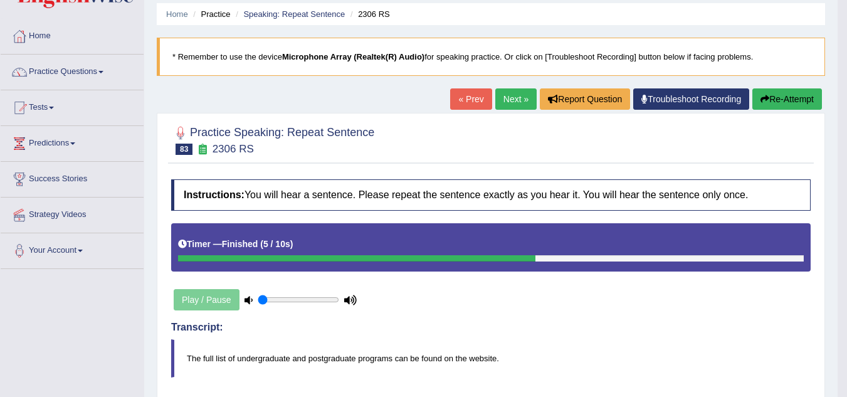
click at [768, 93] on button "Re-Attempt" at bounding box center [788, 98] width 70 height 21
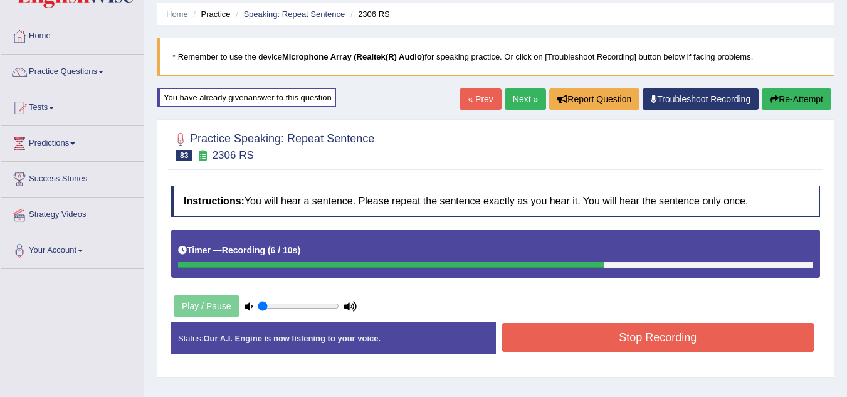
click at [702, 334] on button "Stop Recording" at bounding box center [658, 337] width 312 height 29
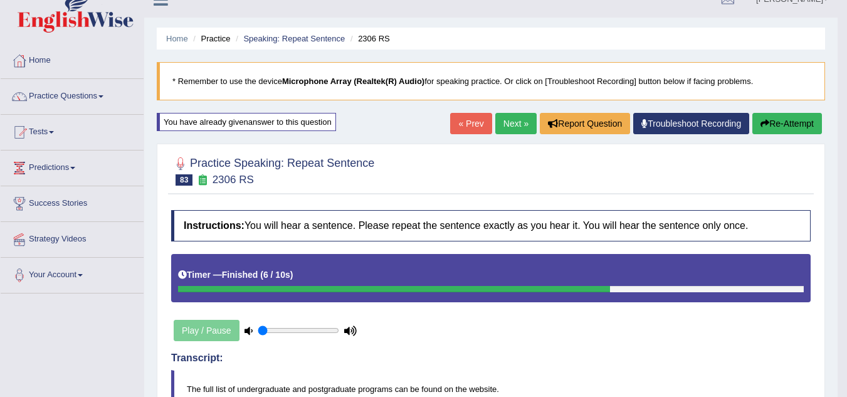
scroll to position [8, 0]
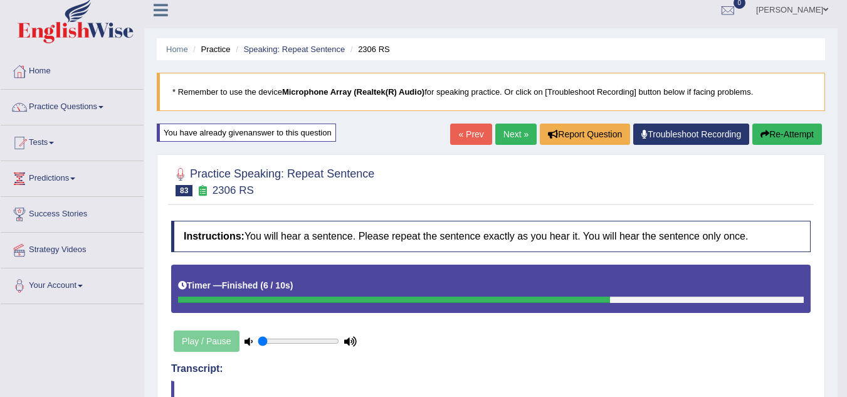
click at [510, 130] on link "Next »" at bounding box center [515, 134] width 41 height 21
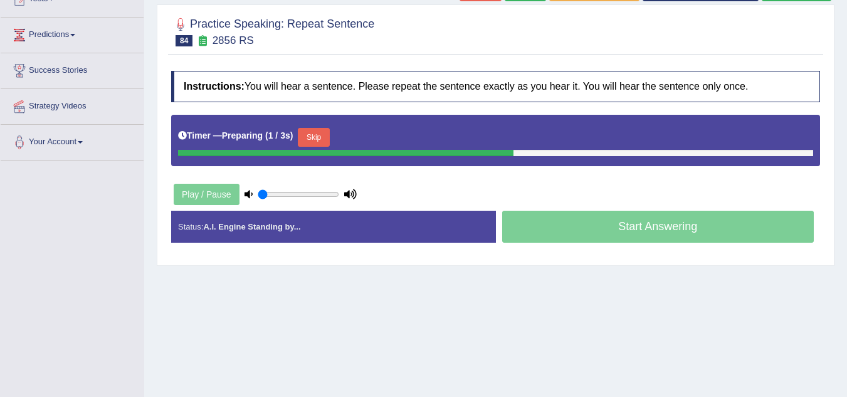
scroll to position [161, 0]
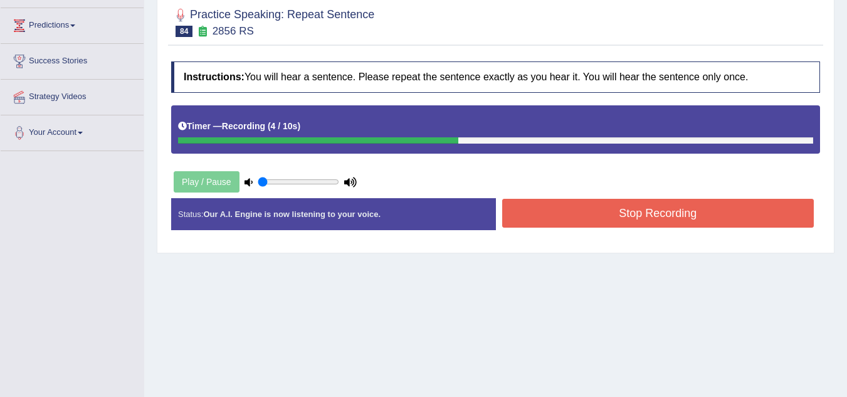
click at [562, 204] on button "Stop Recording" at bounding box center [658, 213] width 312 height 29
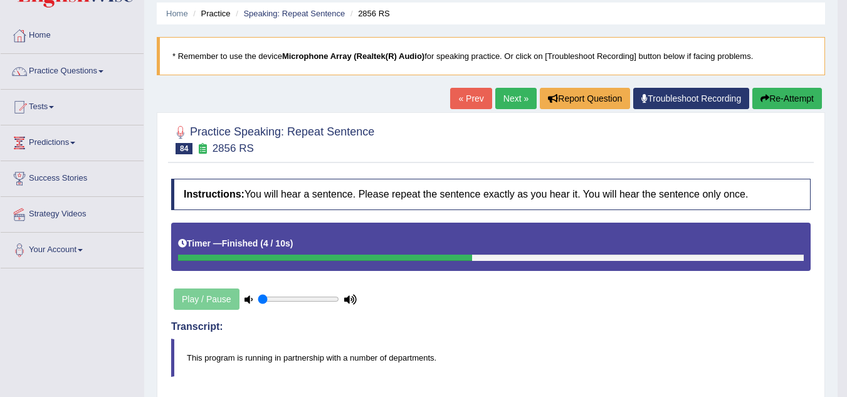
scroll to position [0, 0]
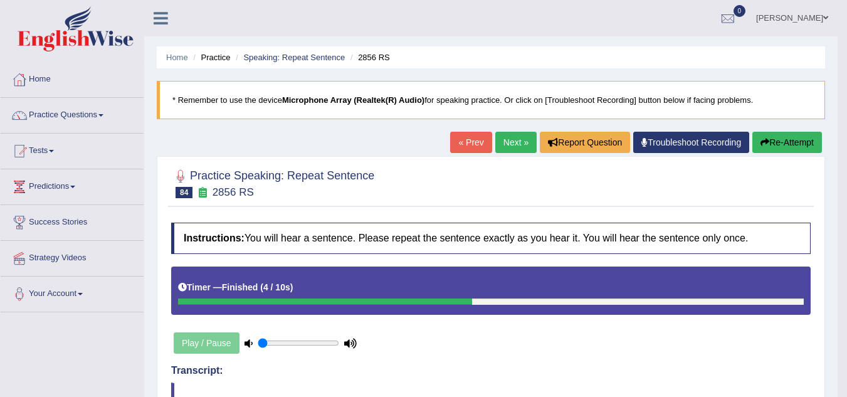
click at [516, 140] on link "Next »" at bounding box center [515, 142] width 41 height 21
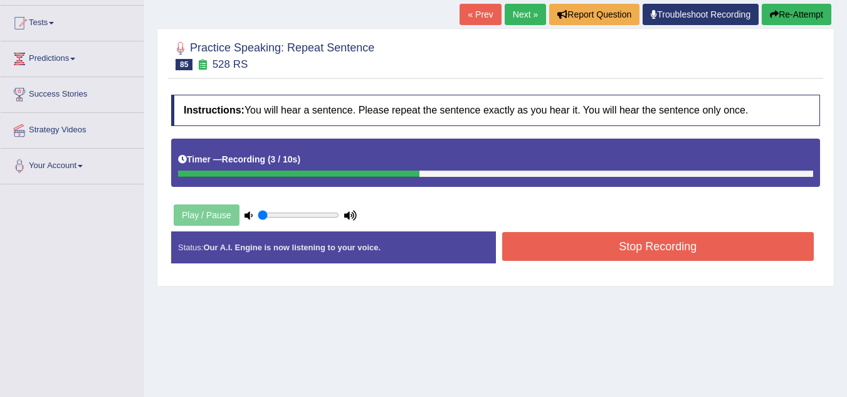
click at [575, 255] on button "Stop Recording" at bounding box center [658, 246] width 312 height 29
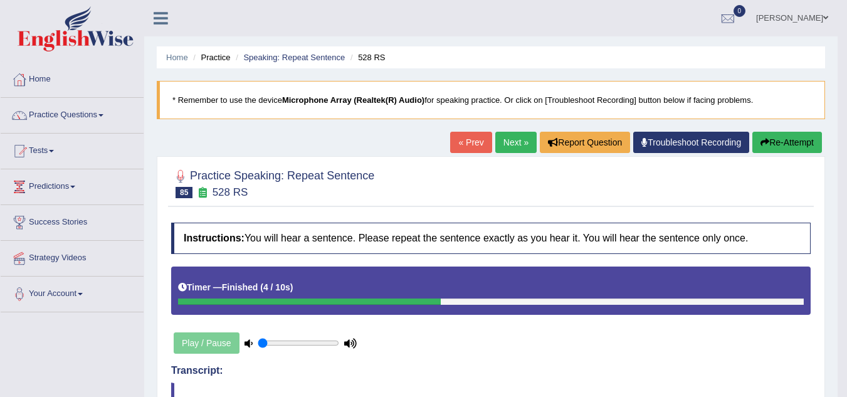
click at [501, 138] on link "Next »" at bounding box center [515, 142] width 41 height 21
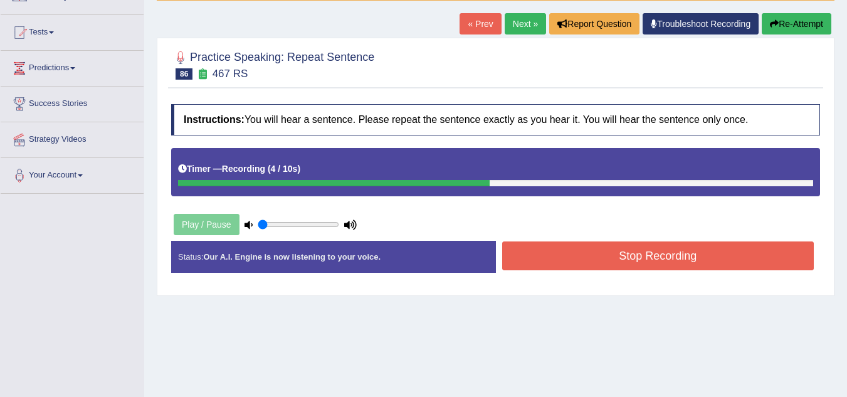
click at [566, 267] on button "Stop Recording" at bounding box center [658, 255] width 312 height 29
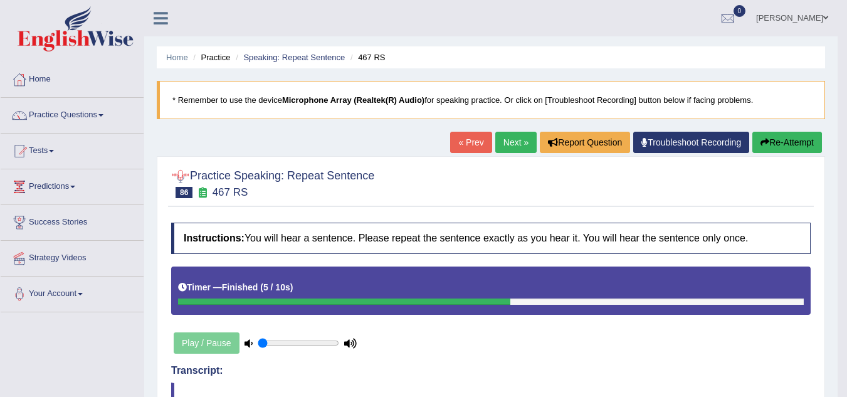
click at [504, 137] on link "Next »" at bounding box center [515, 142] width 41 height 21
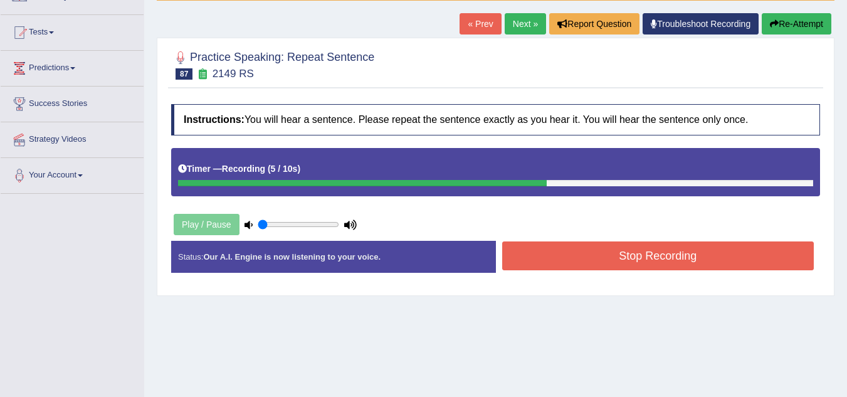
click at [586, 255] on button "Stop Recording" at bounding box center [658, 255] width 312 height 29
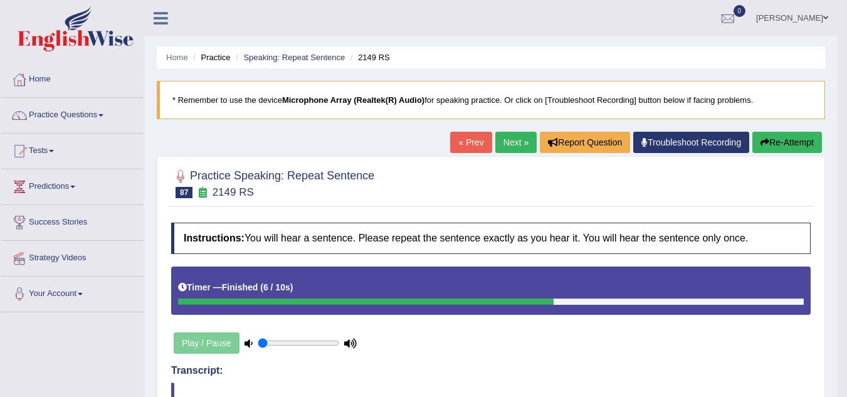
click at [518, 139] on link "Next »" at bounding box center [515, 142] width 41 height 21
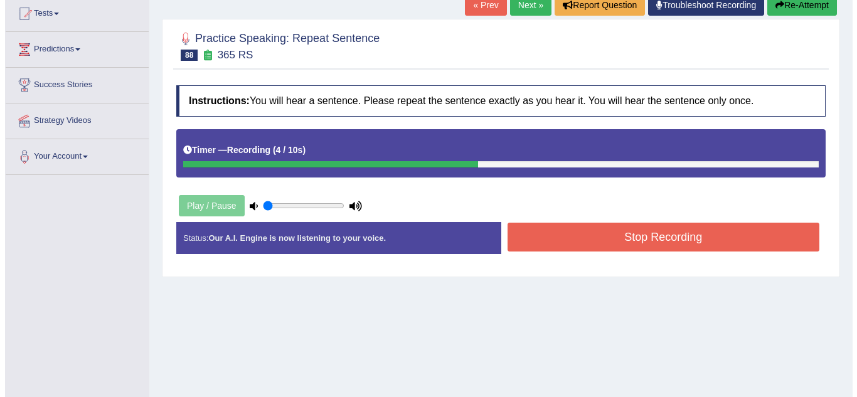
scroll to position [138, 0]
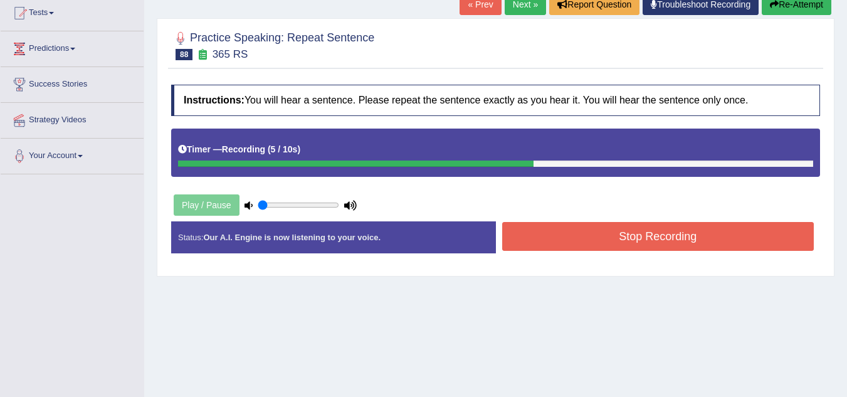
click at [549, 246] on button "Stop Recording" at bounding box center [658, 236] width 312 height 29
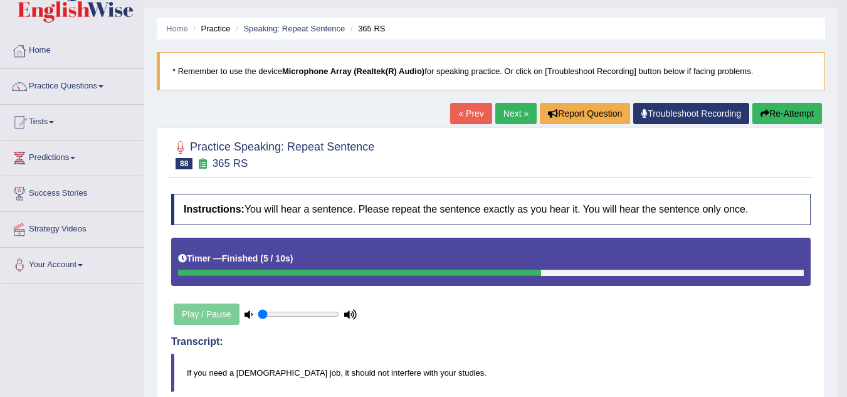
scroll to position [0, 0]
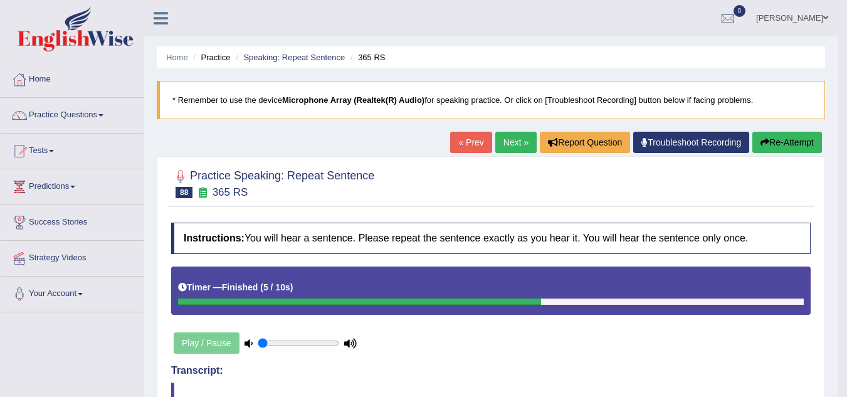
click at [505, 150] on link "Next »" at bounding box center [515, 142] width 41 height 21
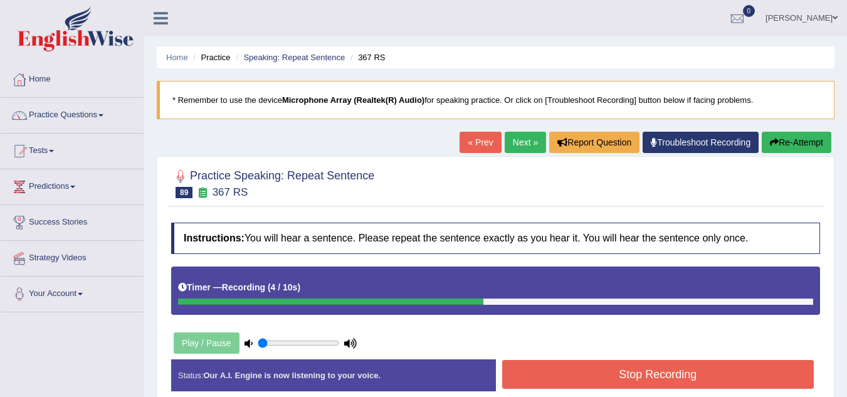
click at [584, 362] on button "Stop Recording" at bounding box center [658, 374] width 312 height 29
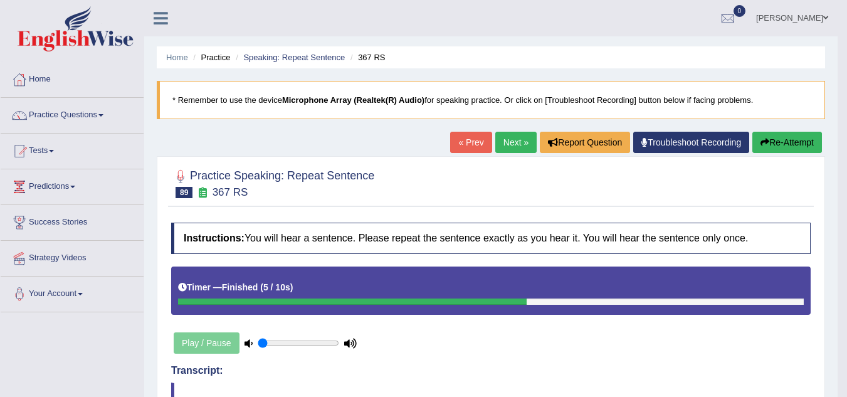
click at [509, 144] on link "Next »" at bounding box center [515, 142] width 41 height 21
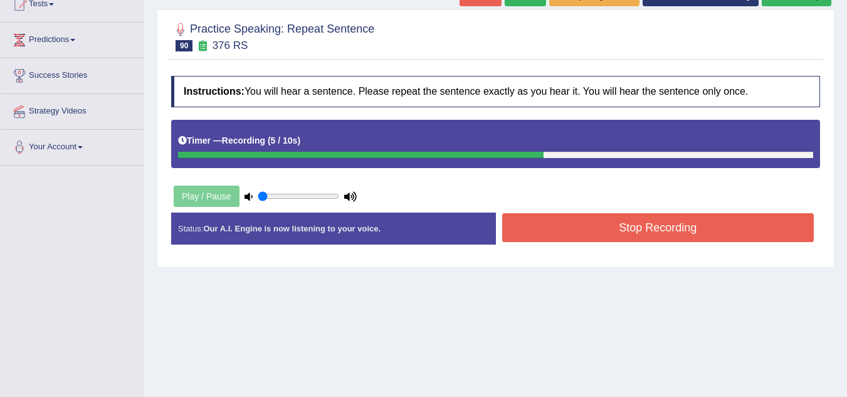
click at [563, 226] on button "Stop Recording" at bounding box center [658, 227] width 312 height 29
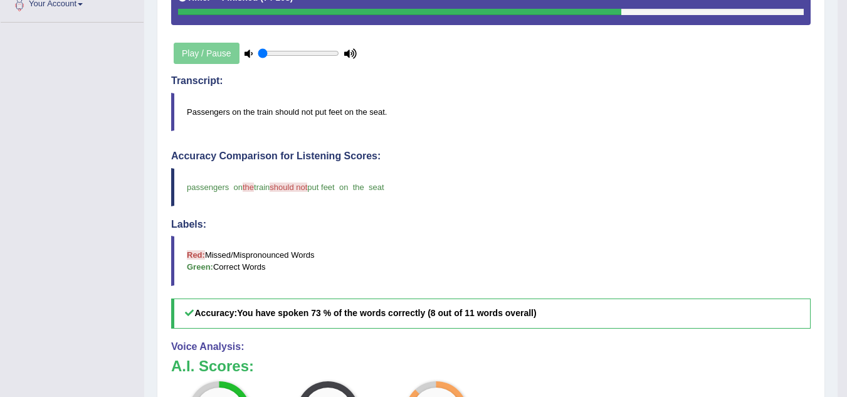
scroll to position [119, 0]
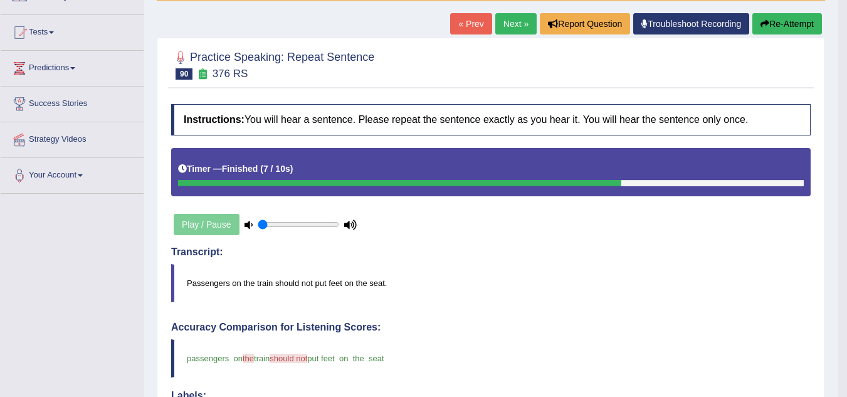
click at [513, 25] on link "Next »" at bounding box center [515, 23] width 41 height 21
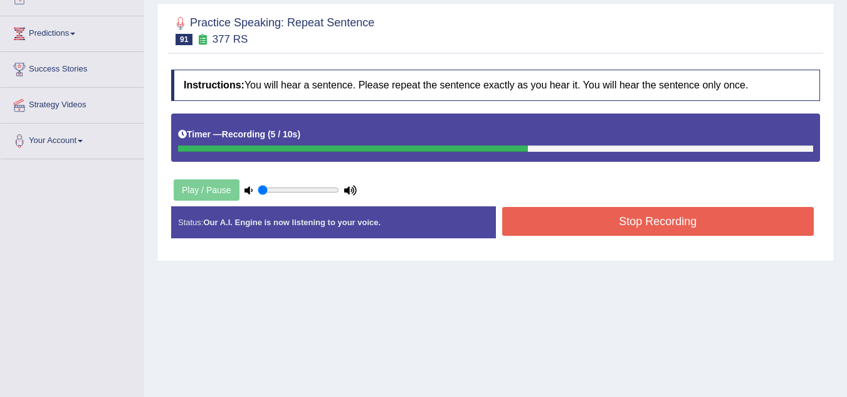
click at [537, 219] on button "Stop Recording" at bounding box center [658, 221] width 312 height 29
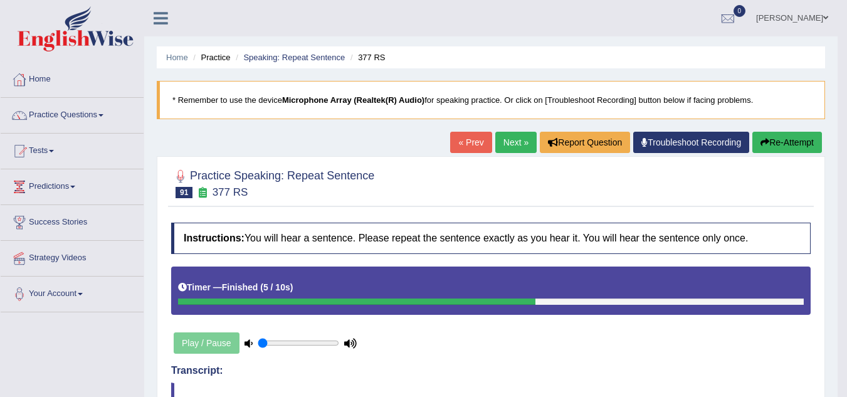
click at [63, 122] on link "Practice Questions" at bounding box center [72, 113] width 143 height 31
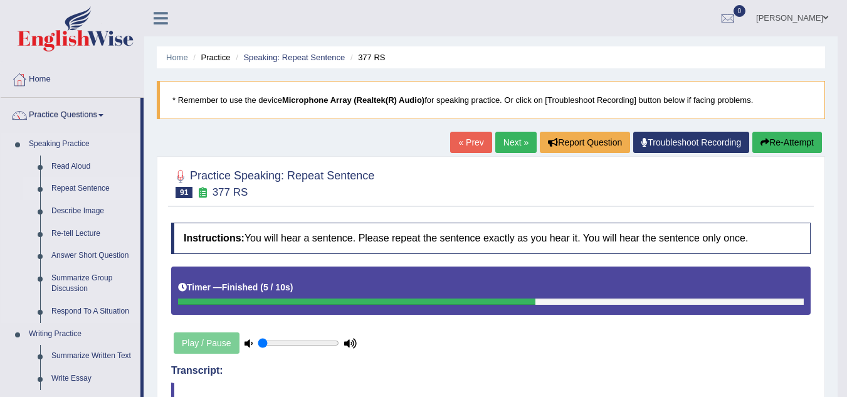
click at [83, 191] on link "Repeat Sentence" at bounding box center [93, 188] width 95 height 23
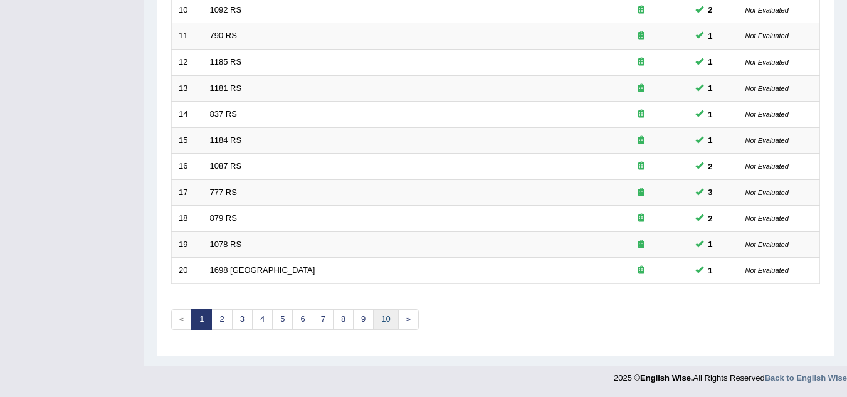
click at [386, 321] on link "10" at bounding box center [385, 319] width 25 height 21
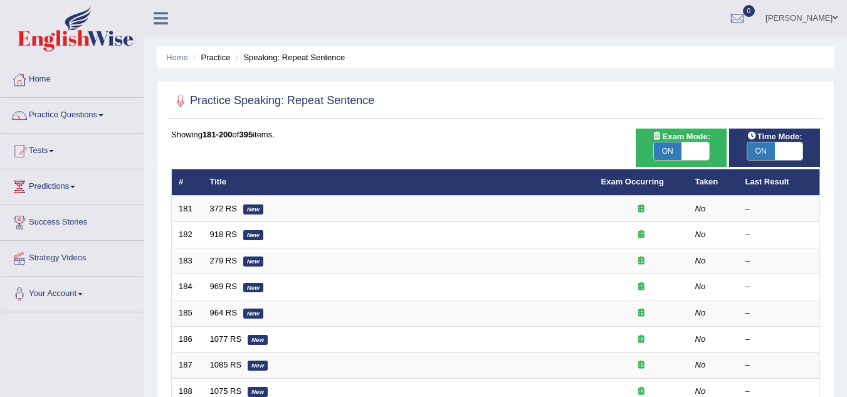
scroll to position [433, 0]
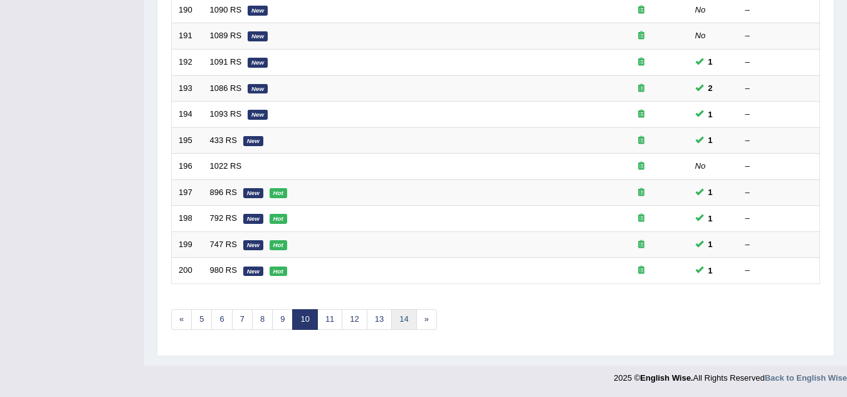
click at [404, 321] on link "14" at bounding box center [403, 319] width 25 height 21
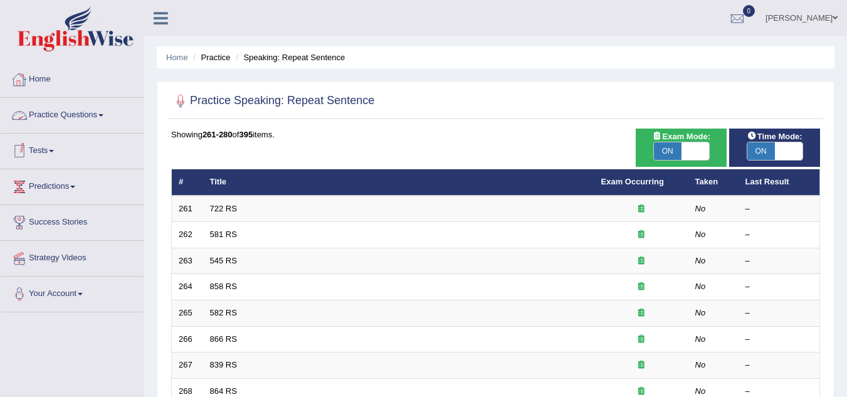
click at [82, 112] on link "Practice Questions" at bounding box center [72, 113] width 143 height 31
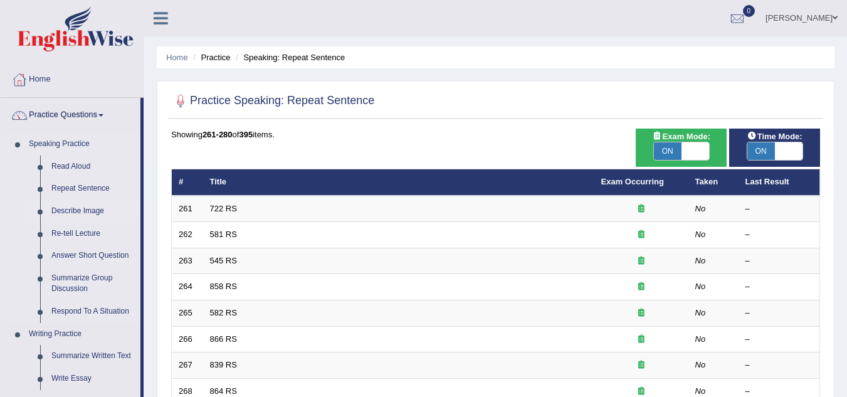
click at [78, 209] on link "Describe Image" at bounding box center [93, 211] width 95 height 23
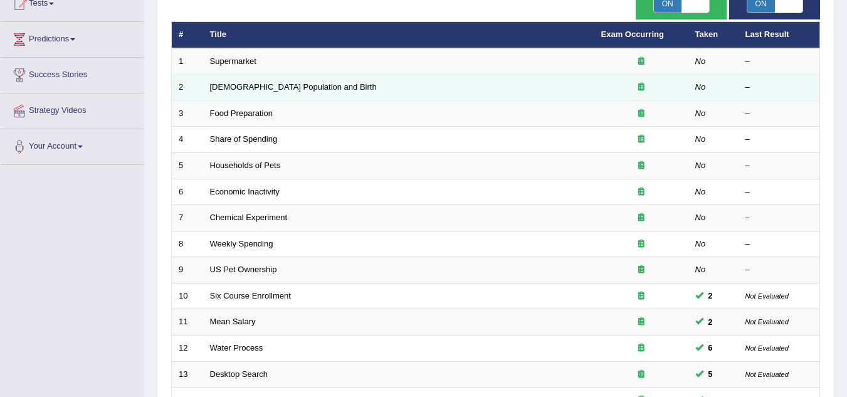
scroll to position [143, 0]
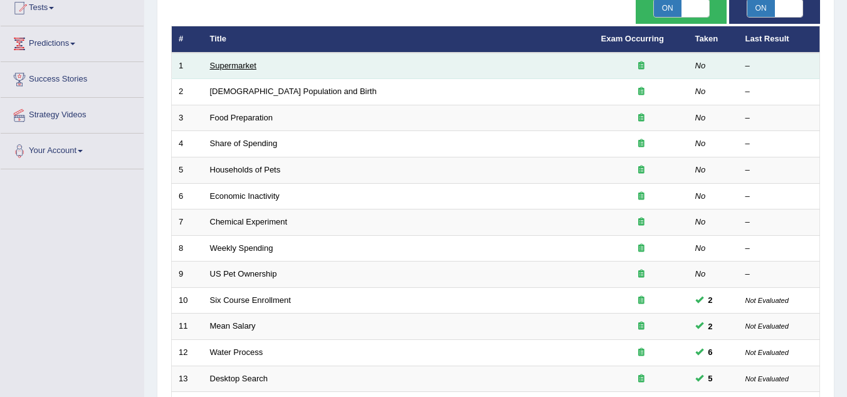
click at [235, 66] on link "Supermarket" at bounding box center [233, 65] width 46 height 9
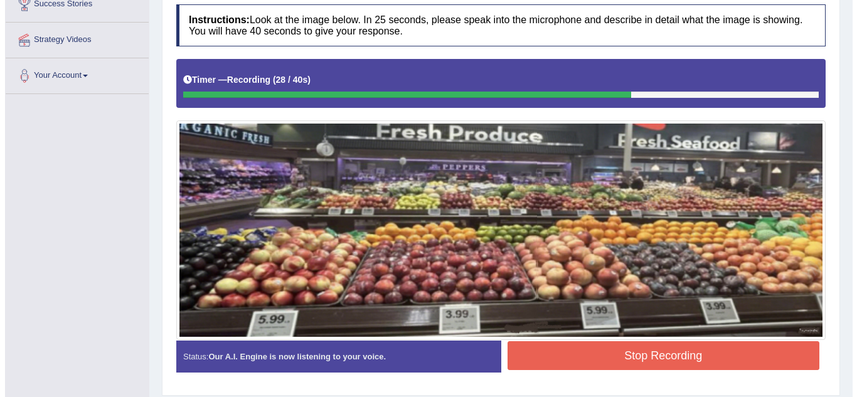
scroll to position [261, 0]
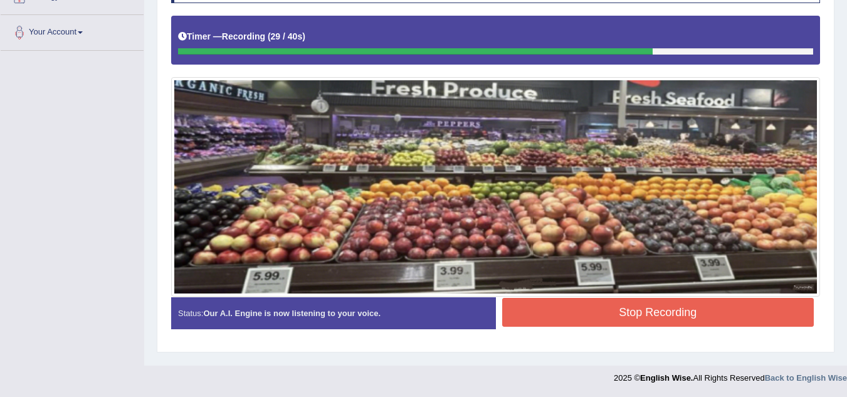
click at [621, 324] on button "Stop Recording" at bounding box center [658, 312] width 312 height 29
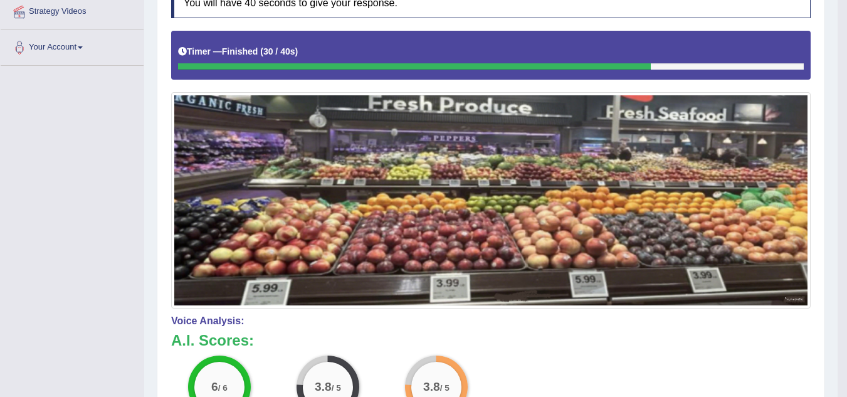
scroll to position [0, 0]
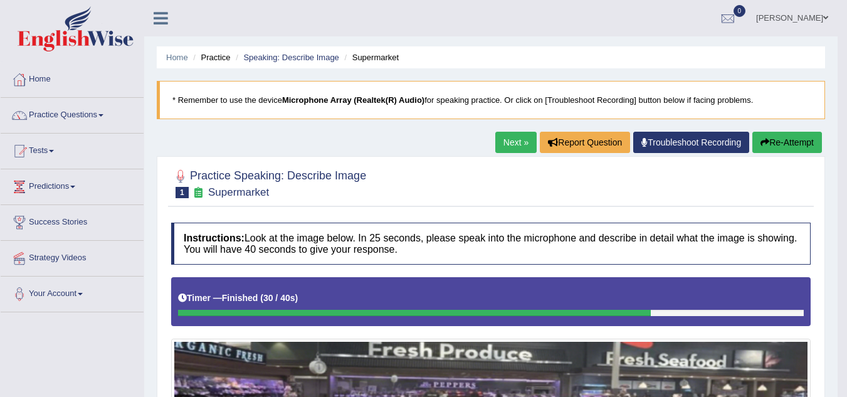
click at [515, 136] on link "Next »" at bounding box center [515, 142] width 41 height 21
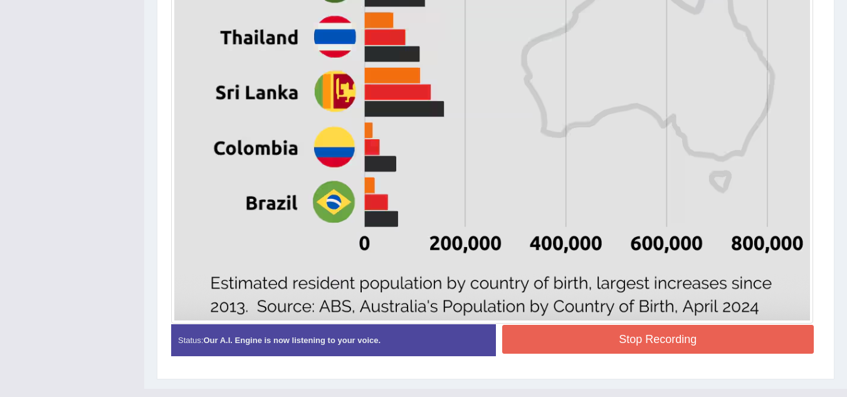
scroll to position [843, 0]
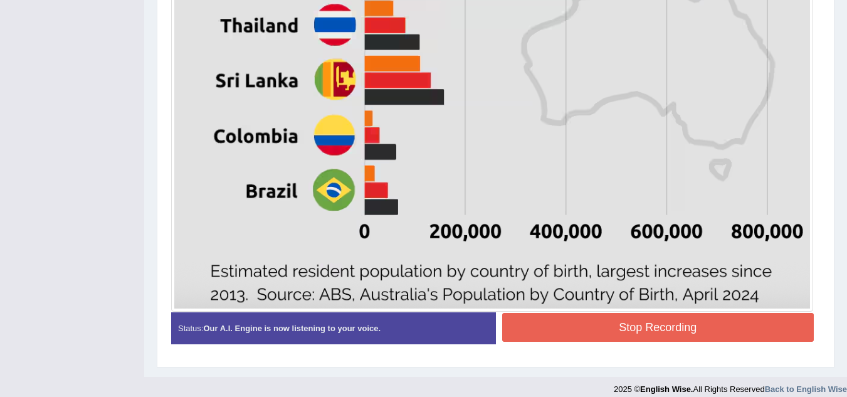
click at [649, 330] on button "Stop Recording" at bounding box center [658, 327] width 312 height 29
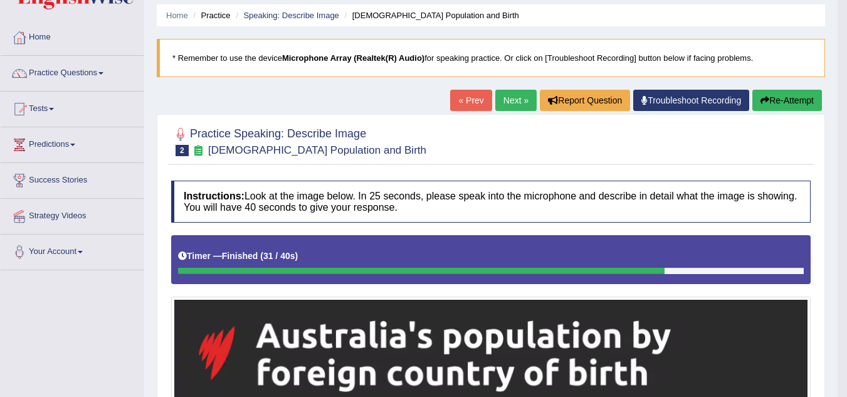
scroll to position [0, 0]
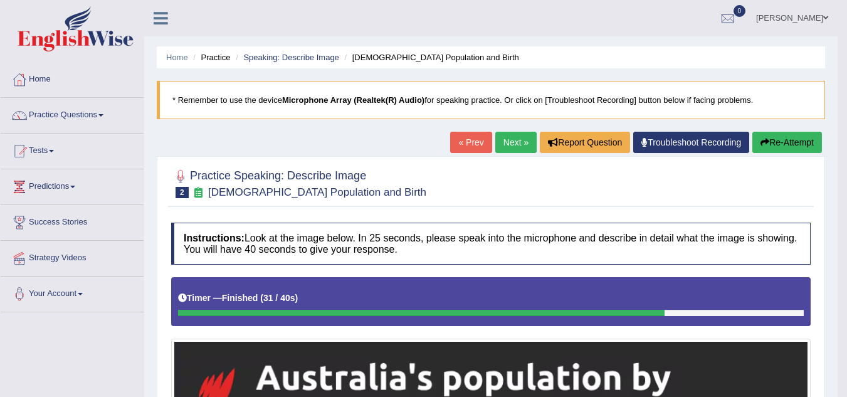
click at [511, 139] on link "Next »" at bounding box center [515, 142] width 41 height 21
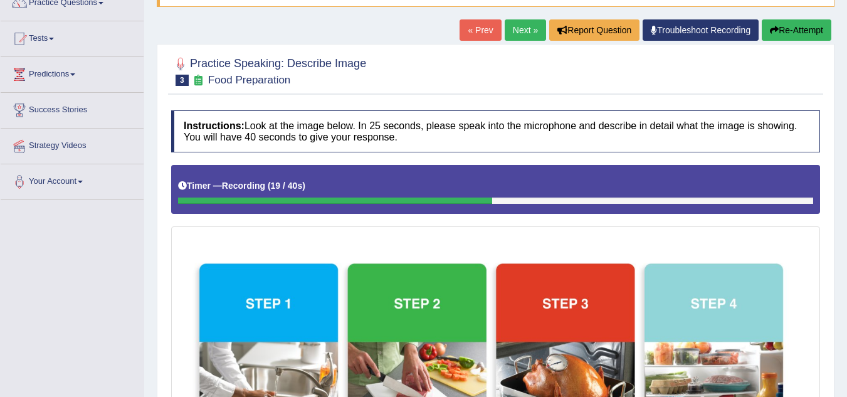
scroll to position [426, 0]
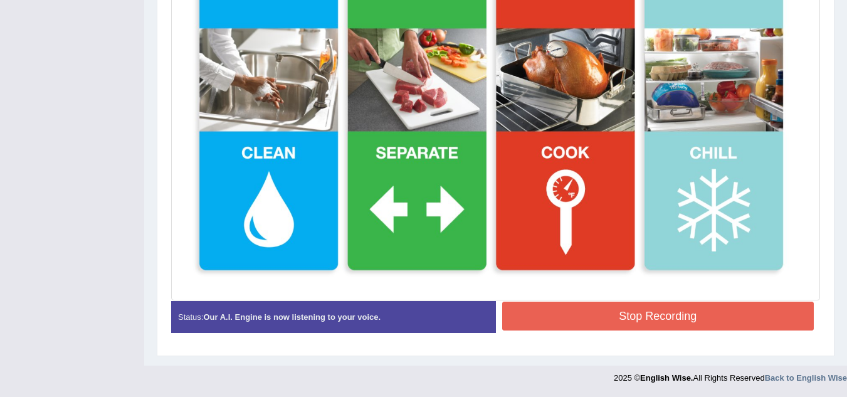
click at [647, 322] on button "Stop Recording" at bounding box center [658, 316] width 312 height 29
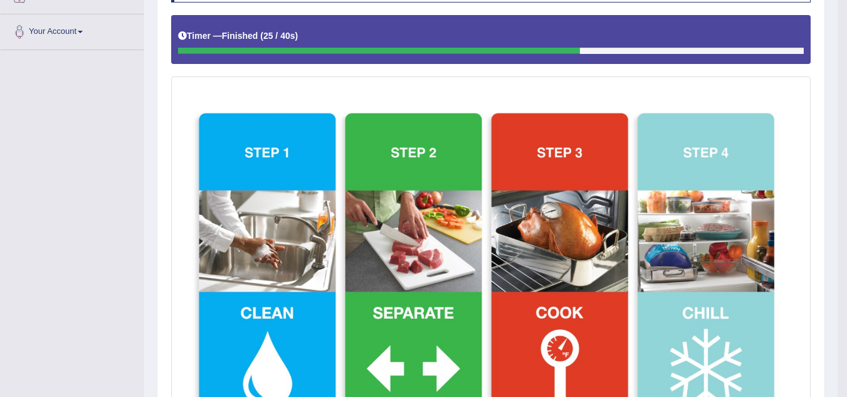
scroll to position [261, 0]
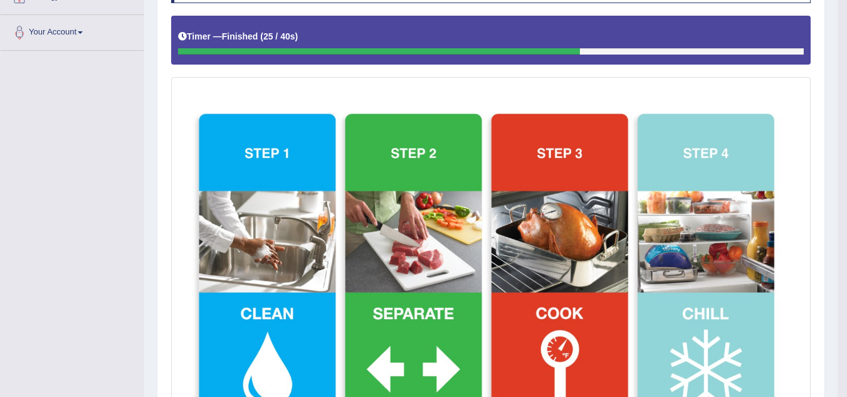
click at [462, 189] on img at bounding box center [490, 268] width 633 height 376
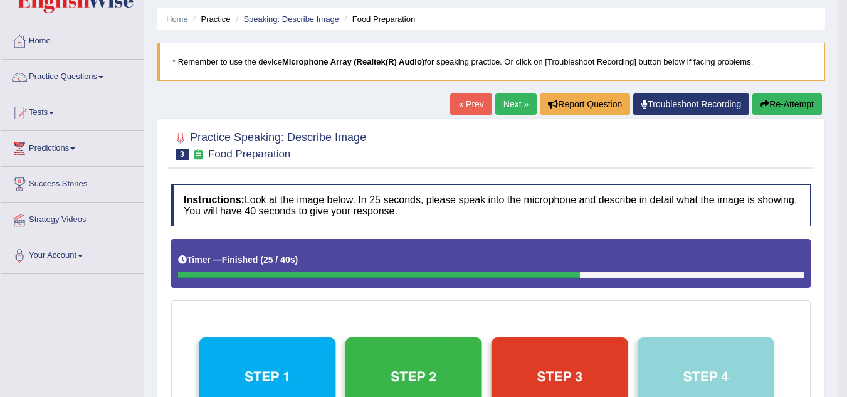
scroll to position [38, 0]
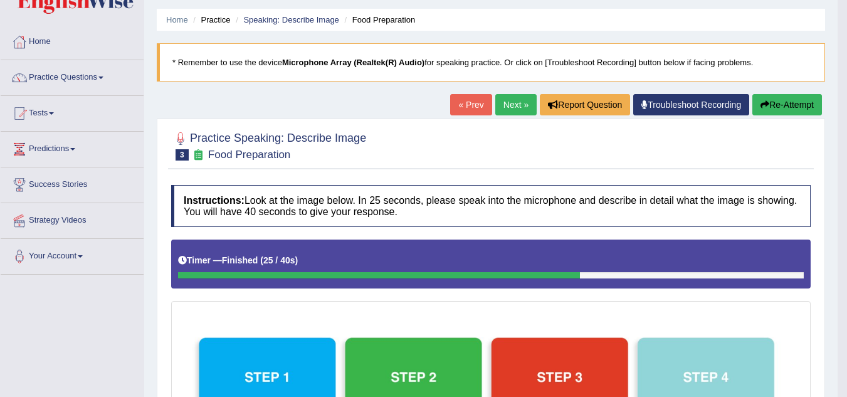
click at [510, 102] on link "Next »" at bounding box center [515, 104] width 41 height 21
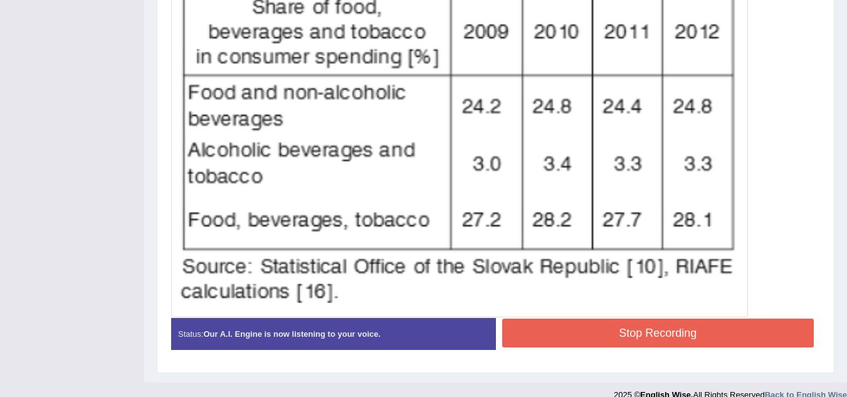
scroll to position [451, 0]
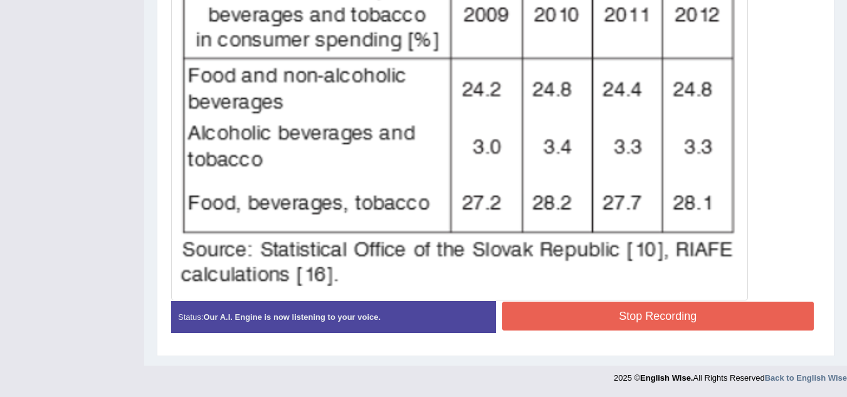
click at [539, 315] on button "Stop Recording" at bounding box center [658, 316] width 312 height 29
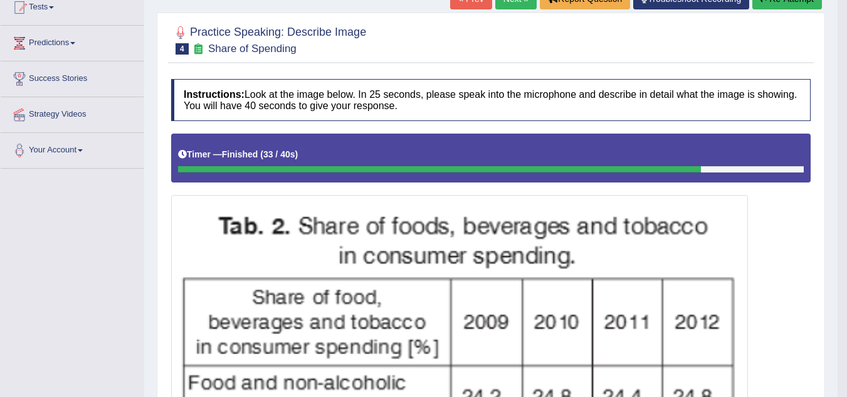
scroll to position [0, 0]
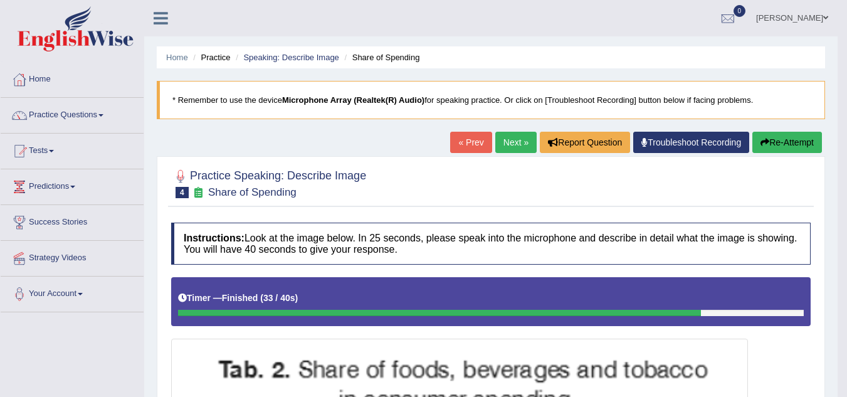
click at [518, 135] on link "Next »" at bounding box center [515, 142] width 41 height 21
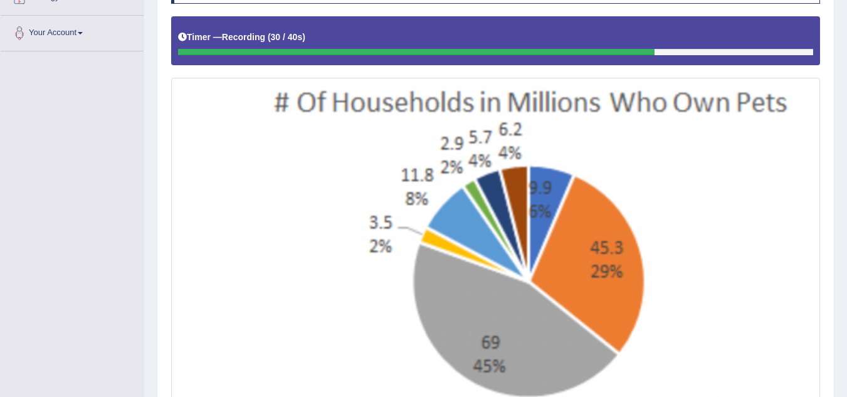
scroll to position [470, 0]
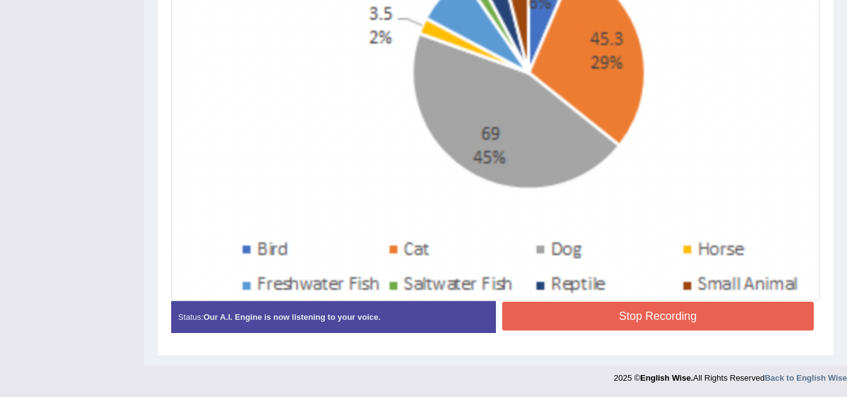
click at [633, 316] on button "Stop Recording" at bounding box center [658, 316] width 312 height 29
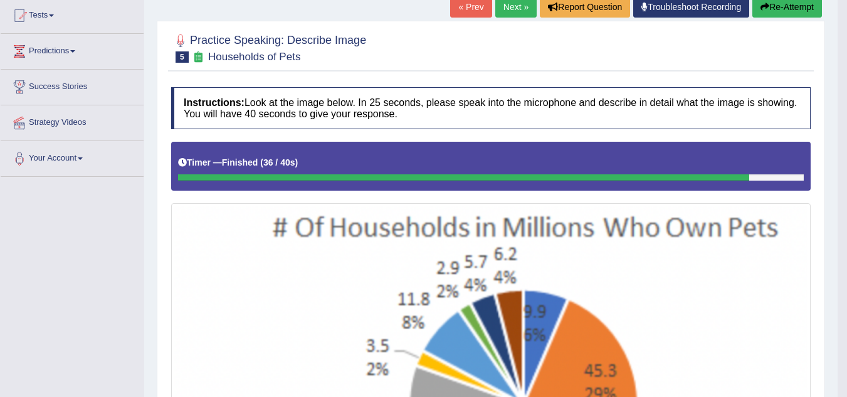
scroll to position [0, 0]
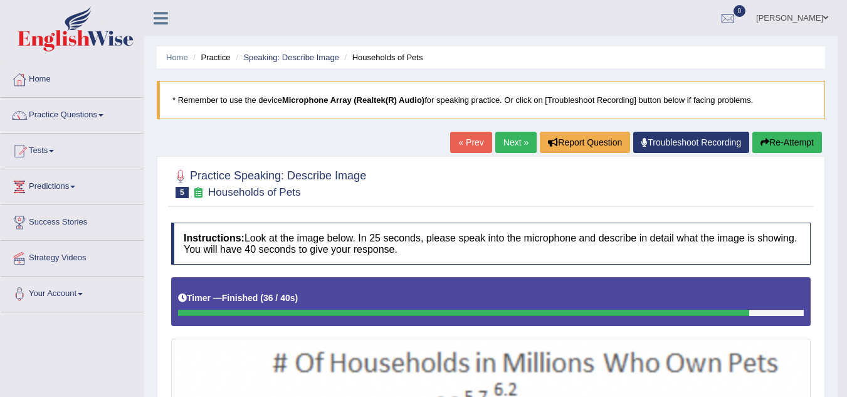
click at [517, 142] on link "Next »" at bounding box center [515, 142] width 41 height 21
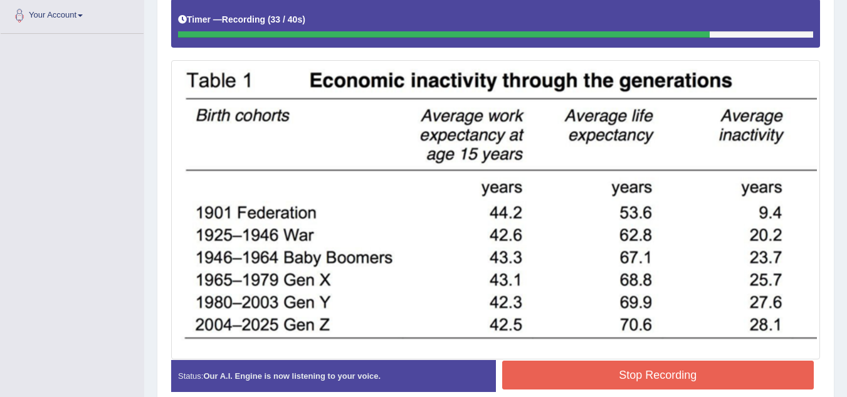
scroll to position [337, 0]
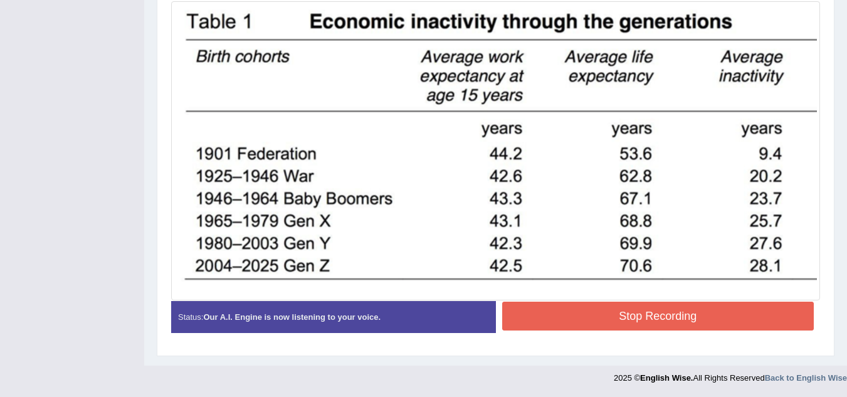
click at [613, 305] on button "Stop Recording" at bounding box center [658, 316] width 312 height 29
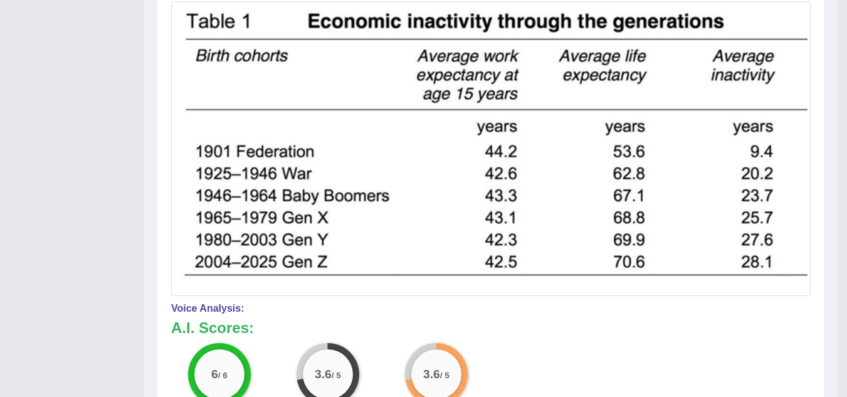
click at [613, 305] on h4 "Voice Analysis:" at bounding box center [491, 308] width 640 height 11
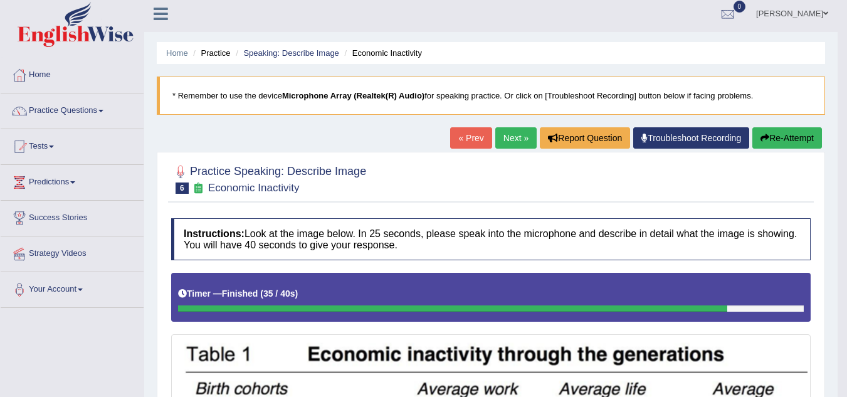
scroll to position [0, 0]
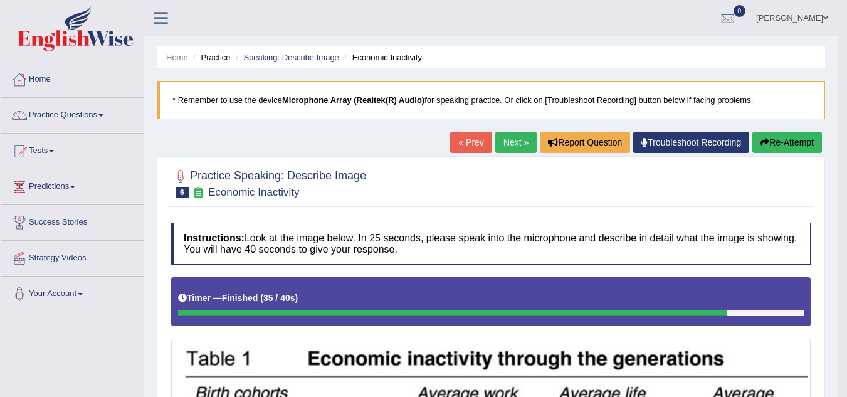
click at [510, 143] on link "Next »" at bounding box center [515, 142] width 41 height 21
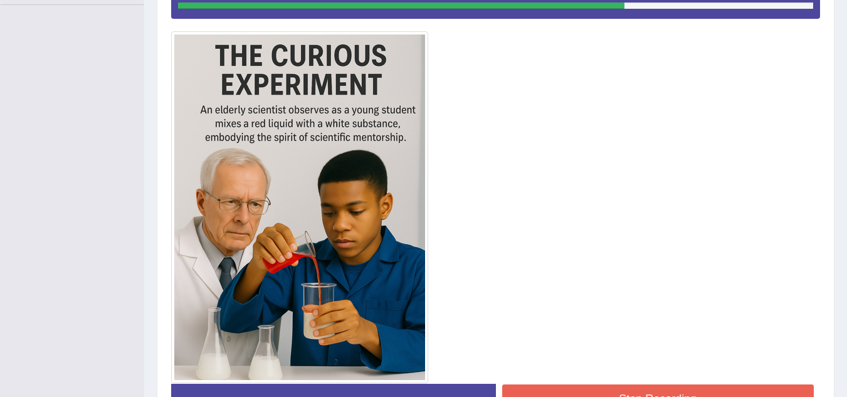
scroll to position [332, 0]
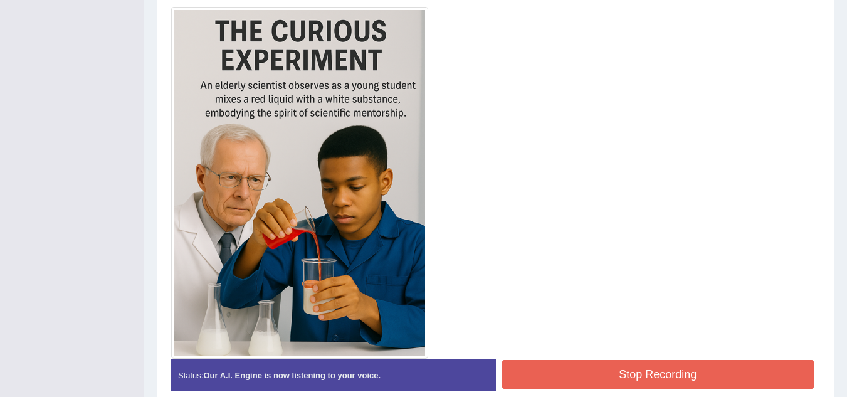
click at [665, 371] on button "Stop Recording" at bounding box center [658, 374] width 312 height 29
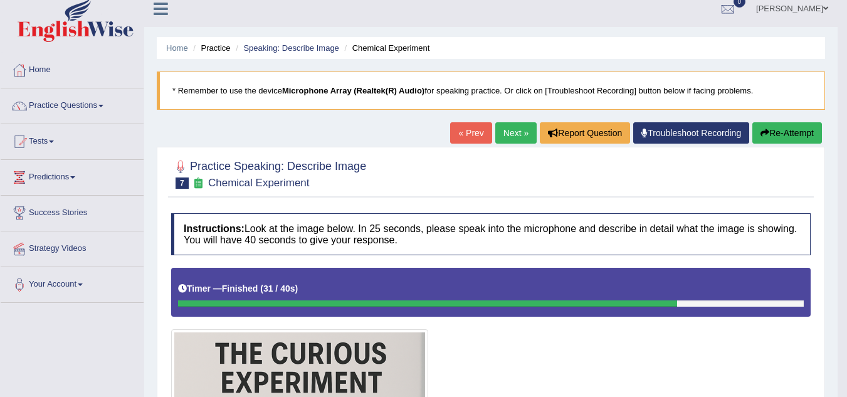
scroll to position [3, 0]
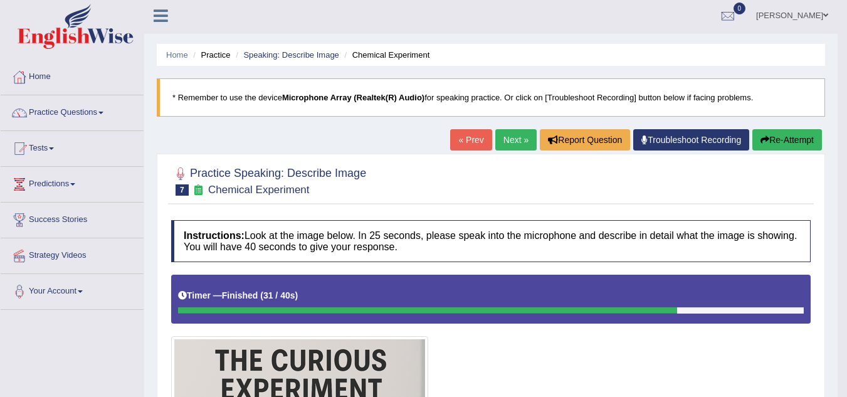
click at [519, 141] on link "Next »" at bounding box center [515, 139] width 41 height 21
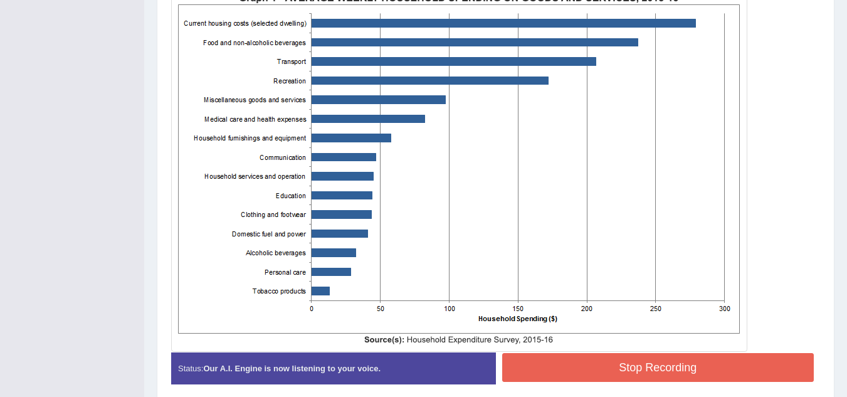
scroll to position [358, 0]
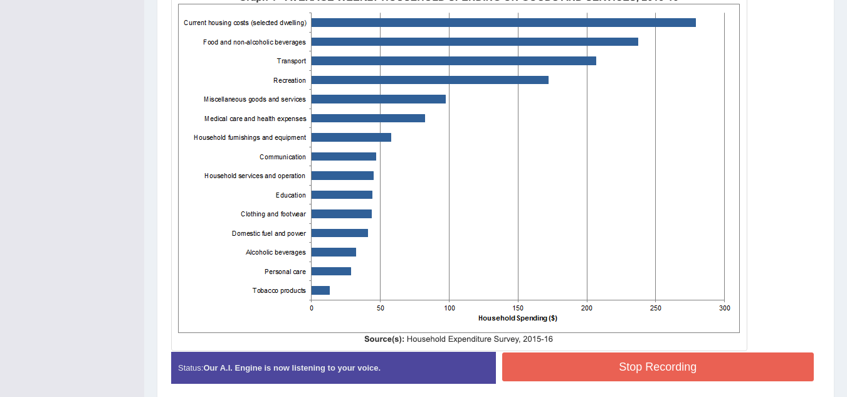
click at [610, 367] on button "Stop Recording" at bounding box center [658, 366] width 312 height 29
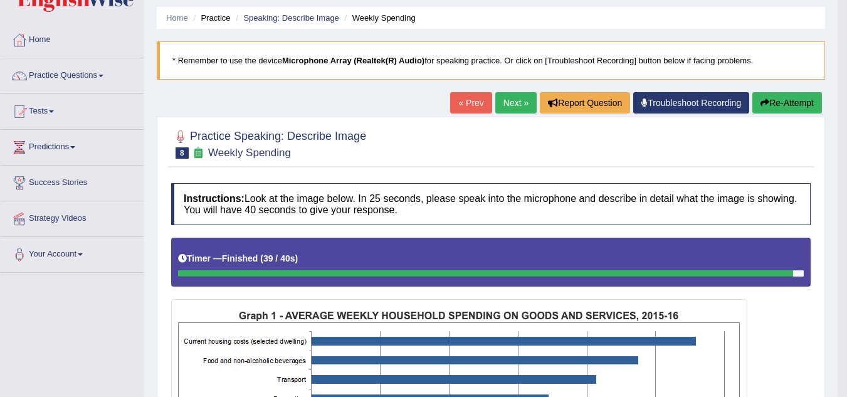
scroll to position [0, 0]
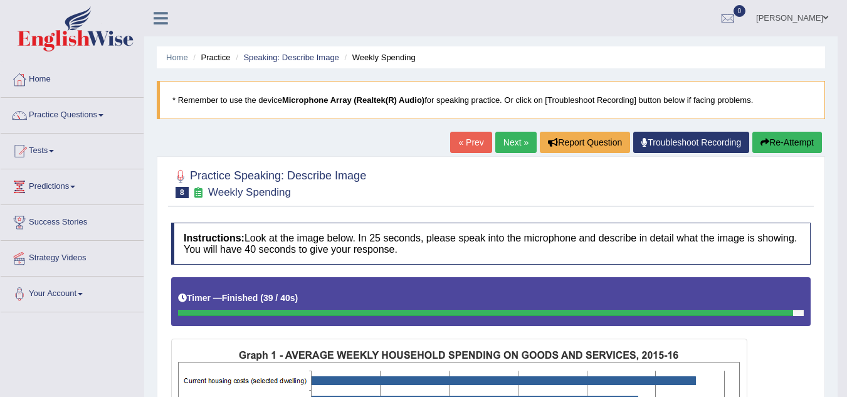
click at [793, 139] on button "Re-Attempt" at bounding box center [788, 142] width 70 height 21
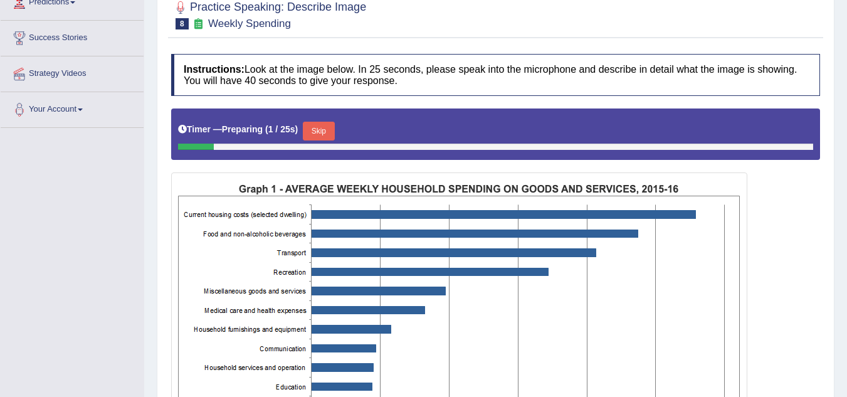
click at [332, 130] on button "Skip" at bounding box center [318, 131] width 31 height 19
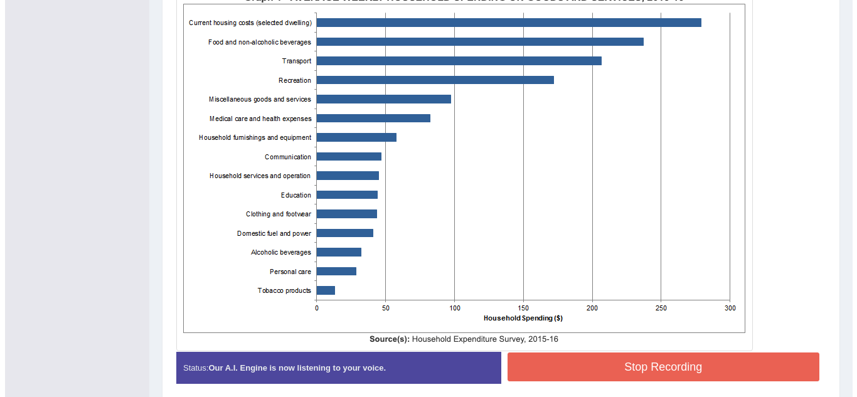
scroll to position [415, 0]
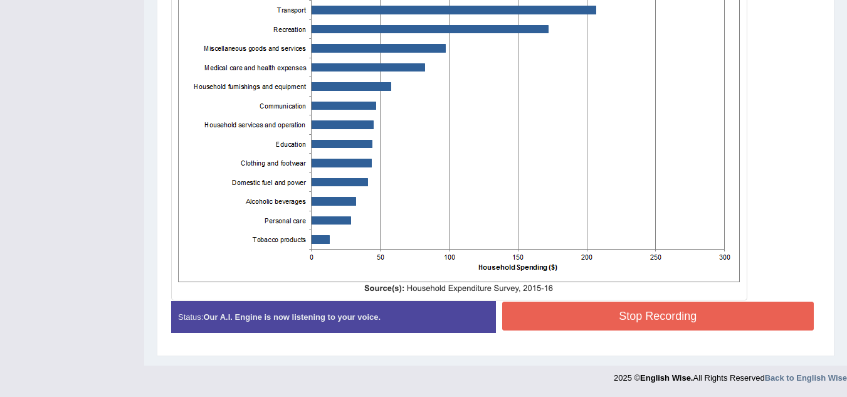
click at [556, 319] on button "Stop Recording" at bounding box center [658, 316] width 312 height 29
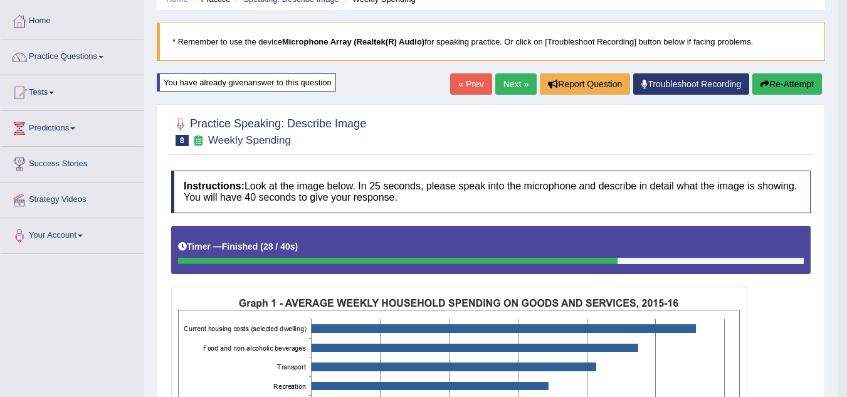
scroll to position [58, 0]
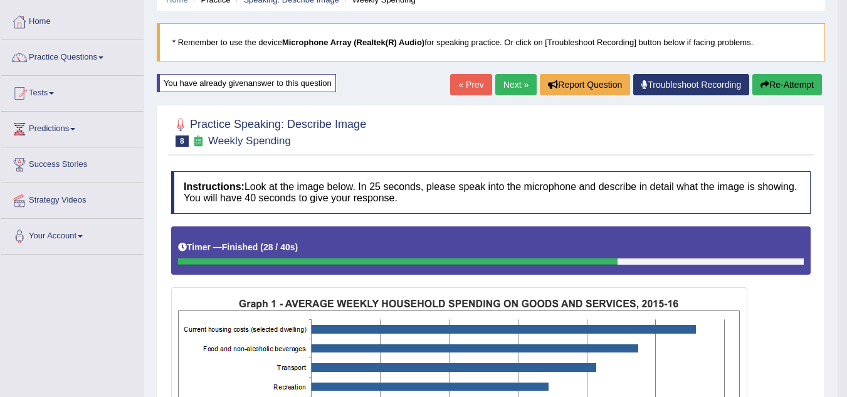
click at [503, 90] on link "Next »" at bounding box center [515, 84] width 41 height 21
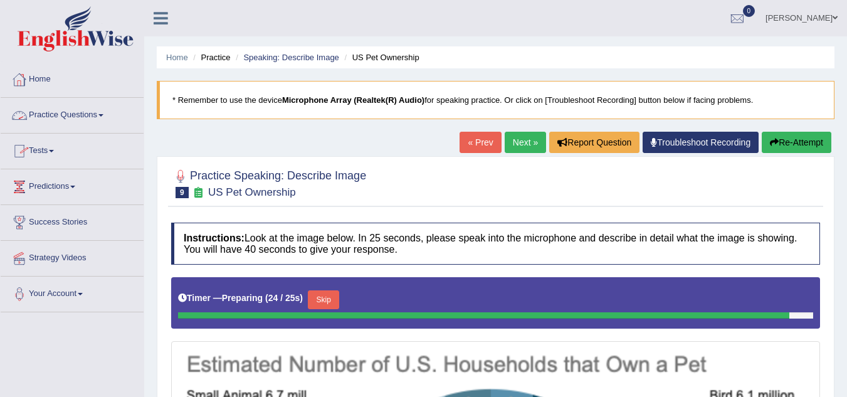
click at [52, 113] on link "Practice Questions" at bounding box center [72, 113] width 143 height 31
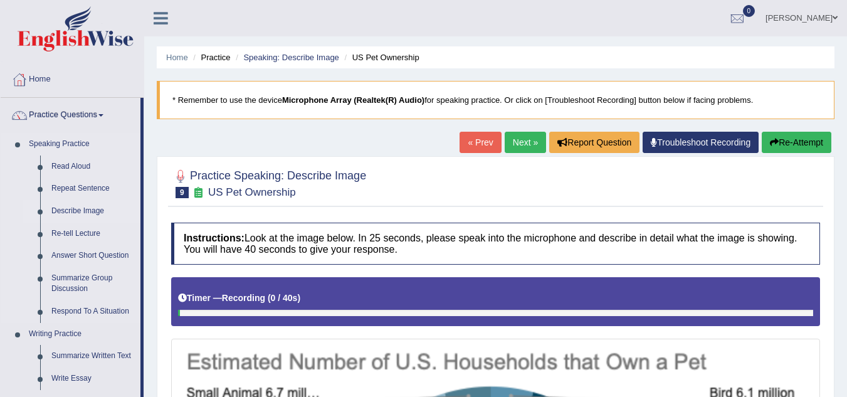
click at [83, 213] on link "Describe Image" at bounding box center [93, 211] width 95 height 23
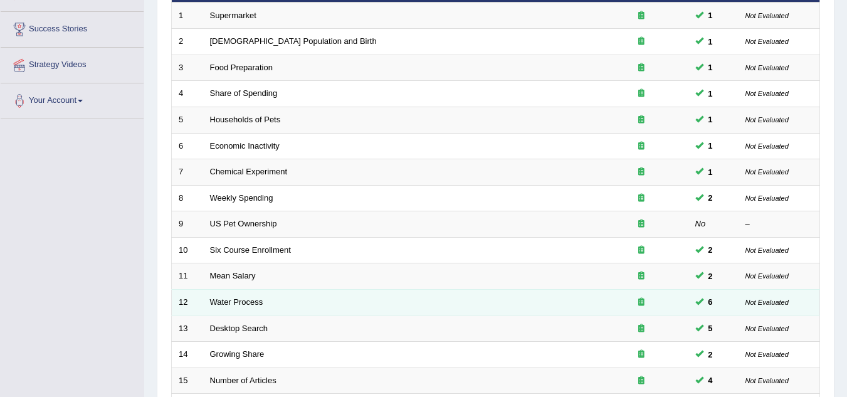
scroll to position [433, 0]
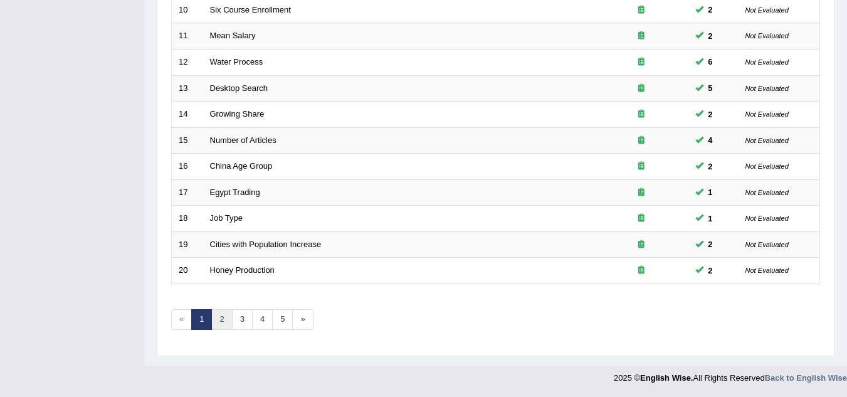
click at [225, 319] on link "2" at bounding box center [221, 319] width 21 height 21
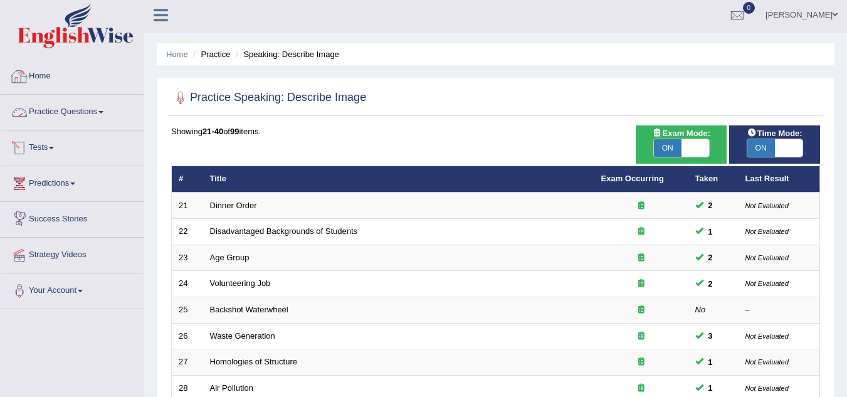
scroll to position [3, 0]
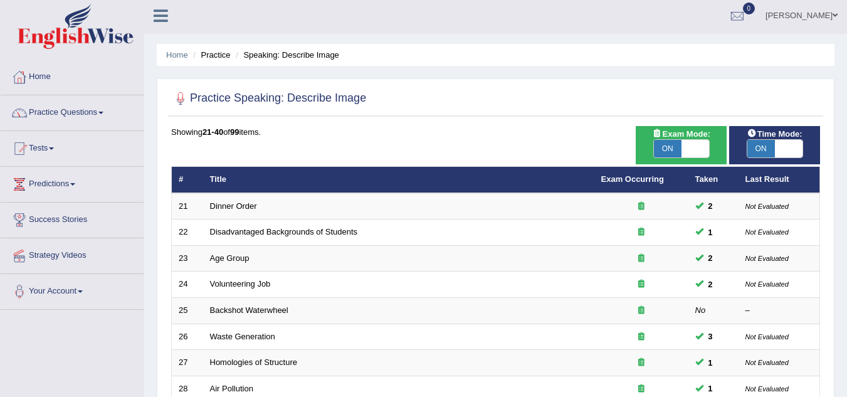
click at [100, 108] on link "Practice Questions" at bounding box center [72, 110] width 143 height 31
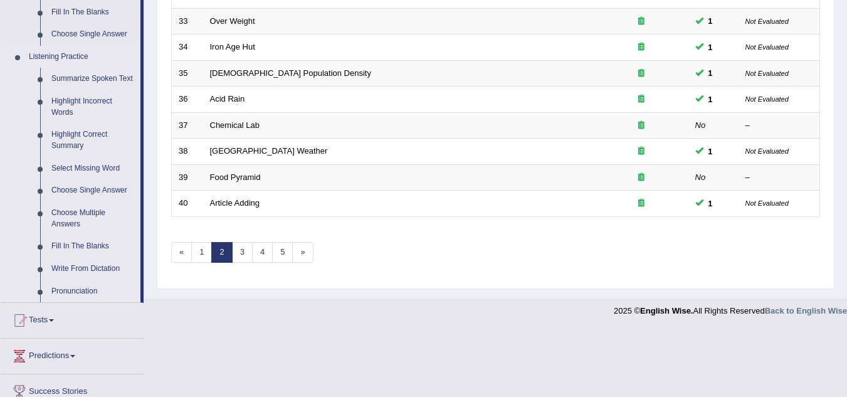
scroll to position [497, 0]
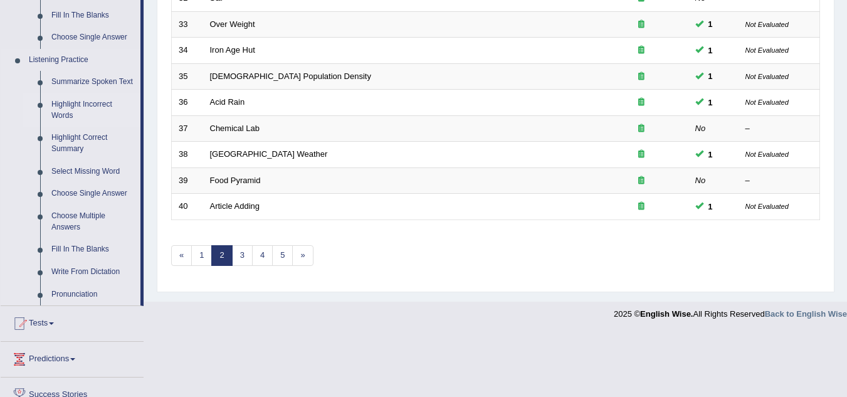
click at [84, 103] on link "Highlight Incorrect Words" at bounding box center [93, 109] width 95 height 33
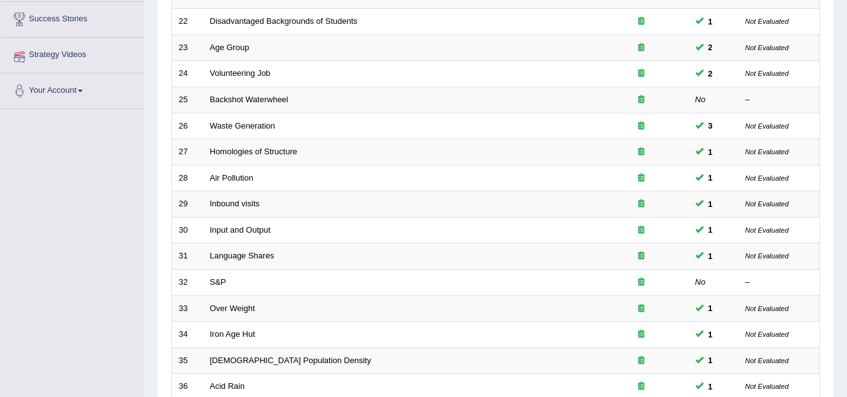
scroll to position [141, 0]
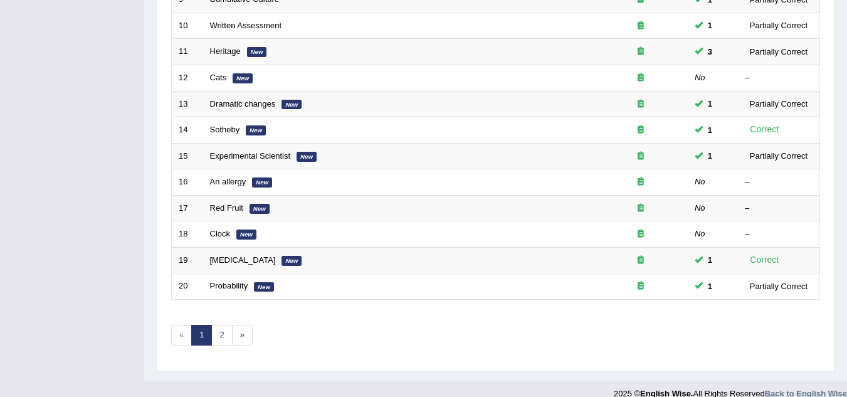
scroll to position [433, 0]
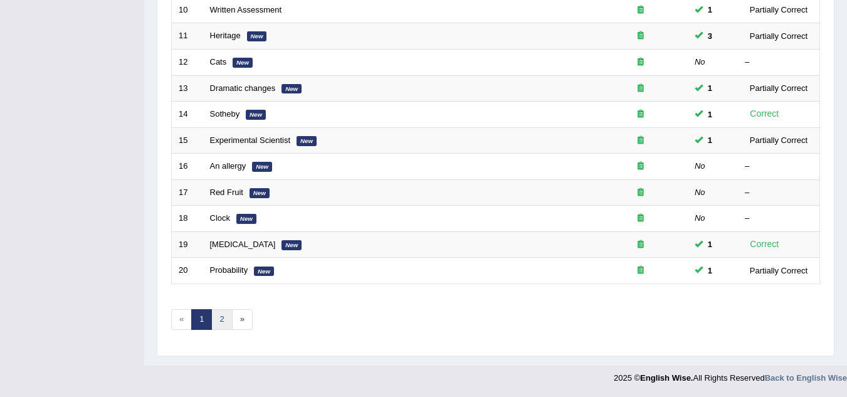
click at [223, 317] on link "2" at bounding box center [221, 319] width 21 height 21
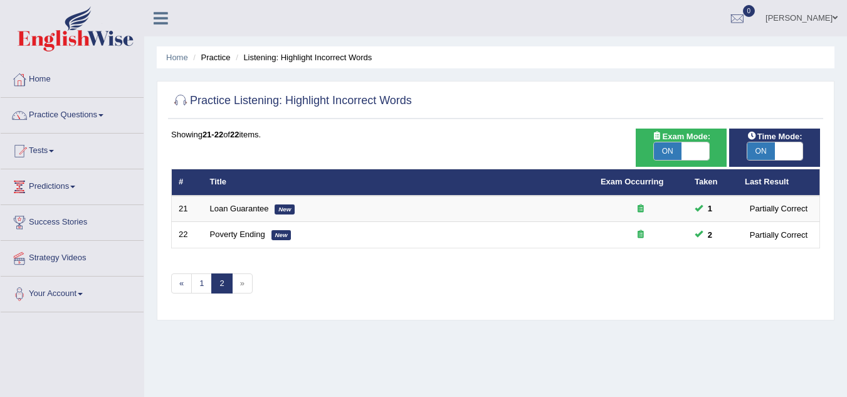
scroll to position [65, 0]
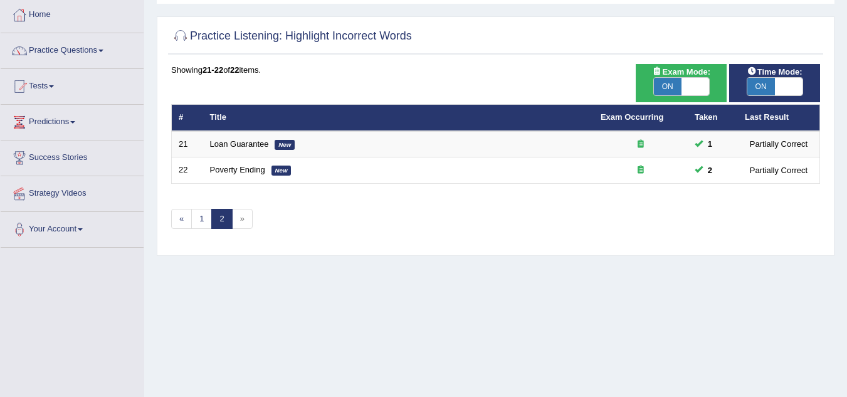
click at [245, 219] on span "»" at bounding box center [242, 219] width 21 height 21
click at [249, 219] on span "»" at bounding box center [242, 219] width 21 height 21
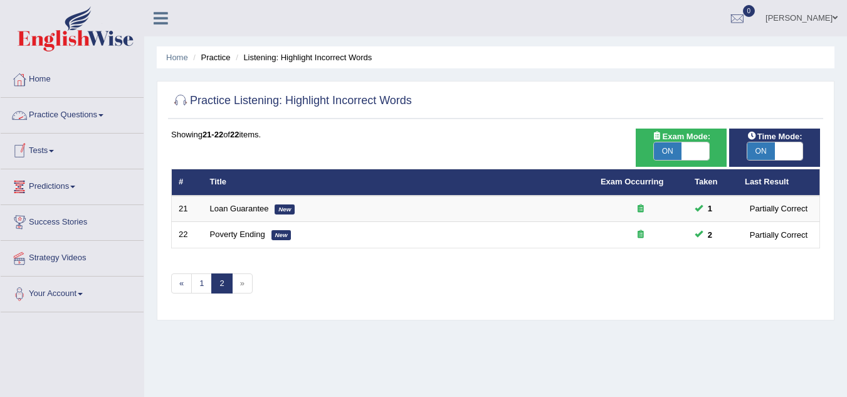
click at [79, 117] on link "Practice Questions" at bounding box center [72, 113] width 143 height 31
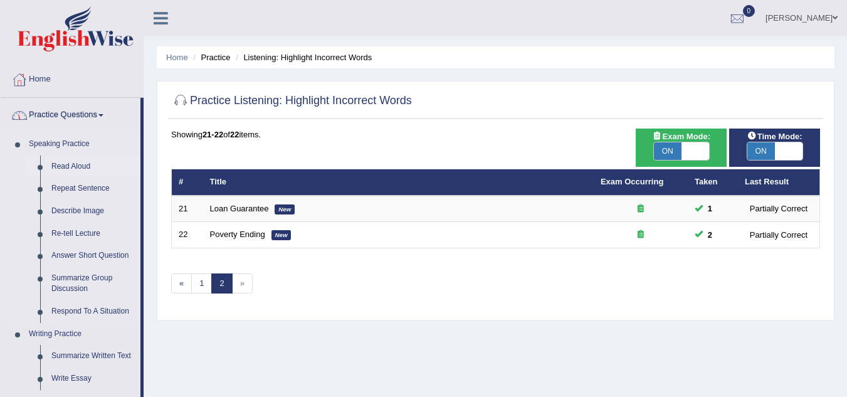
click at [83, 156] on link "Read Aloud" at bounding box center [93, 167] width 95 height 23
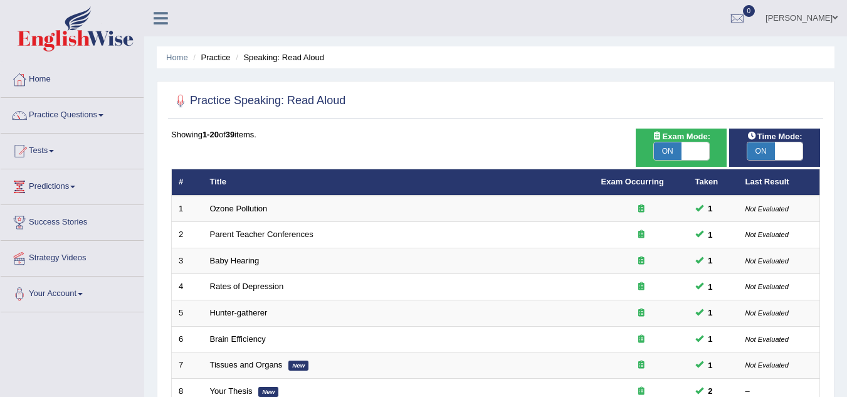
click at [671, 160] on span "ON" at bounding box center [668, 151] width 28 height 18
checkbox input "false"
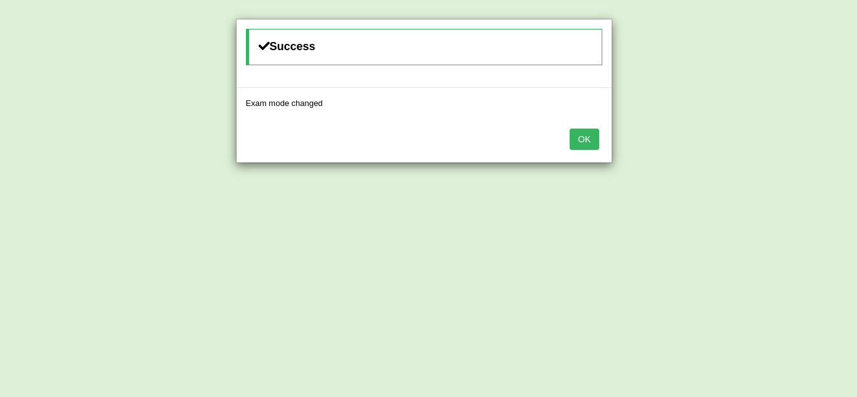
click at [586, 142] on button "OK" at bounding box center [583, 139] width 29 height 21
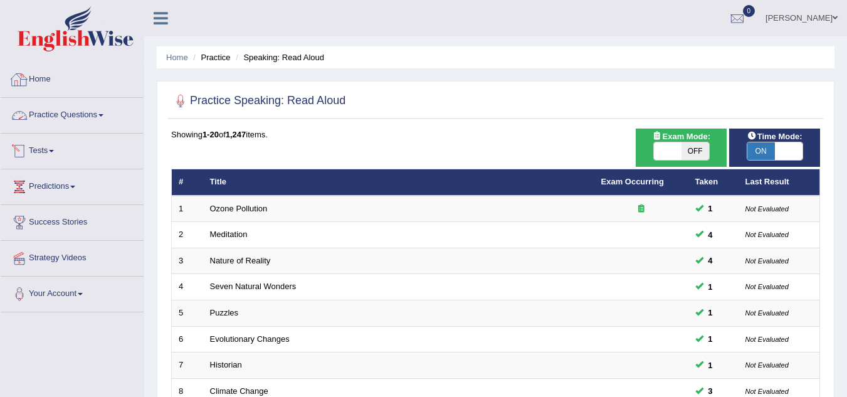
click at [45, 77] on link "Home" at bounding box center [72, 77] width 143 height 31
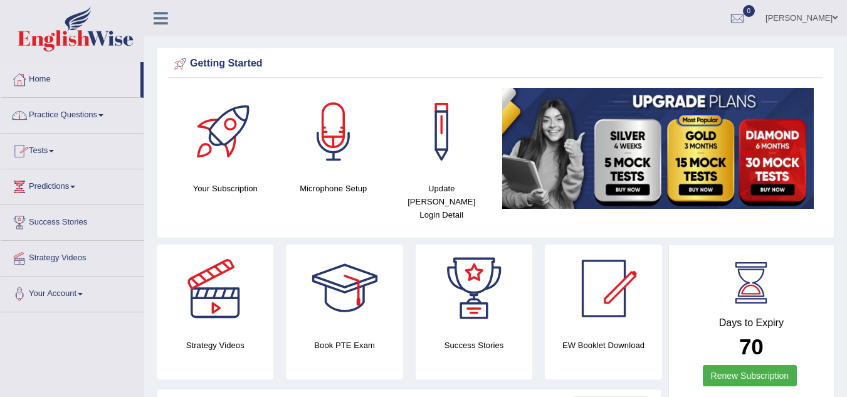
click at [91, 119] on link "Practice Questions" at bounding box center [72, 113] width 143 height 31
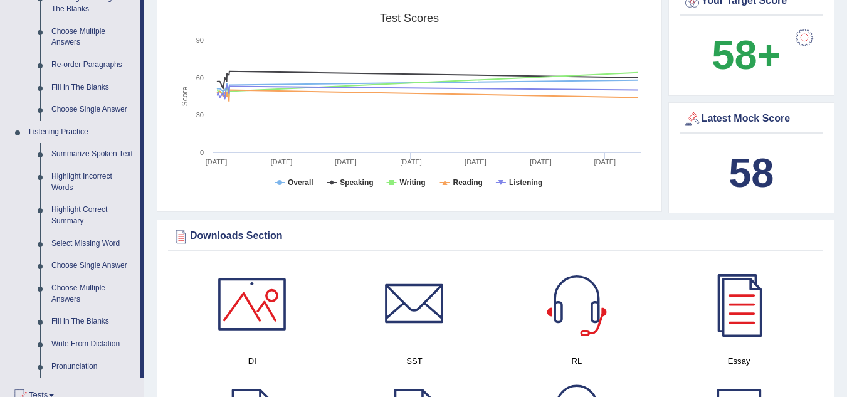
scroll to position [426, 0]
click at [98, 342] on link "Write From Dictation" at bounding box center [93, 343] width 95 height 23
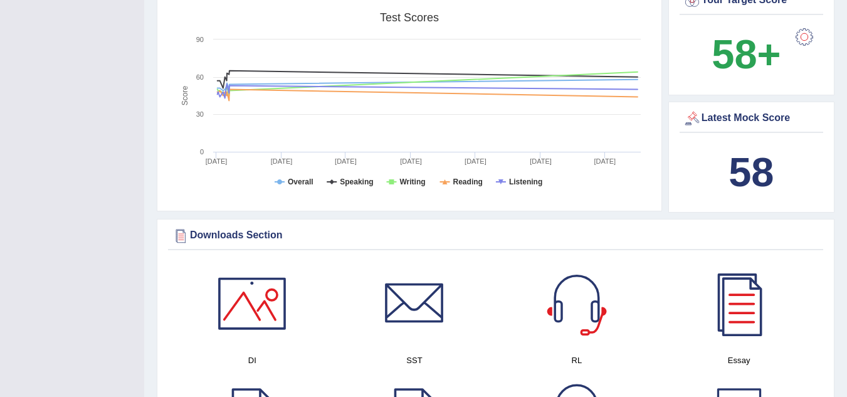
scroll to position [283, 0]
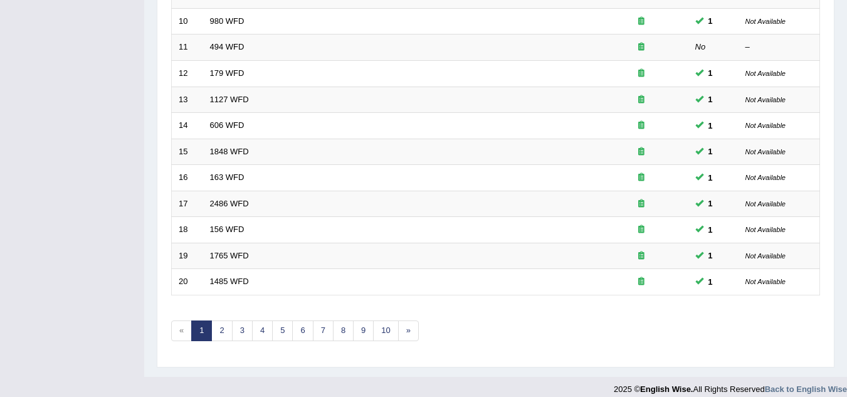
scroll to position [433, 0]
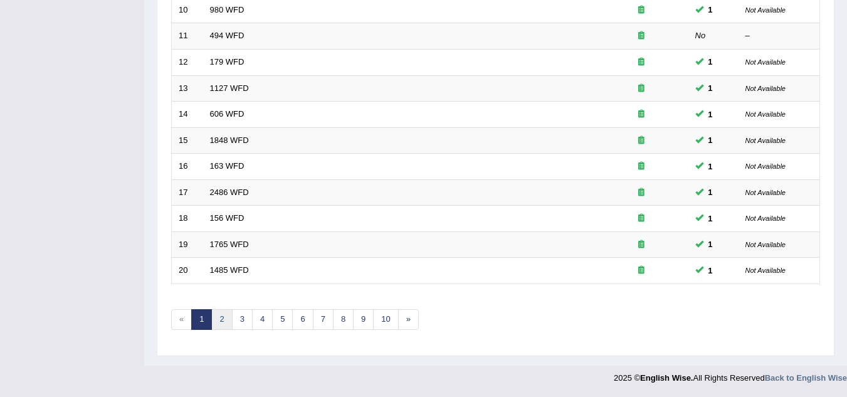
click at [230, 312] on link "2" at bounding box center [221, 319] width 21 height 21
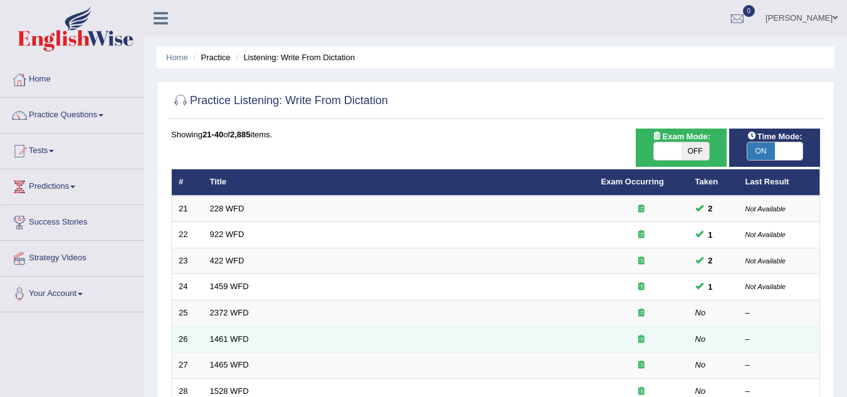
click at [566, 341] on td "1461 WFD" at bounding box center [398, 339] width 391 height 26
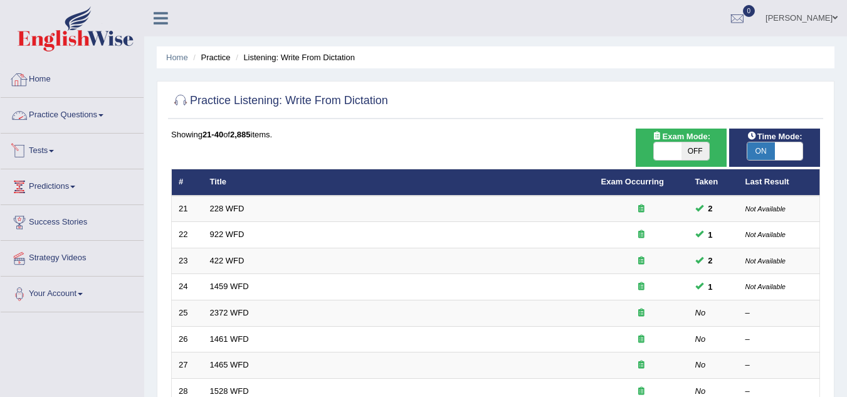
click at [77, 118] on link "Practice Questions" at bounding box center [72, 113] width 143 height 31
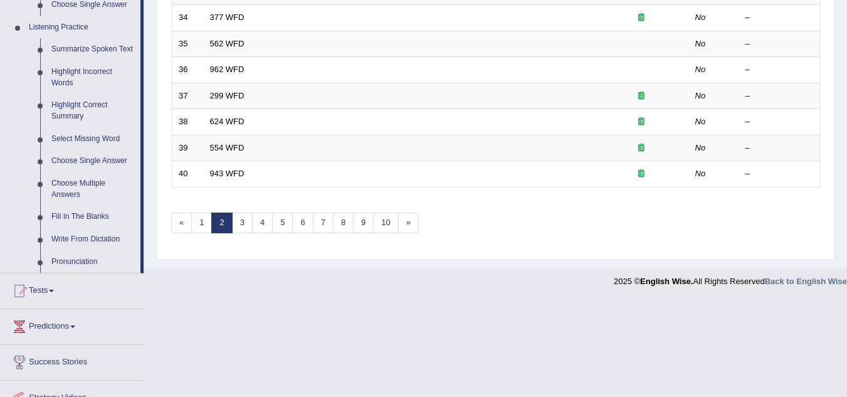
scroll to position [526, 0]
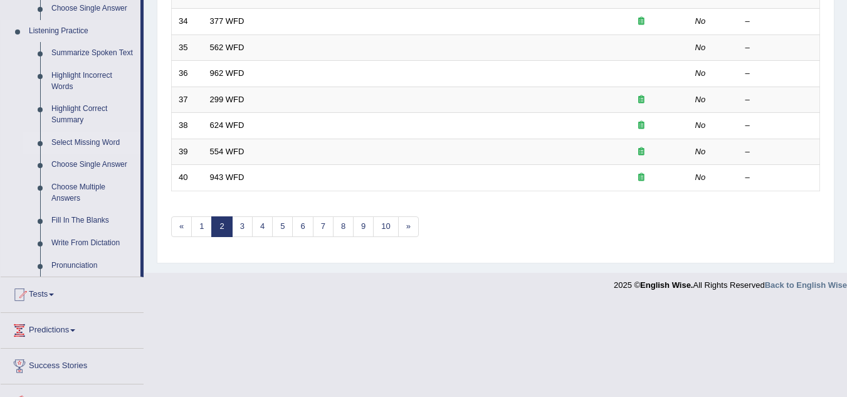
click at [98, 139] on link "Select Missing Word" at bounding box center [93, 143] width 95 height 23
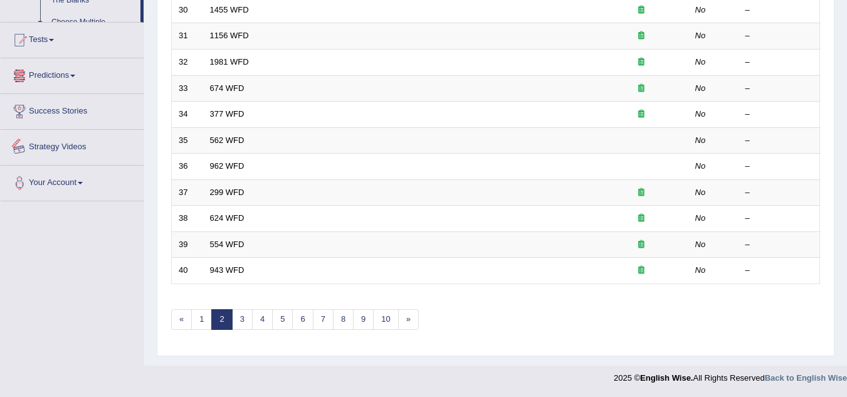
scroll to position [566, 0]
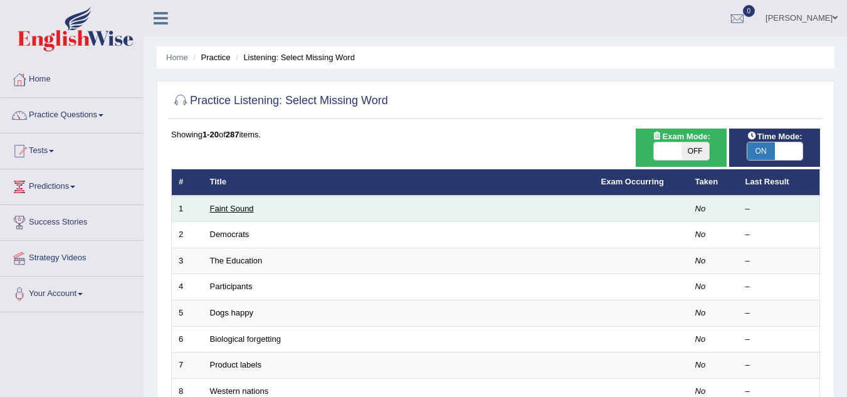
click at [229, 205] on link "Faint Sound" at bounding box center [232, 208] width 44 height 9
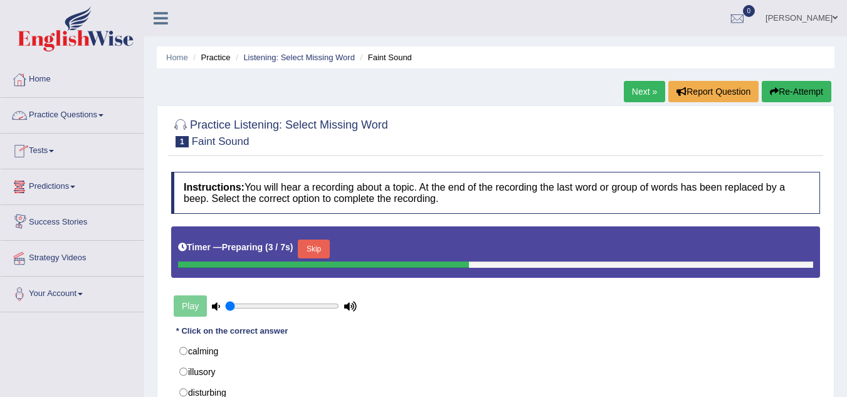
click at [83, 110] on link "Practice Questions" at bounding box center [72, 113] width 143 height 31
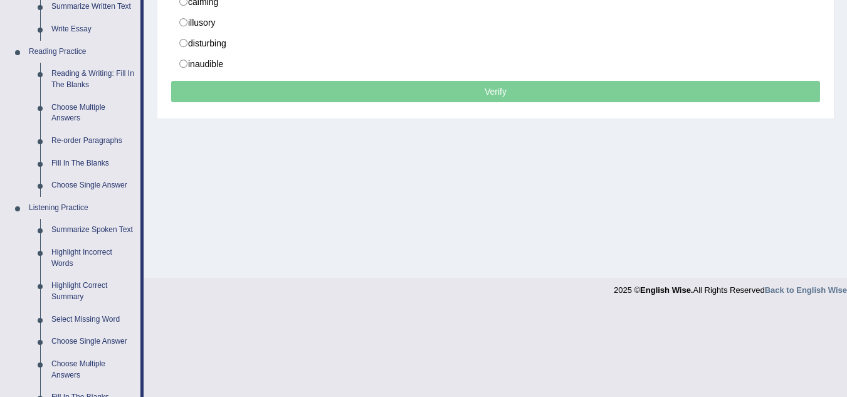
scroll to position [350, 0]
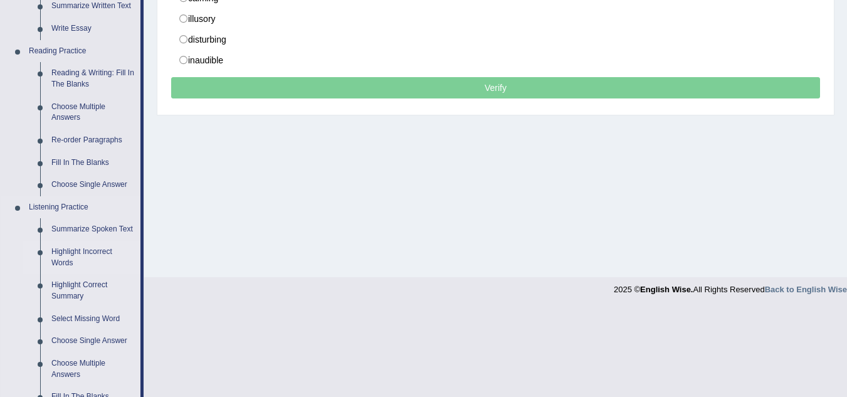
click at [70, 251] on link "Highlight Incorrect Words" at bounding box center [93, 257] width 95 height 33
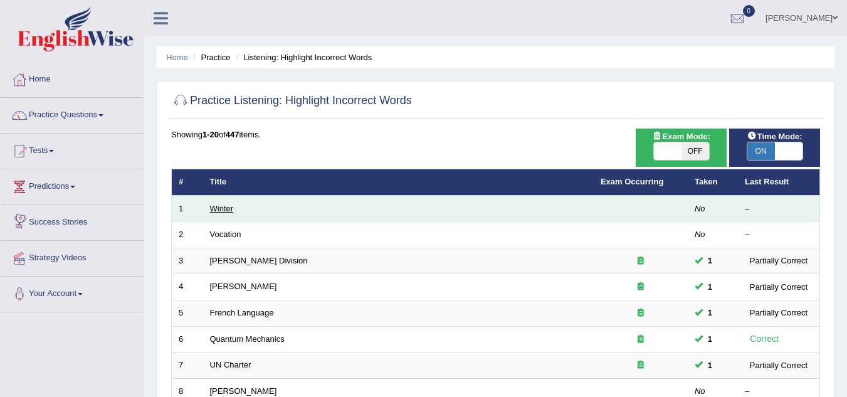
click at [223, 211] on link "Winter" at bounding box center [222, 208] width 24 height 9
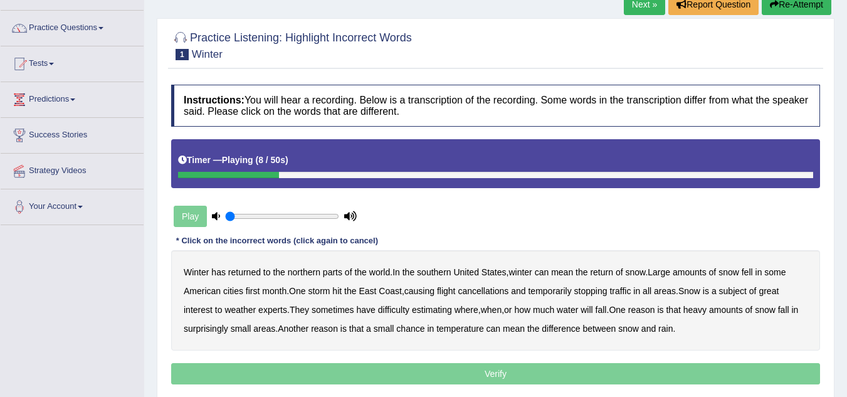
click at [431, 272] on b "southern" at bounding box center [434, 272] width 34 height 10
click at [648, 295] on b "all" at bounding box center [647, 291] width 9 height 10
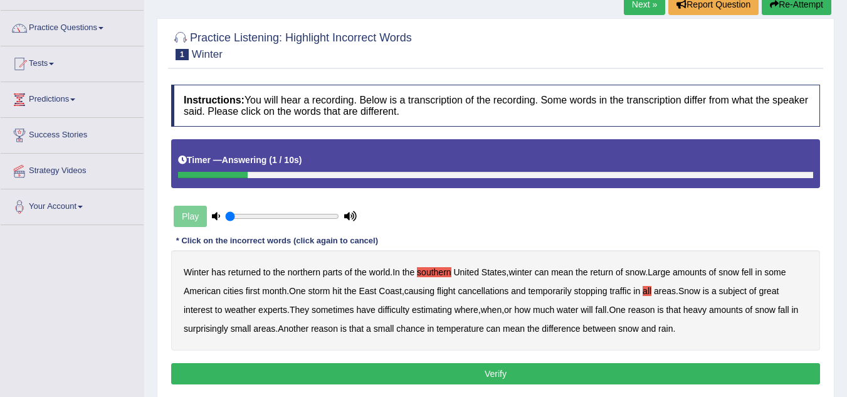
click at [517, 377] on button "Verify" at bounding box center [495, 373] width 649 height 21
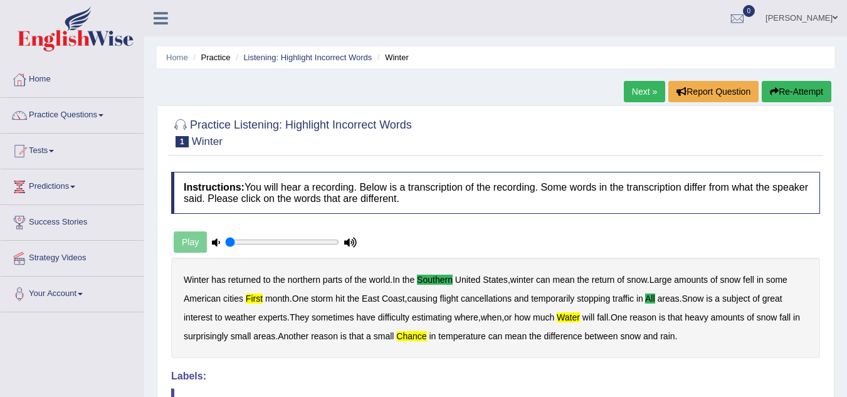
click at [638, 95] on link "Next »" at bounding box center [644, 91] width 41 height 21
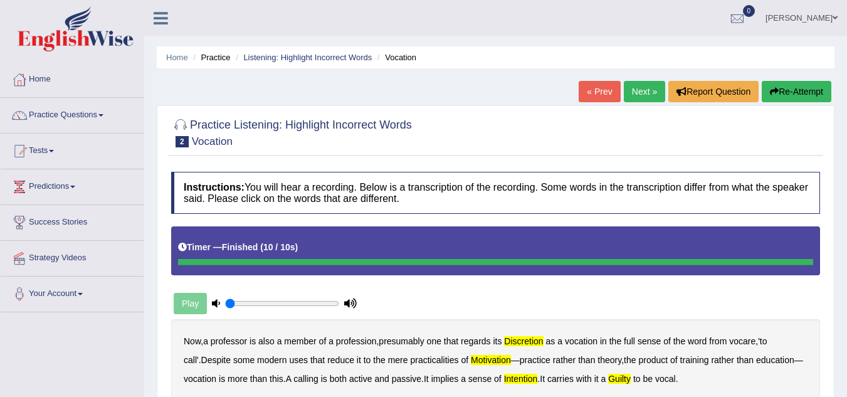
click at [652, 95] on link "Next »" at bounding box center [644, 91] width 41 height 21
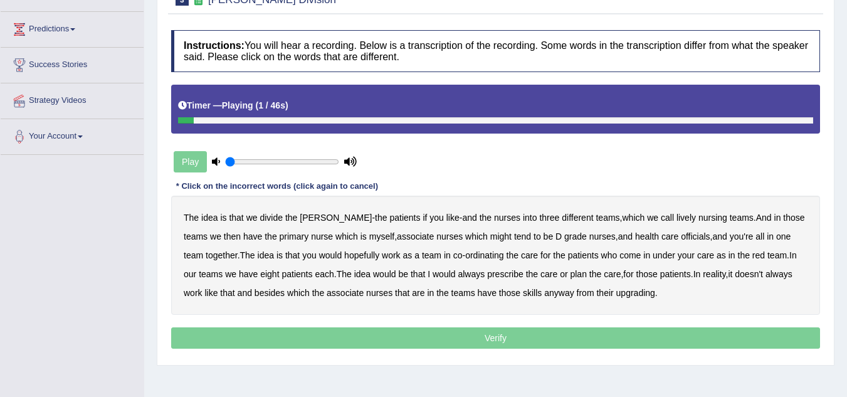
scroll to position [159, 0]
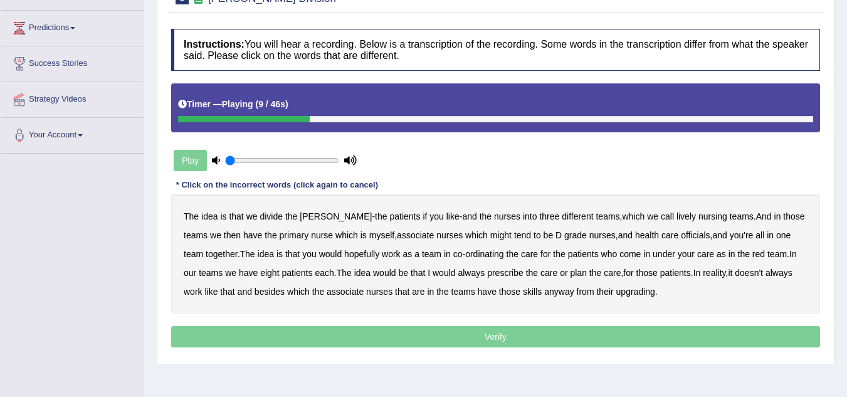
click at [677, 218] on b "lively" at bounding box center [686, 216] width 19 height 10
click at [514, 238] on b "tend" at bounding box center [522, 235] width 17 height 10
click at [490, 234] on b "might" at bounding box center [500, 235] width 21 height 10
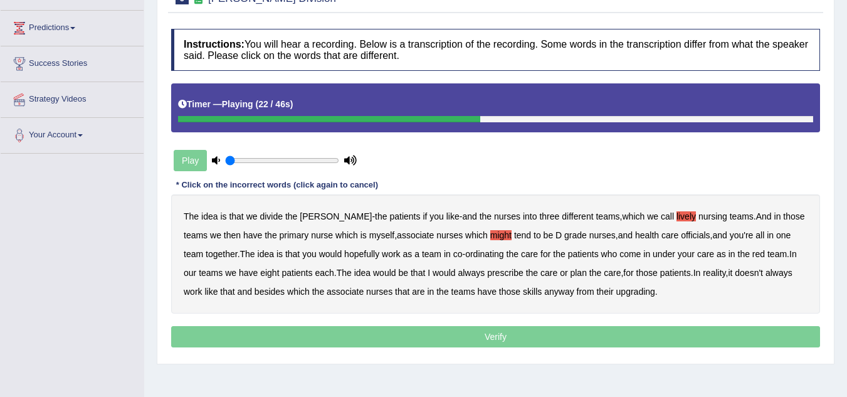
click at [681, 233] on b "officials" at bounding box center [695, 235] width 29 height 10
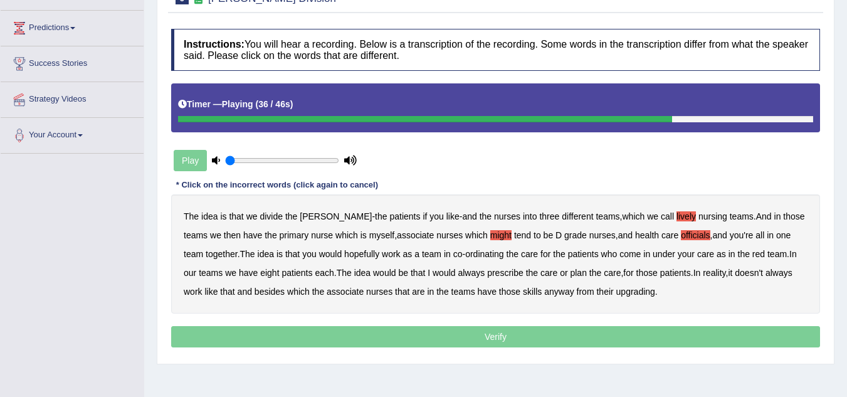
click at [458, 274] on b "always" at bounding box center [471, 273] width 27 height 10
click at [355, 289] on b "associate" at bounding box center [345, 292] width 37 height 10
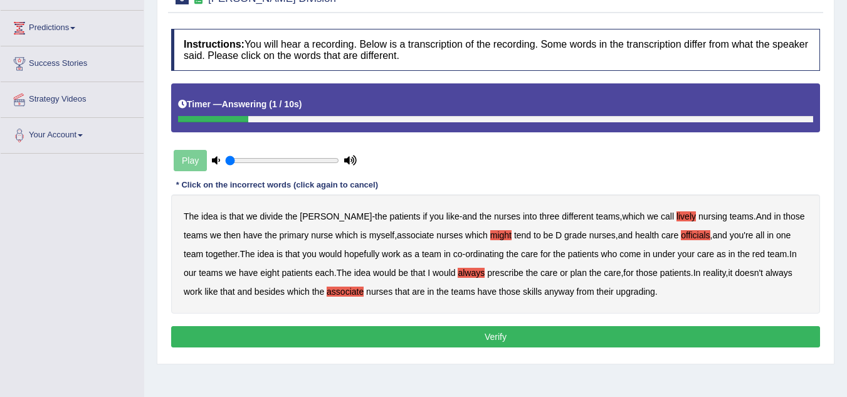
click at [633, 290] on b "upgrading" at bounding box center [635, 292] width 39 height 10
click at [557, 334] on button "Verify" at bounding box center [495, 336] width 649 height 21
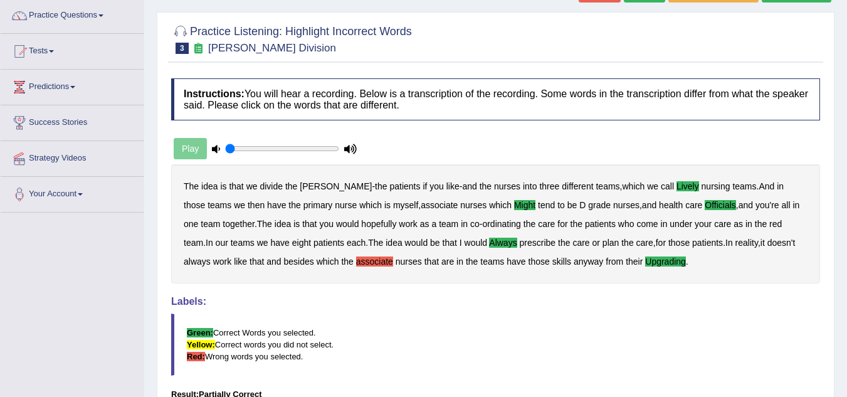
scroll to position [0, 0]
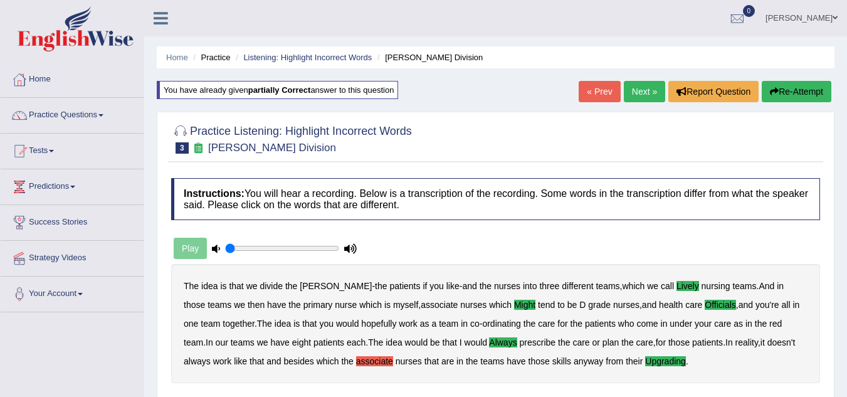
click at [640, 98] on link "Next »" at bounding box center [644, 91] width 41 height 21
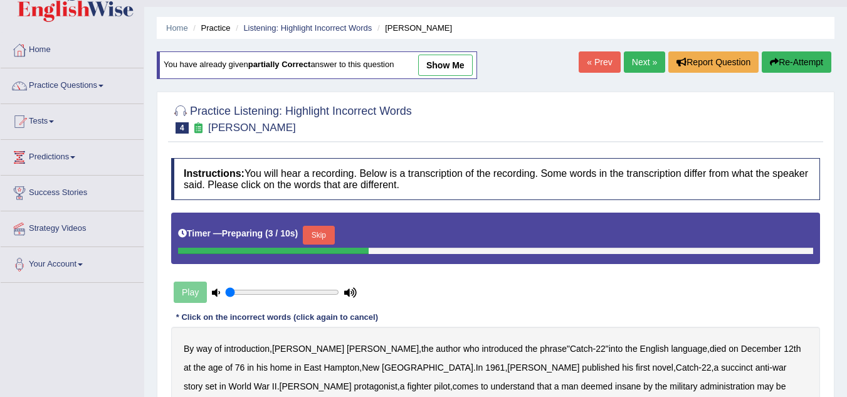
scroll to position [30, 0]
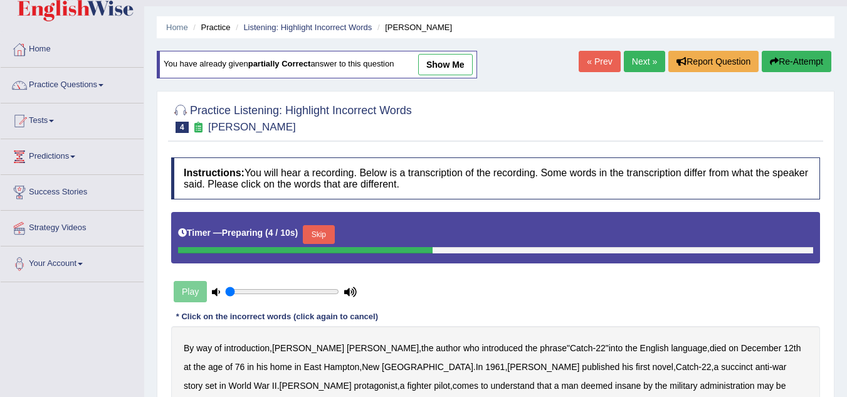
click at [640, 61] on link "Next »" at bounding box center [644, 61] width 41 height 21
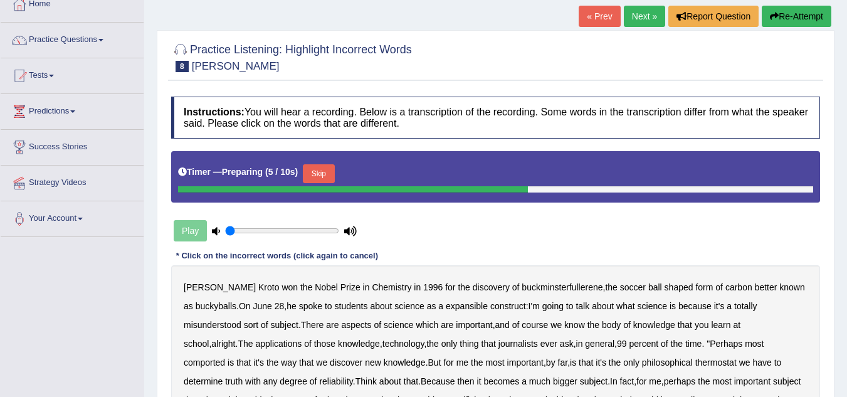
scroll to position [63, 0]
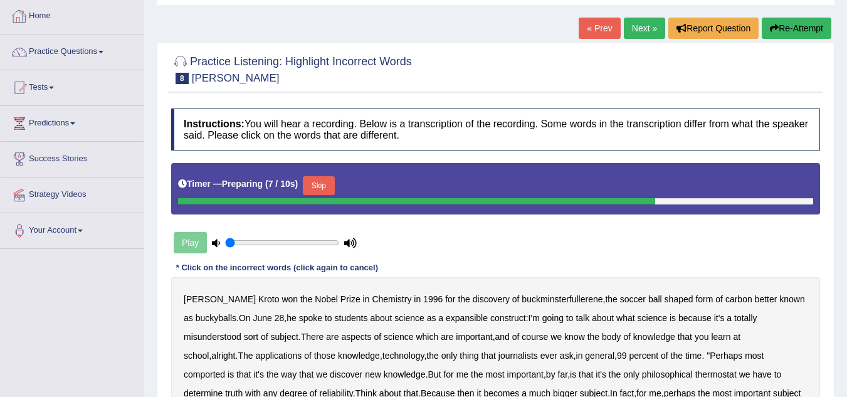
click at [41, 12] on link "Home" at bounding box center [72, 14] width 143 height 31
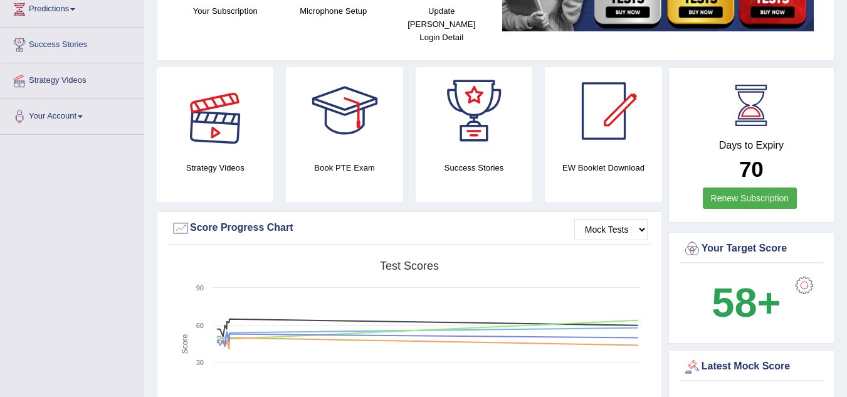
scroll to position [182, 0]
